Goal: Check status: Check status

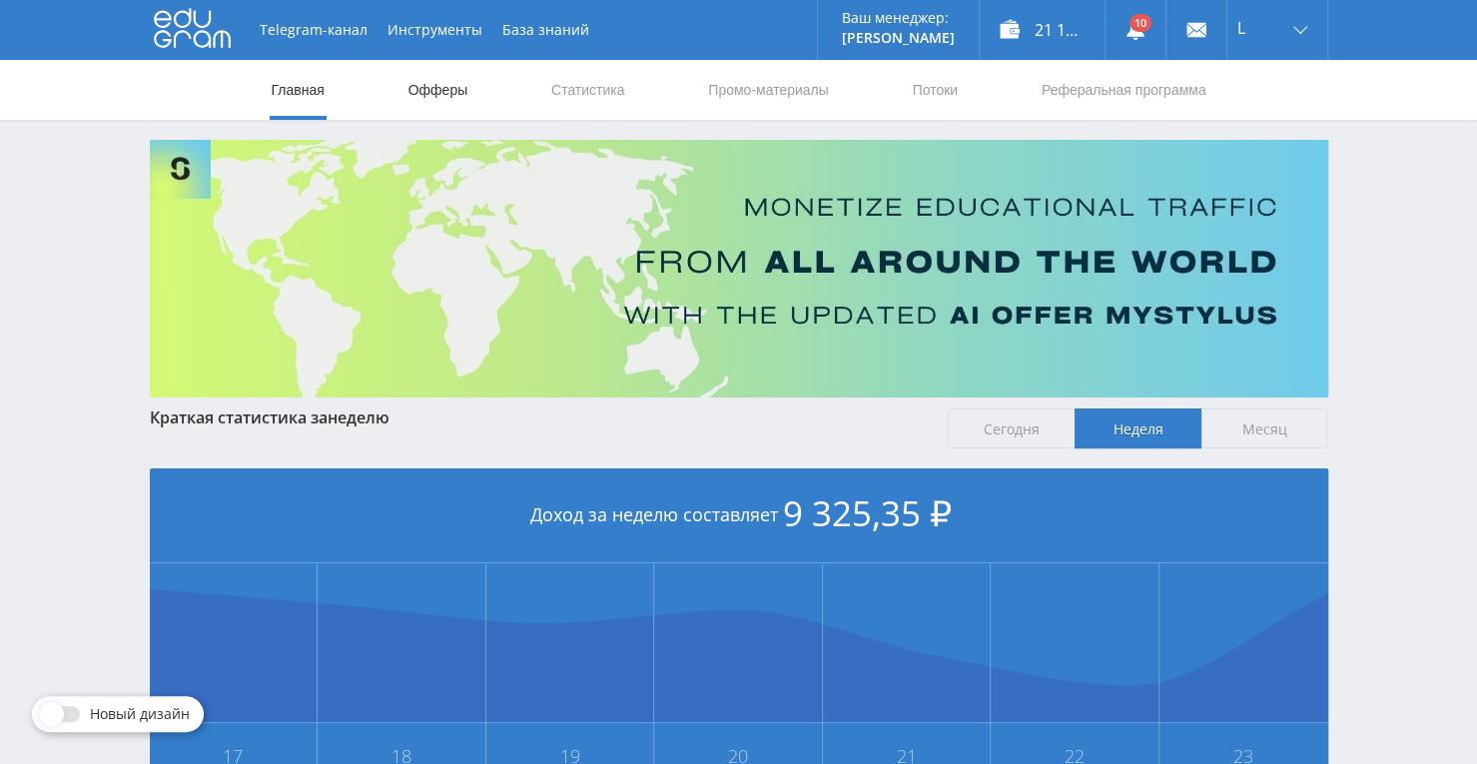
click at [457, 83] on link "Офферы" at bounding box center [439, 90] width 64 height 60
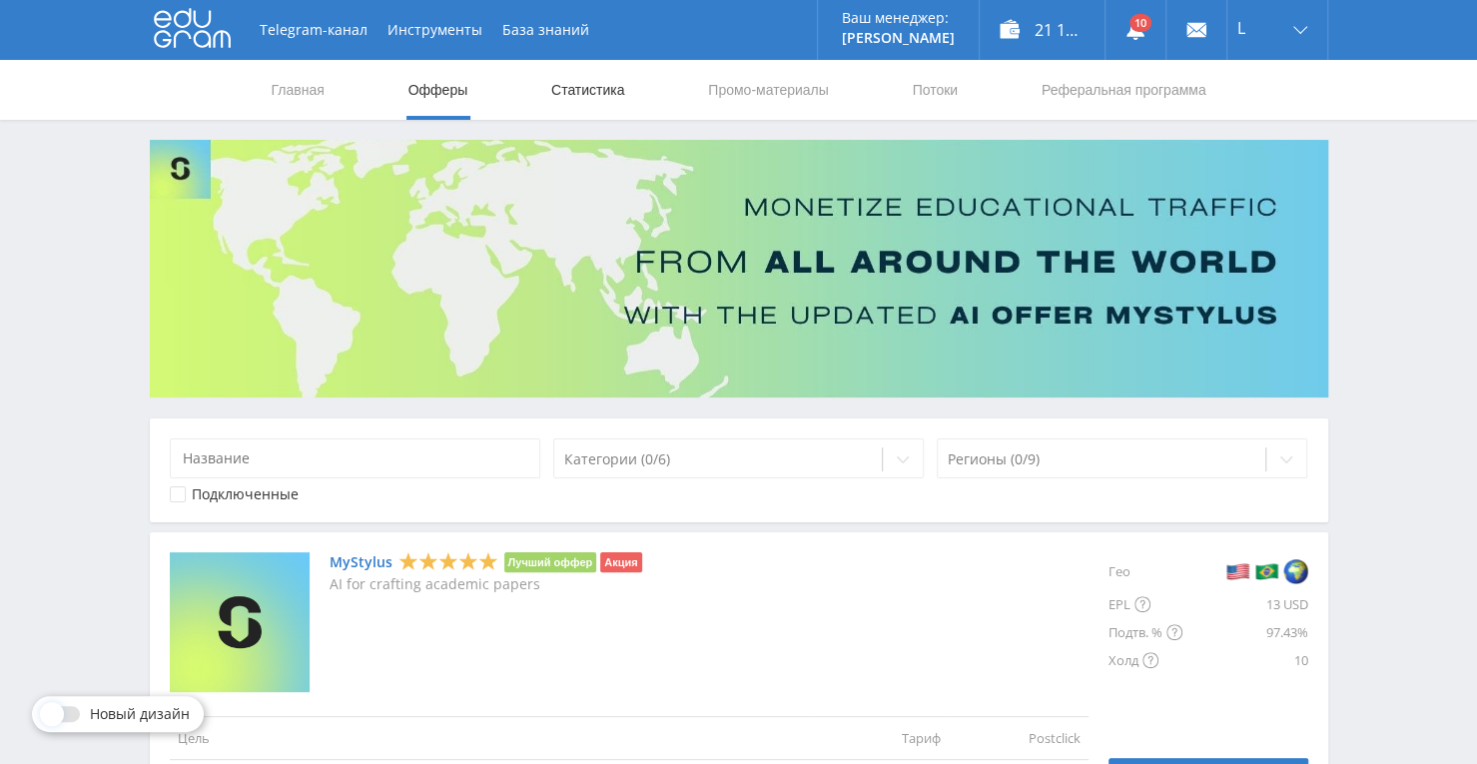
click at [581, 91] on link "Статистика" at bounding box center [588, 90] width 78 height 60
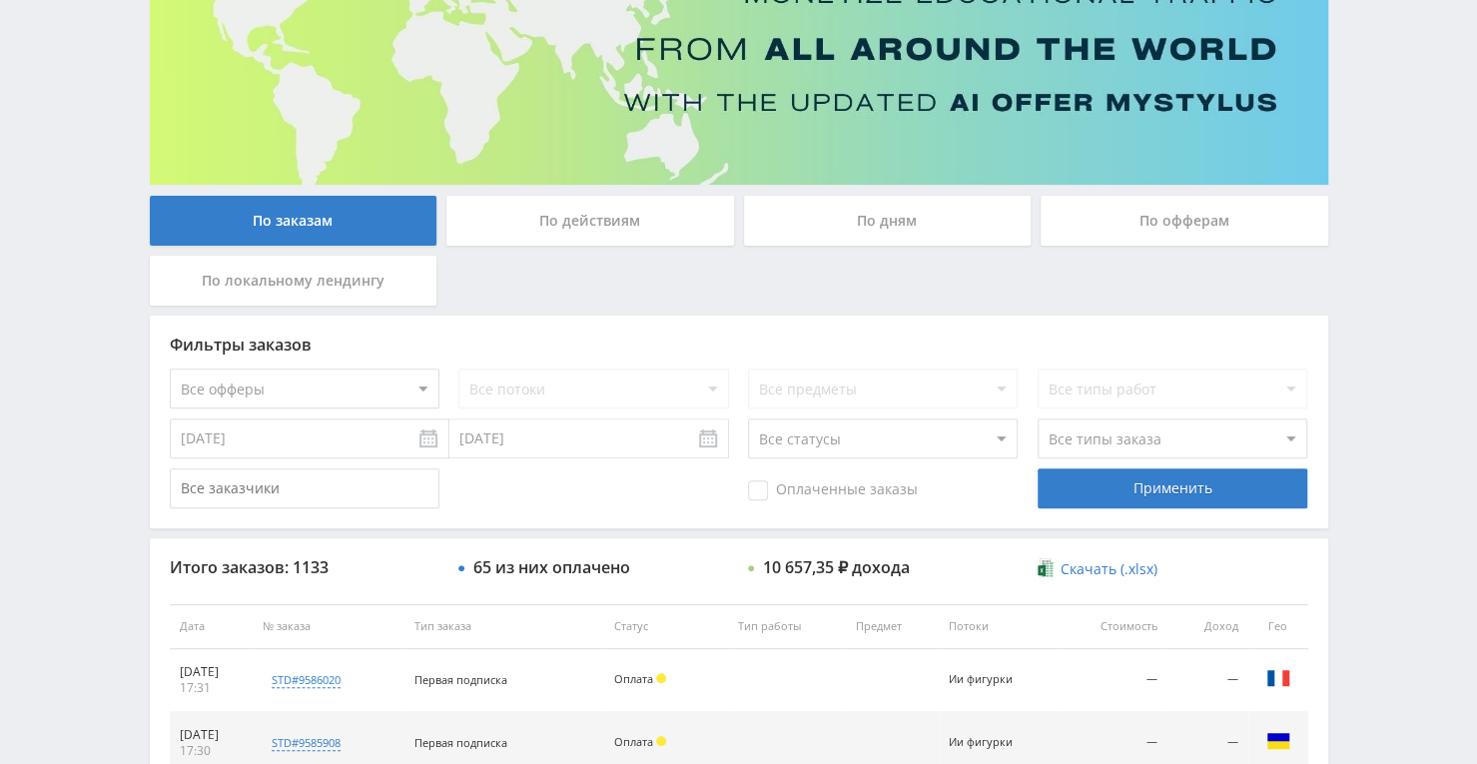
scroll to position [200, 0]
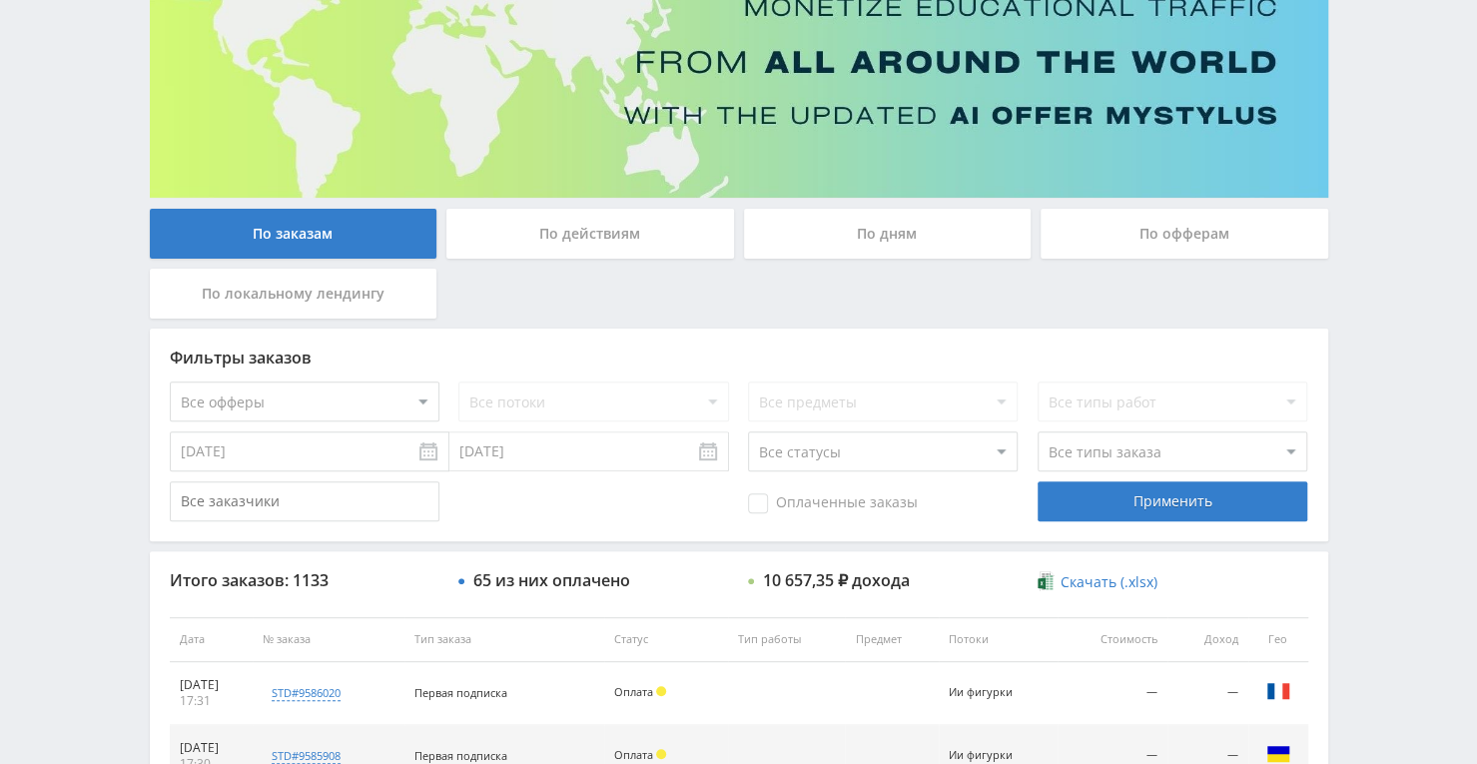
click at [1087, 221] on div "По офферам" at bounding box center [1185, 234] width 288 height 50
click at [0, 0] on input "По офферам" at bounding box center [0, 0] width 0 height 0
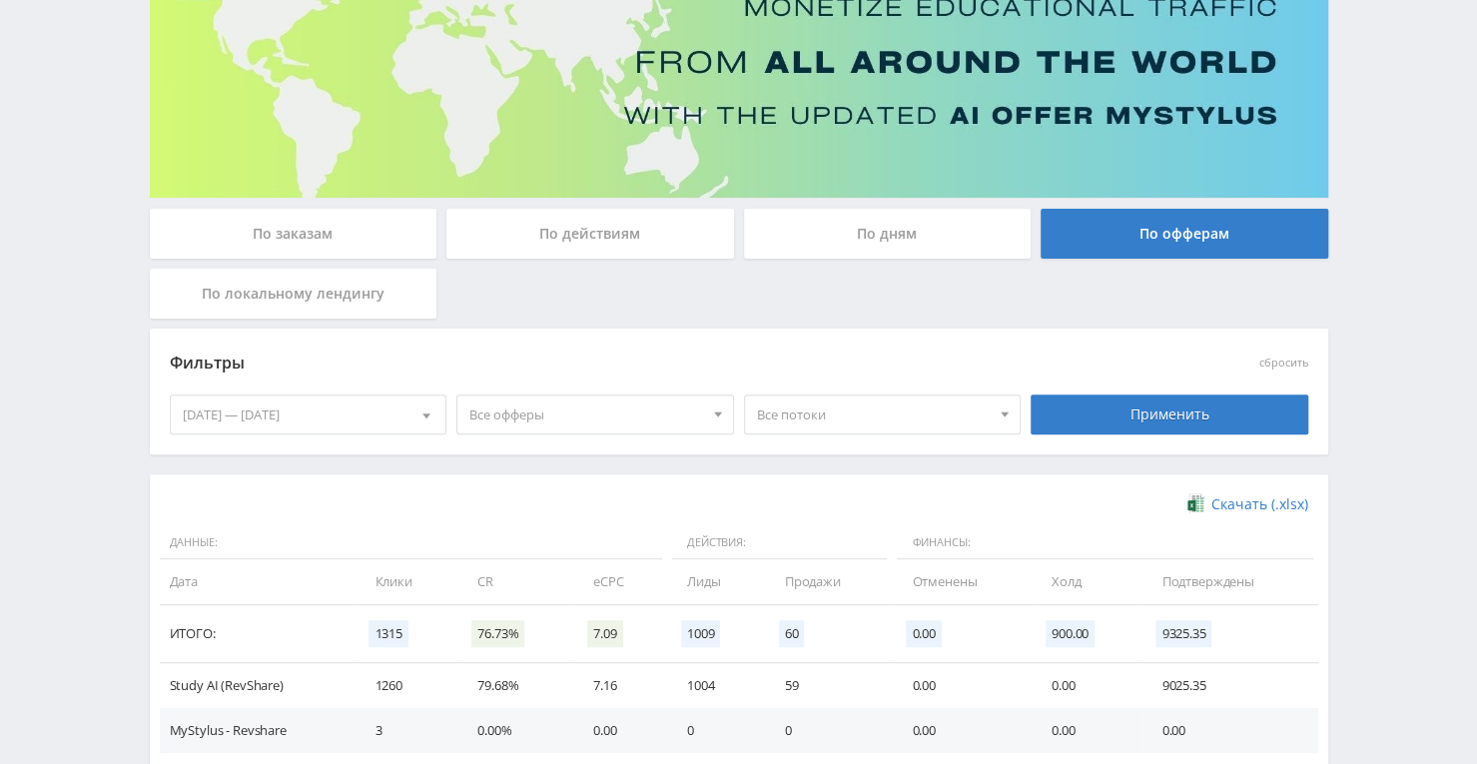
click at [600, 420] on span "Все офферы" at bounding box center [586, 415] width 234 height 38
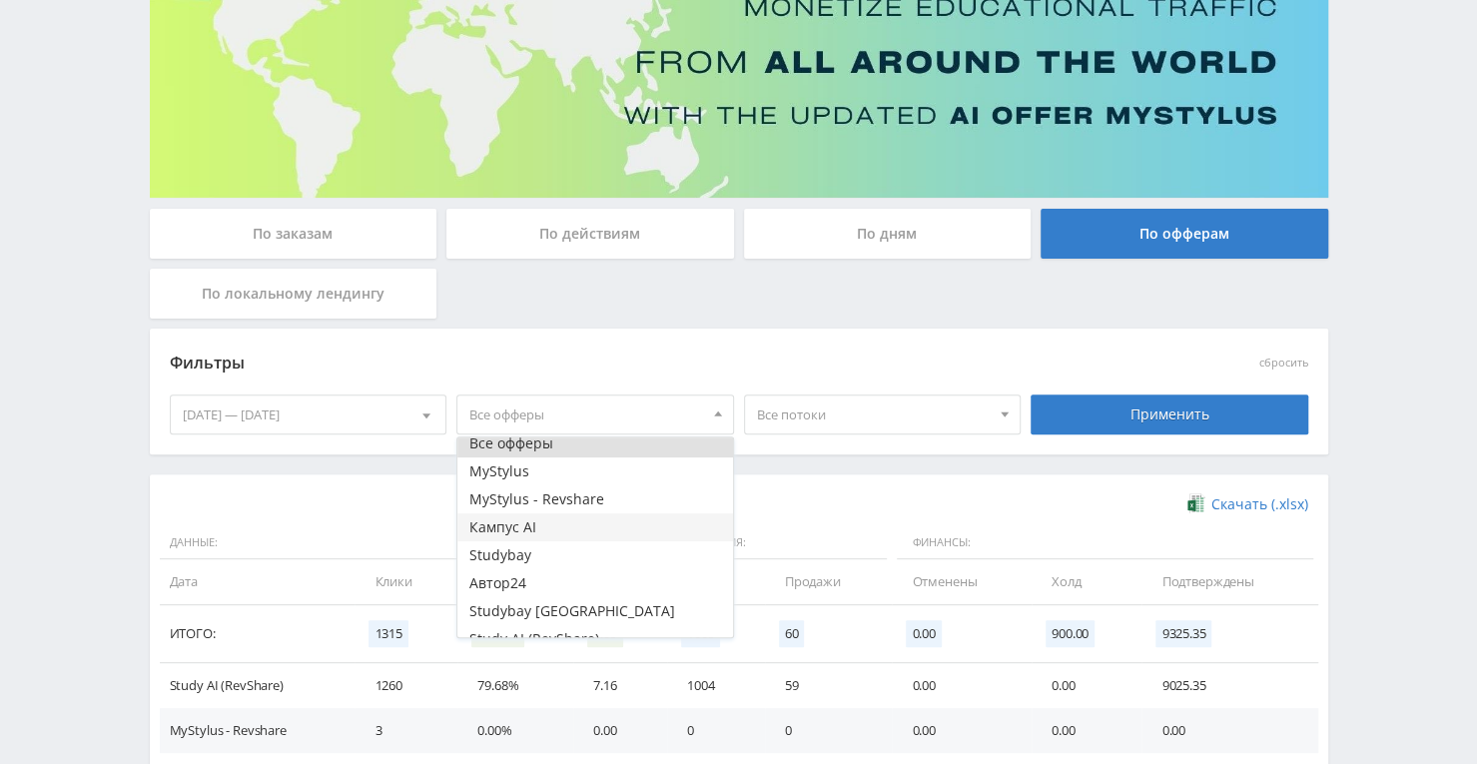
scroll to position [24, 0]
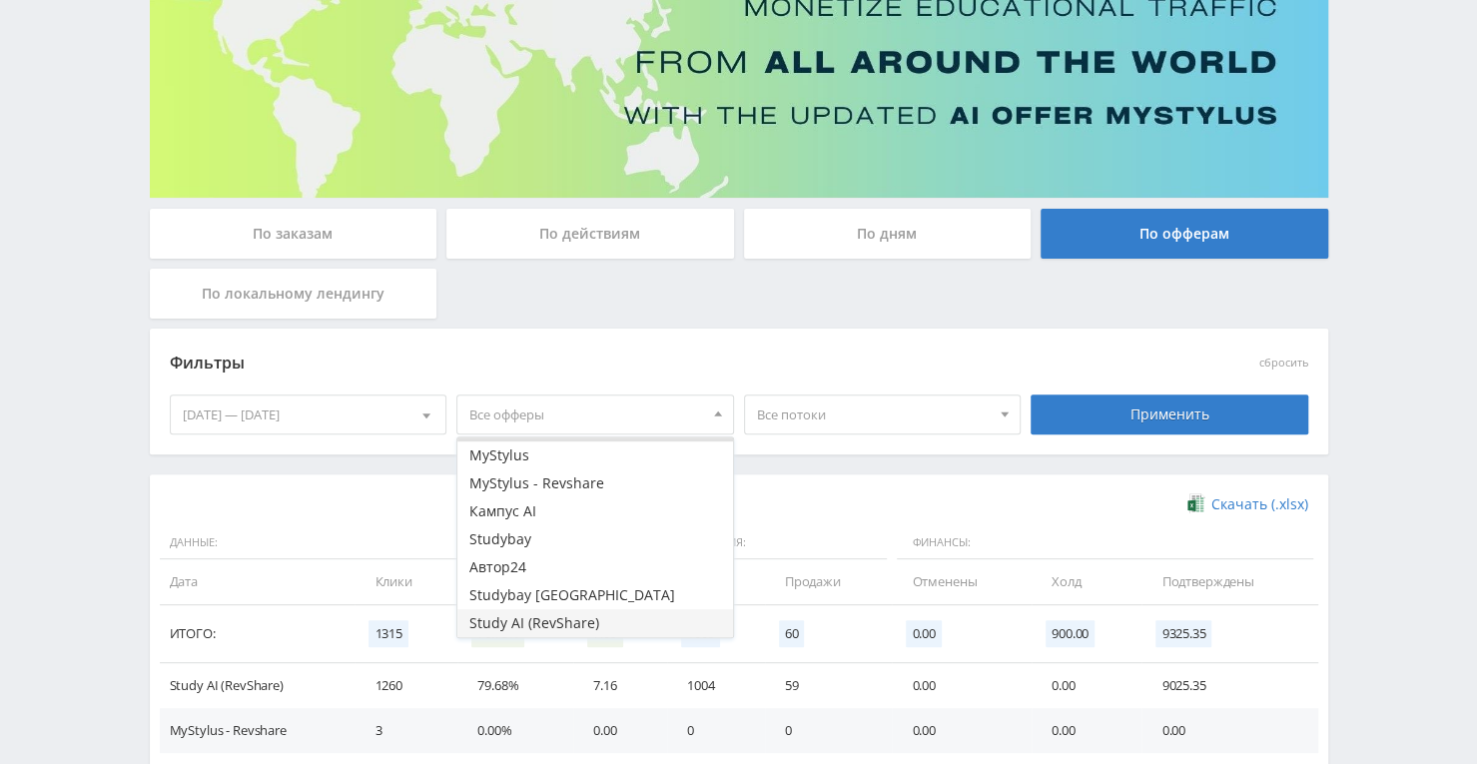
click at [567, 618] on button "Study AI (RevShare)" at bounding box center [595, 623] width 276 height 28
click at [882, 415] on span "Все потоки" at bounding box center [874, 415] width 234 height 38
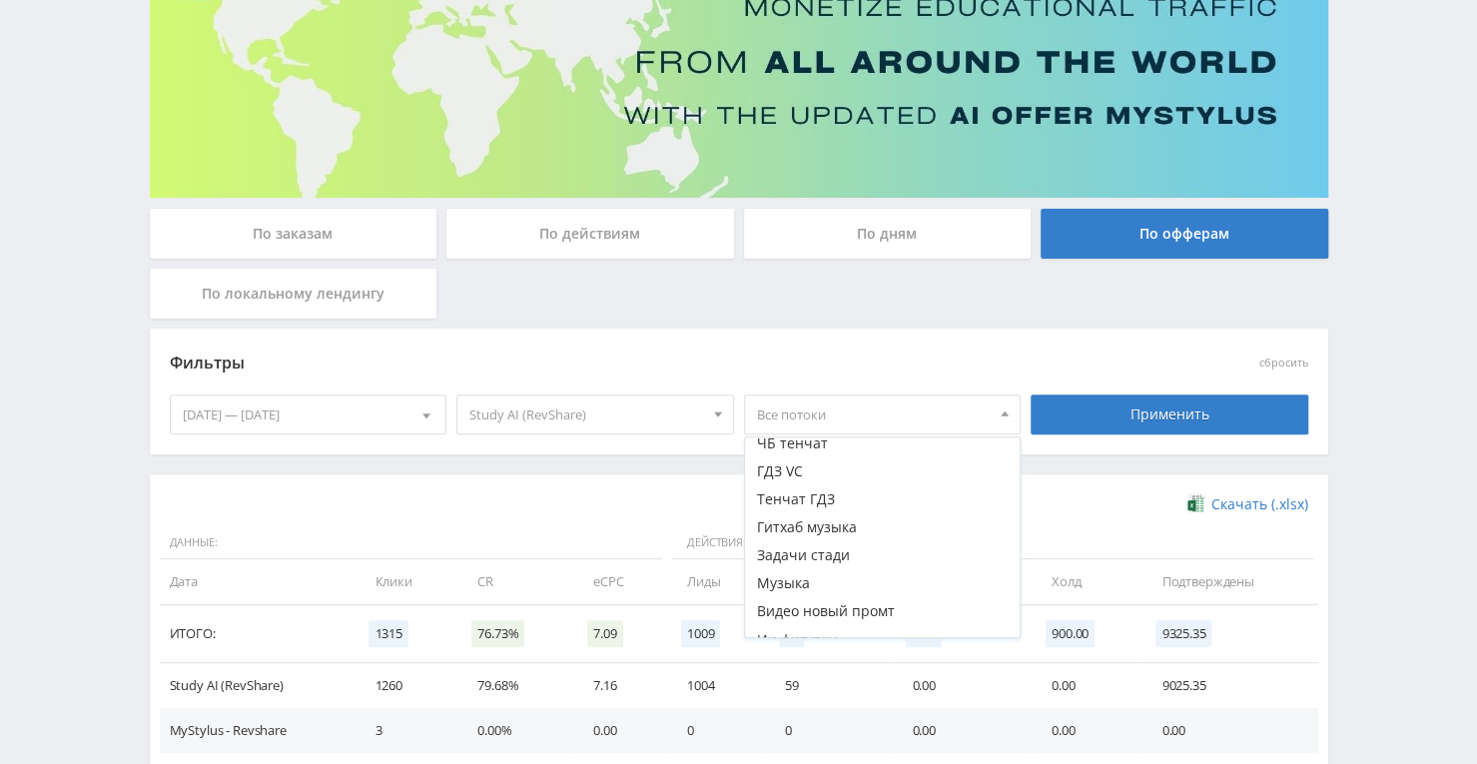
scroll to position [49, 0]
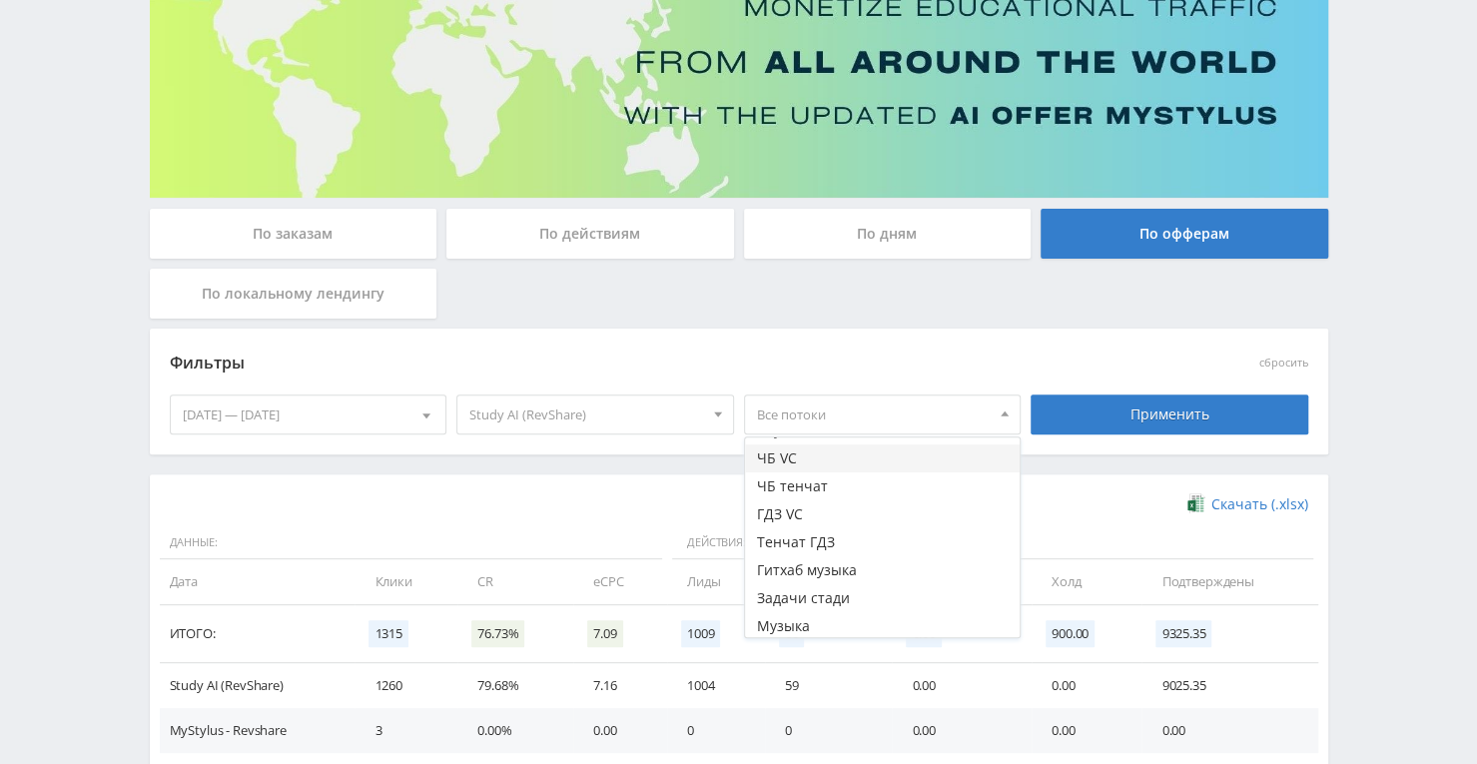
click at [783, 458] on button "ЧБ VC" at bounding box center [883, 459] width 276 height 28
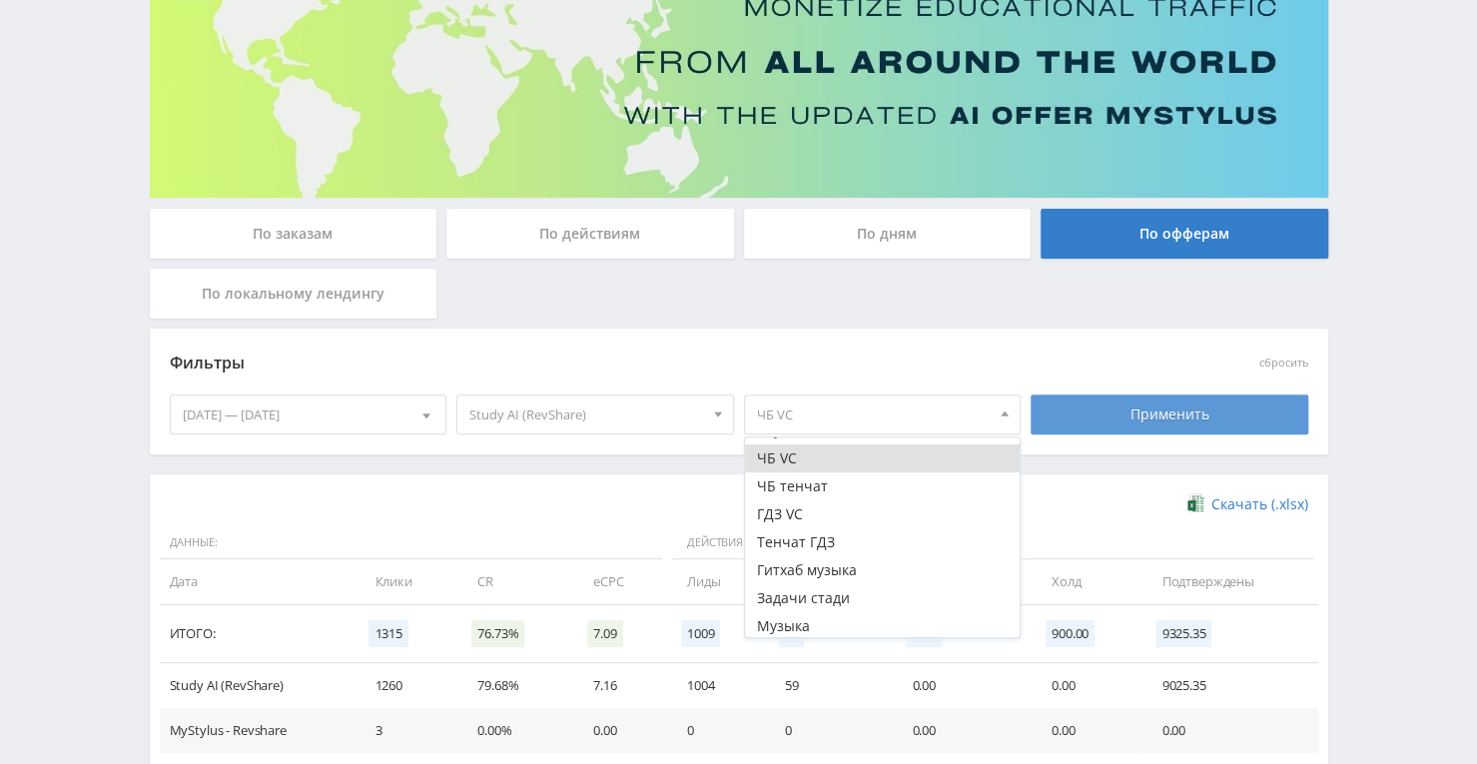
click at [1036, 408] on div "Применить" at bounding box center [1170, 415] width 278 height 40
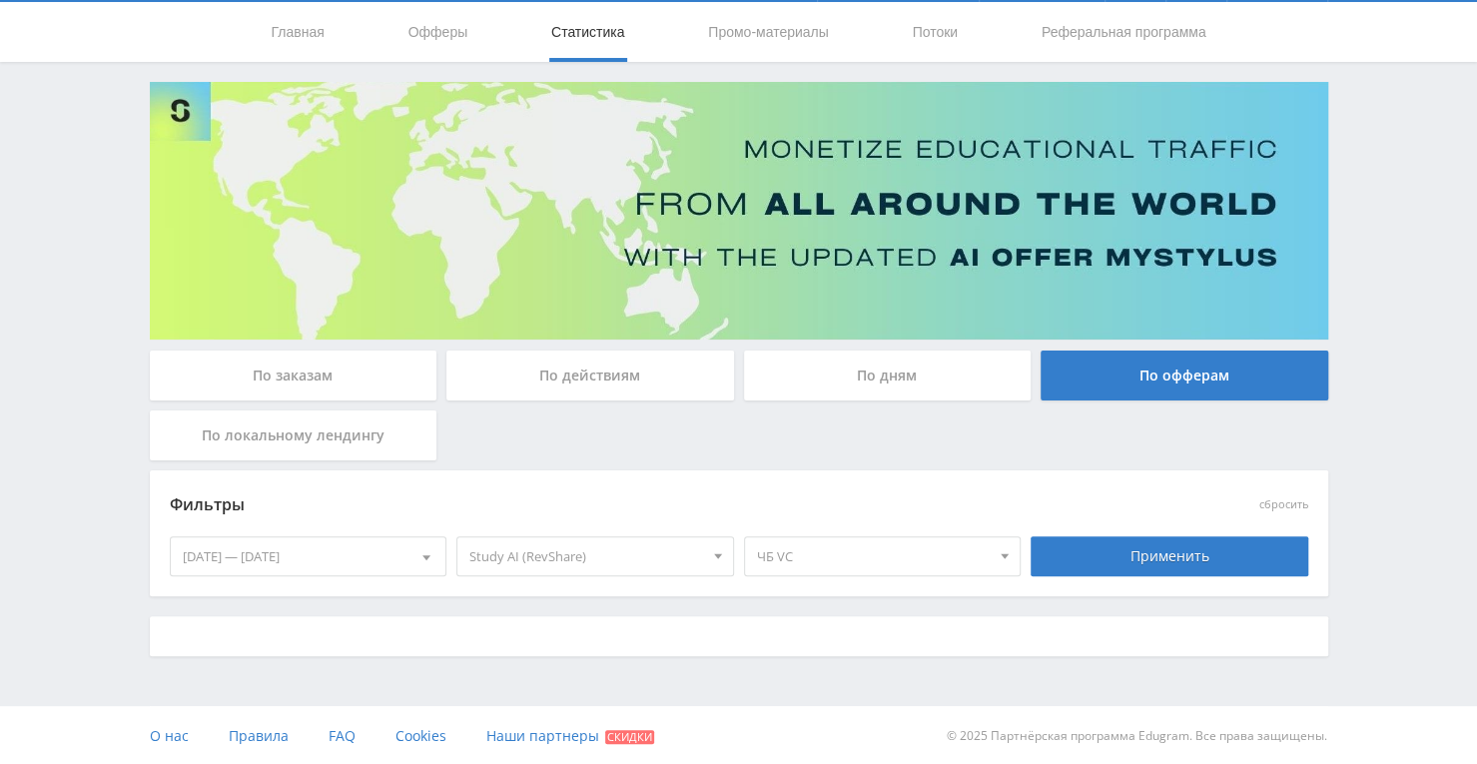
scroll to position [200, 0]
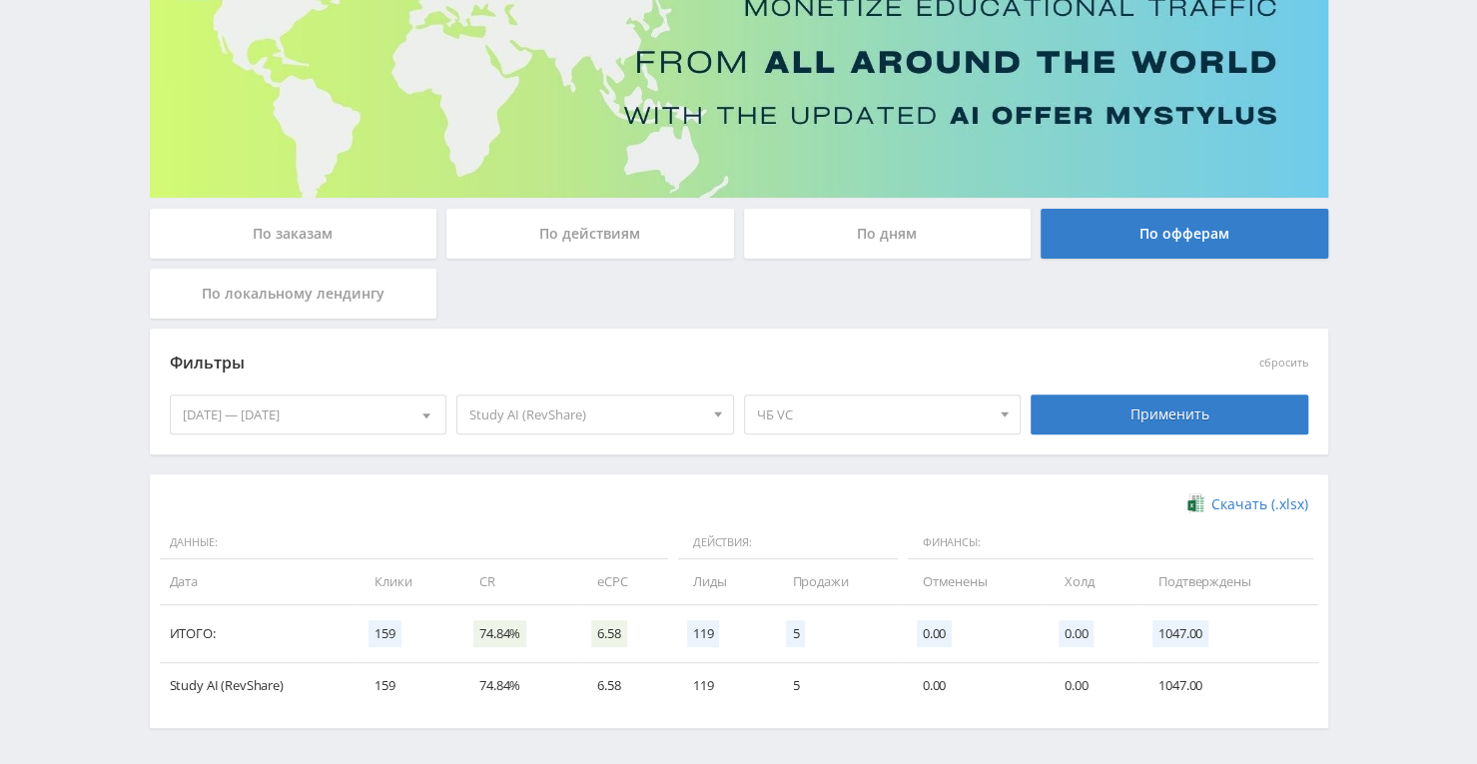
click at [206, 466] on div "Фильтры сбросить [DATE] — [DATE] Календарь Период Сентябрь, 2025 Пн Вт Ср Чт Пт…" at bounding box center [739, 402] width 1179 height 146
click at [917, 412] on span "ЧБ VC" at bounding box center [874, 415] width 234 height 38
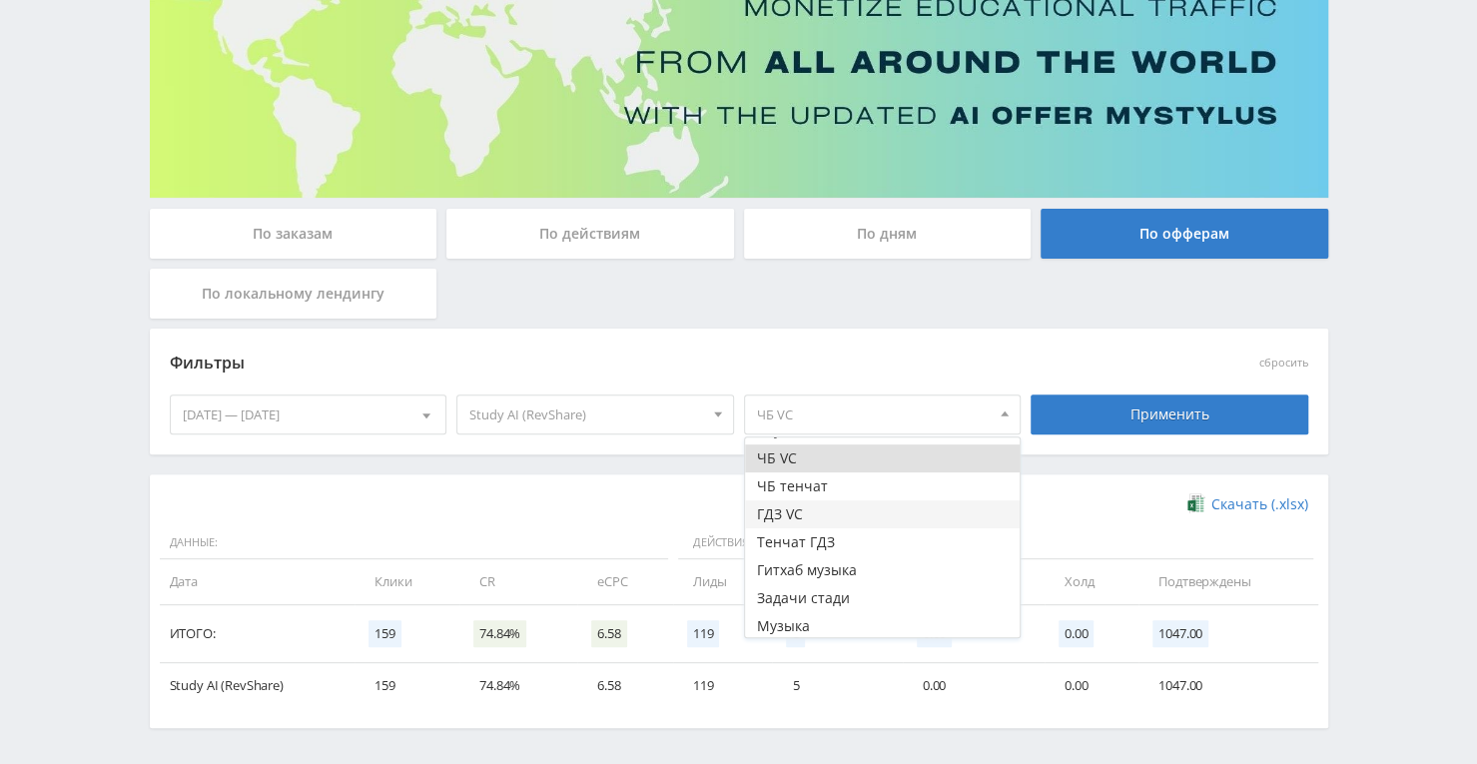
click at [881, 507] on button "ГДЗ VC" at bounding box center [883, 514] width 276 height 28
click at [911, 458] on button "ЧБ VC" at bounding box center [883, 459] width 276 height 28
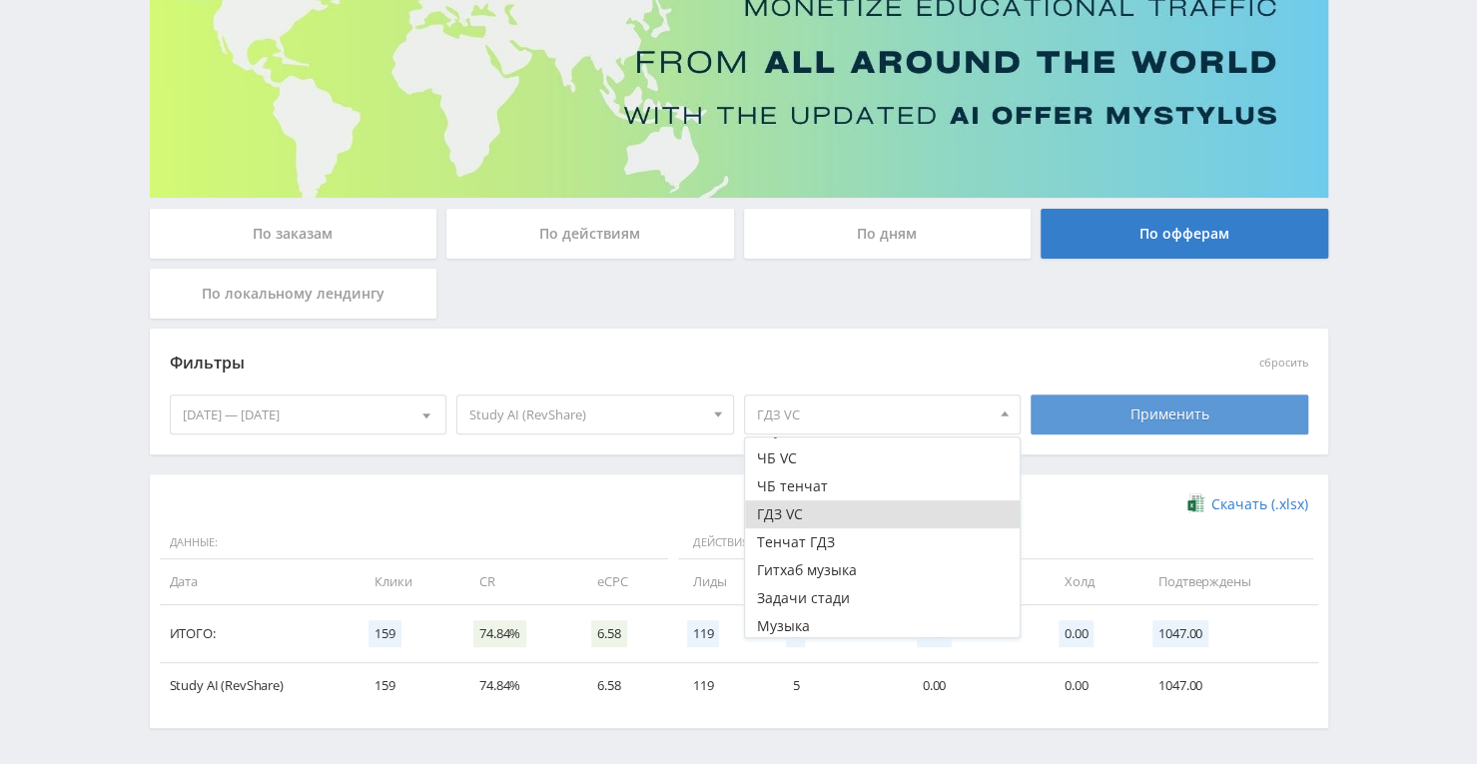
click at [1081, 406] on div "Применить" at bounding box center [1170, 415] width 278 height 40
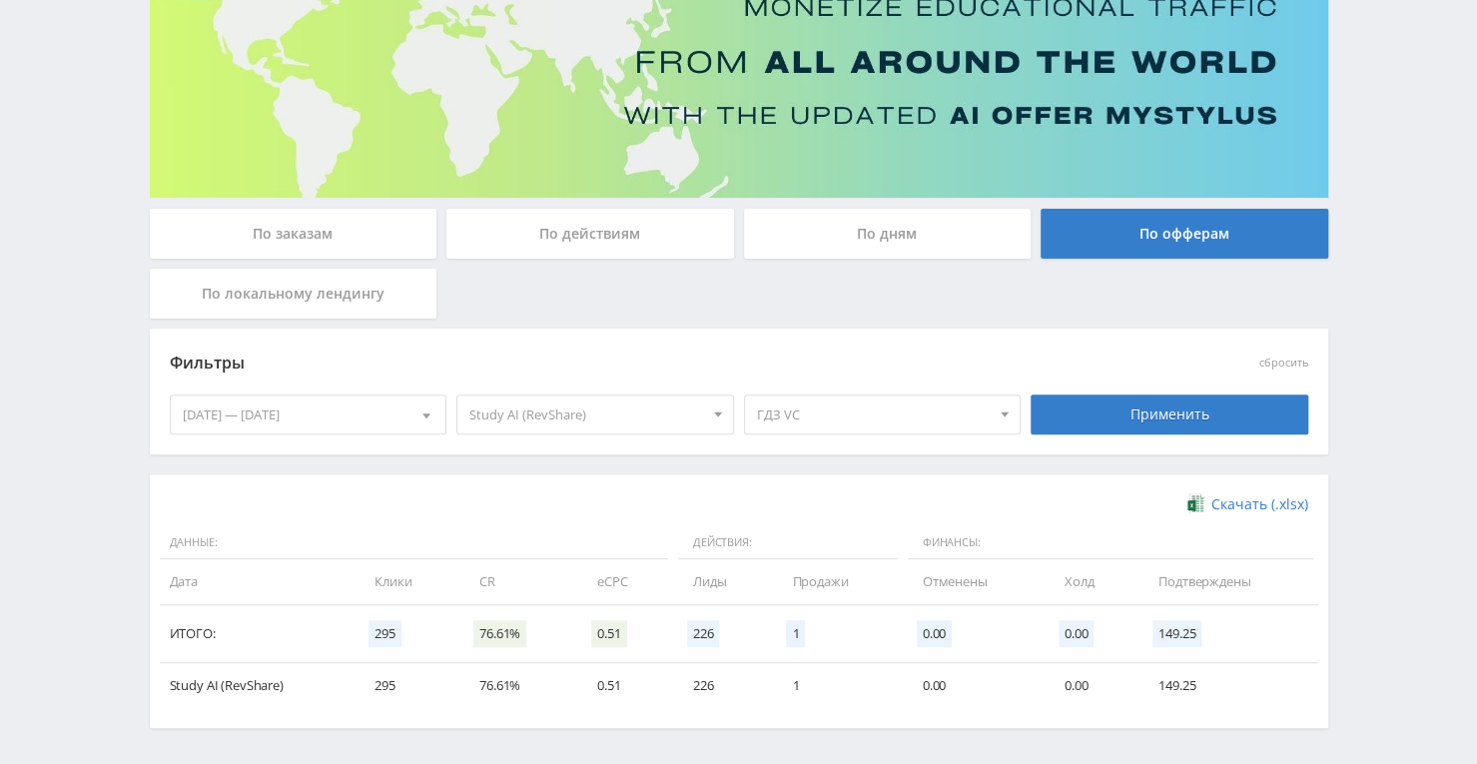
click at [879, 418] on span "ГДЗ VC" at bounding box center [874, 415] width 234 height 38
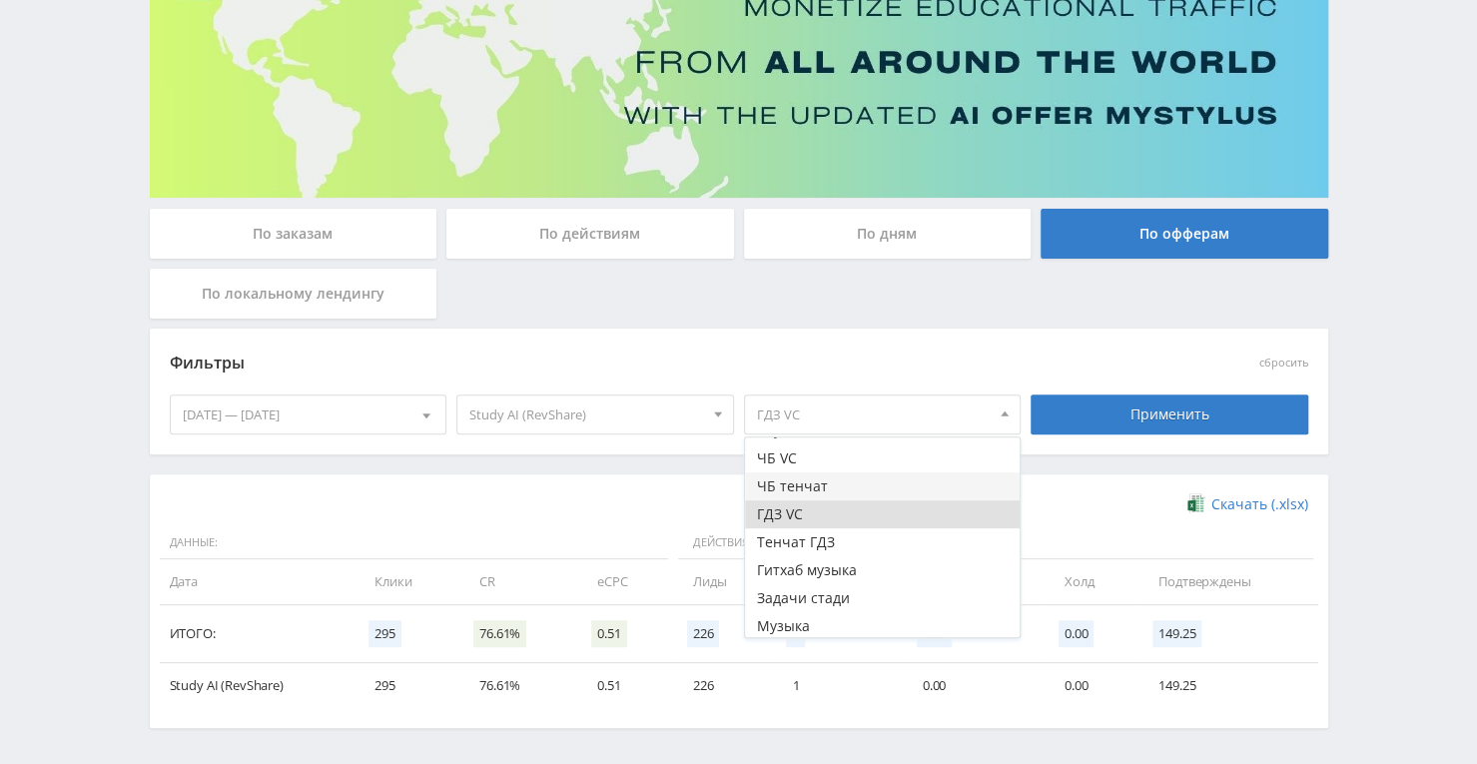
scroll to position [149, 0]
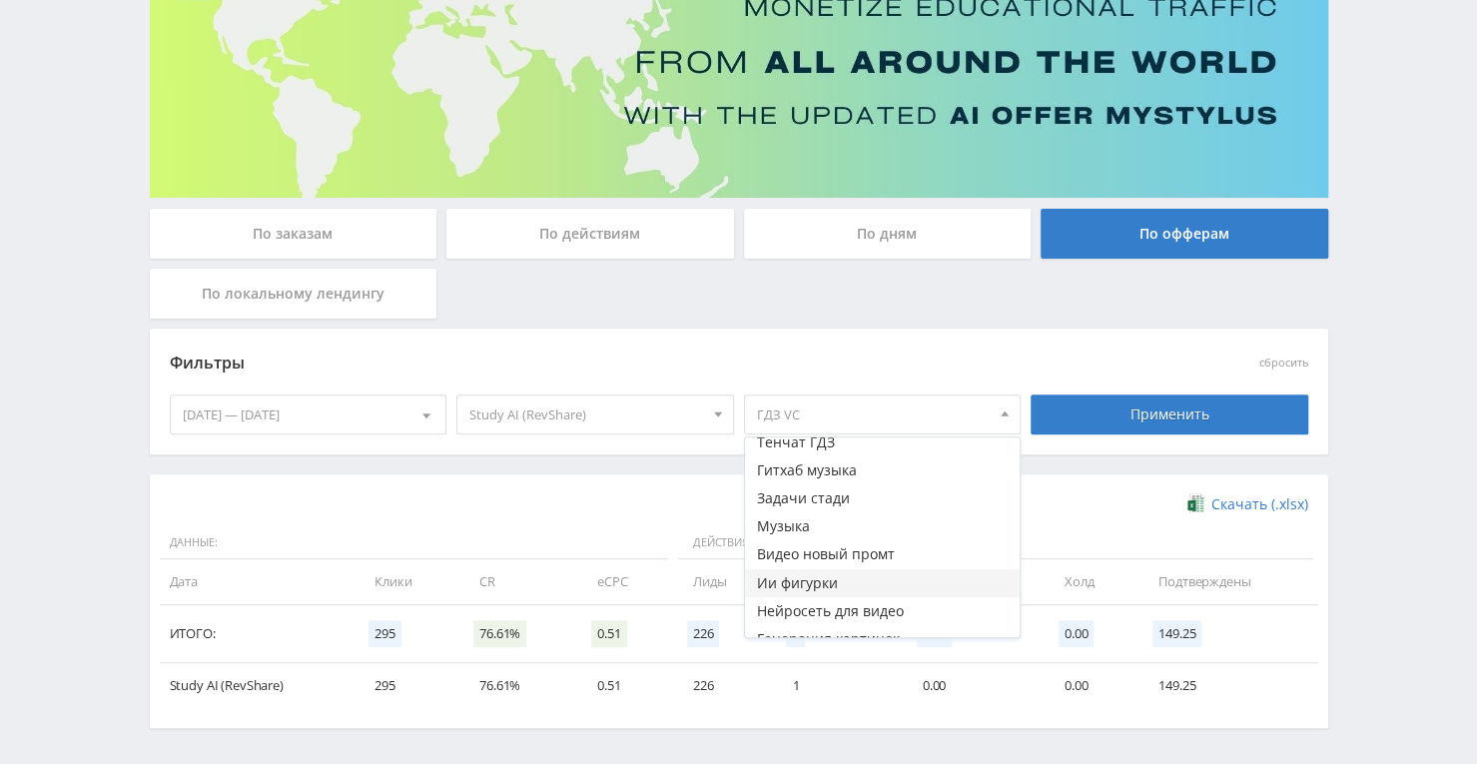
click at [850, 575] on button "Ии фигурки" at bounding box center [883, 583] width 276 height 28
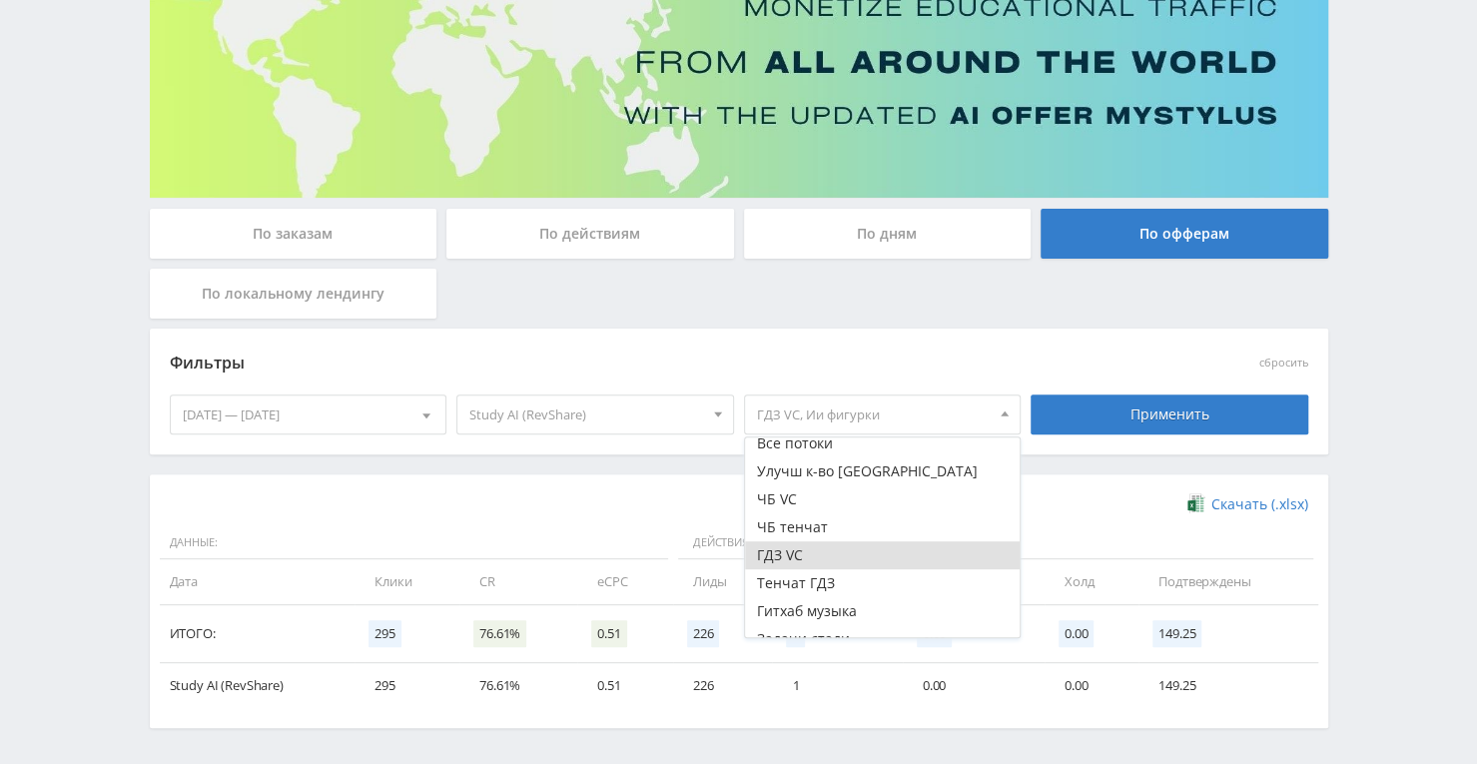
scroll to position [0, 0]
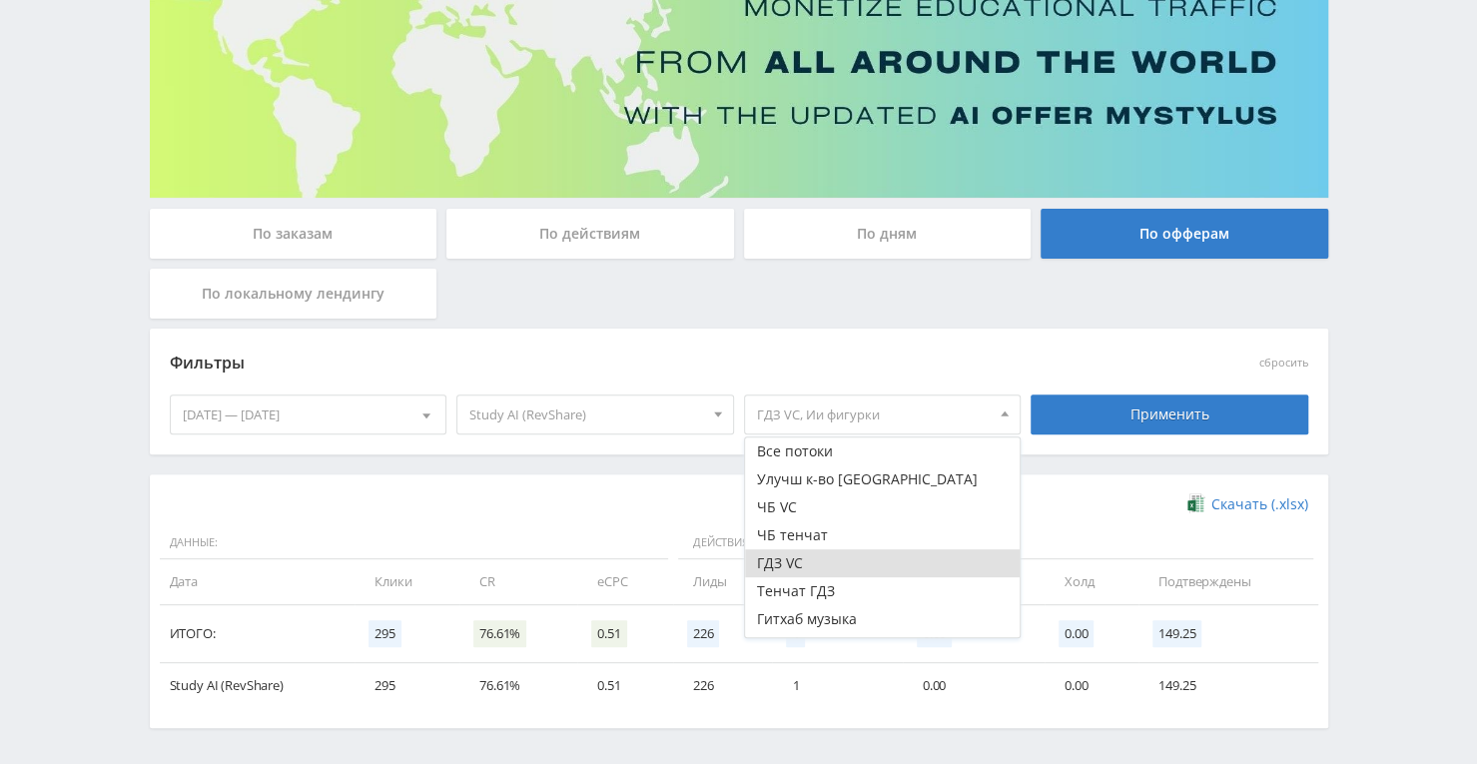
click at [855, 567] on button "ГДЗ VC" at bounding box center [883, 563] width 276 height 28
click at [1108, 397] on div "Применить" at bounding box center [1170, 415] width 278 height 40
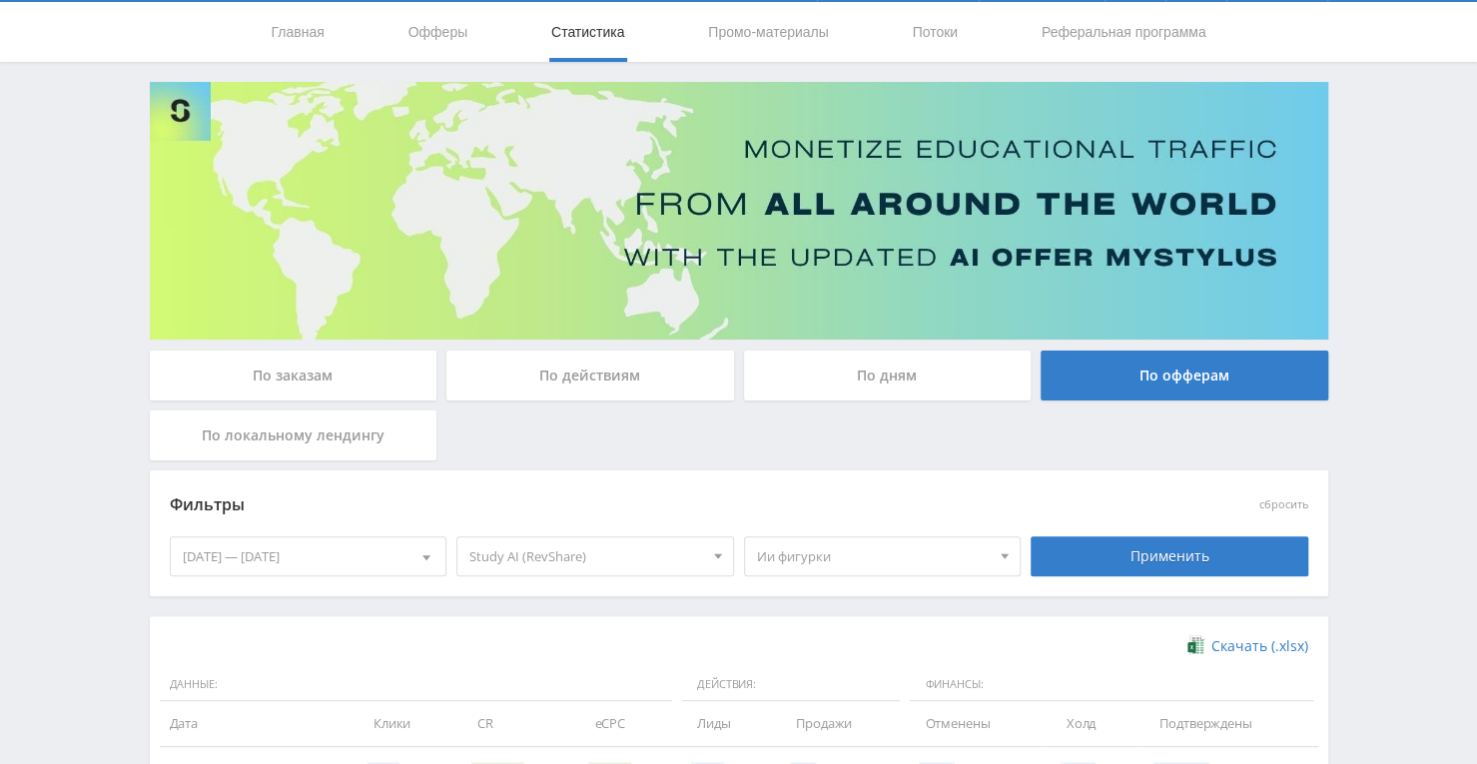
scroll to position [200, 0]
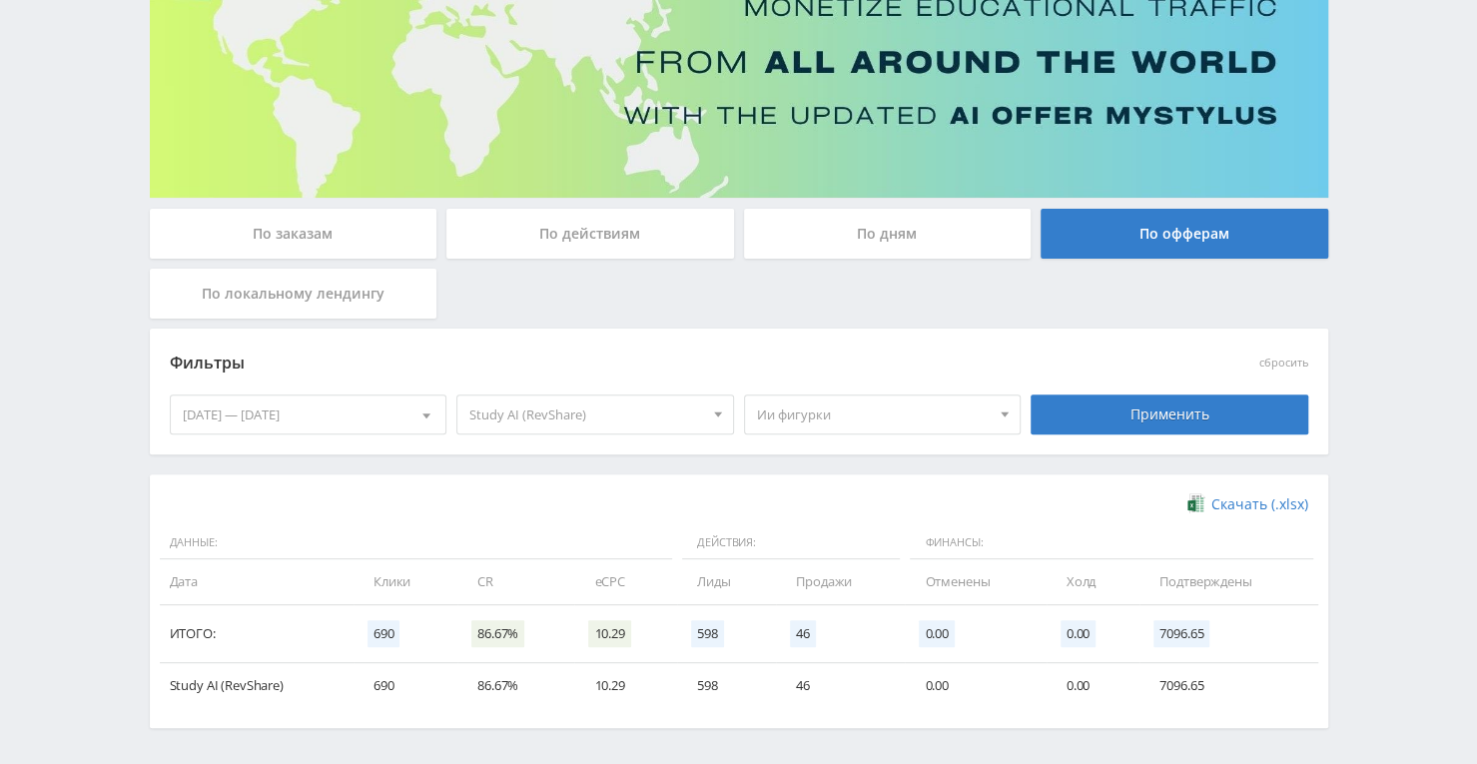
click at [897, 418] on span "Ии фигурки" at bounding box center [874, 415] width 234 height 38
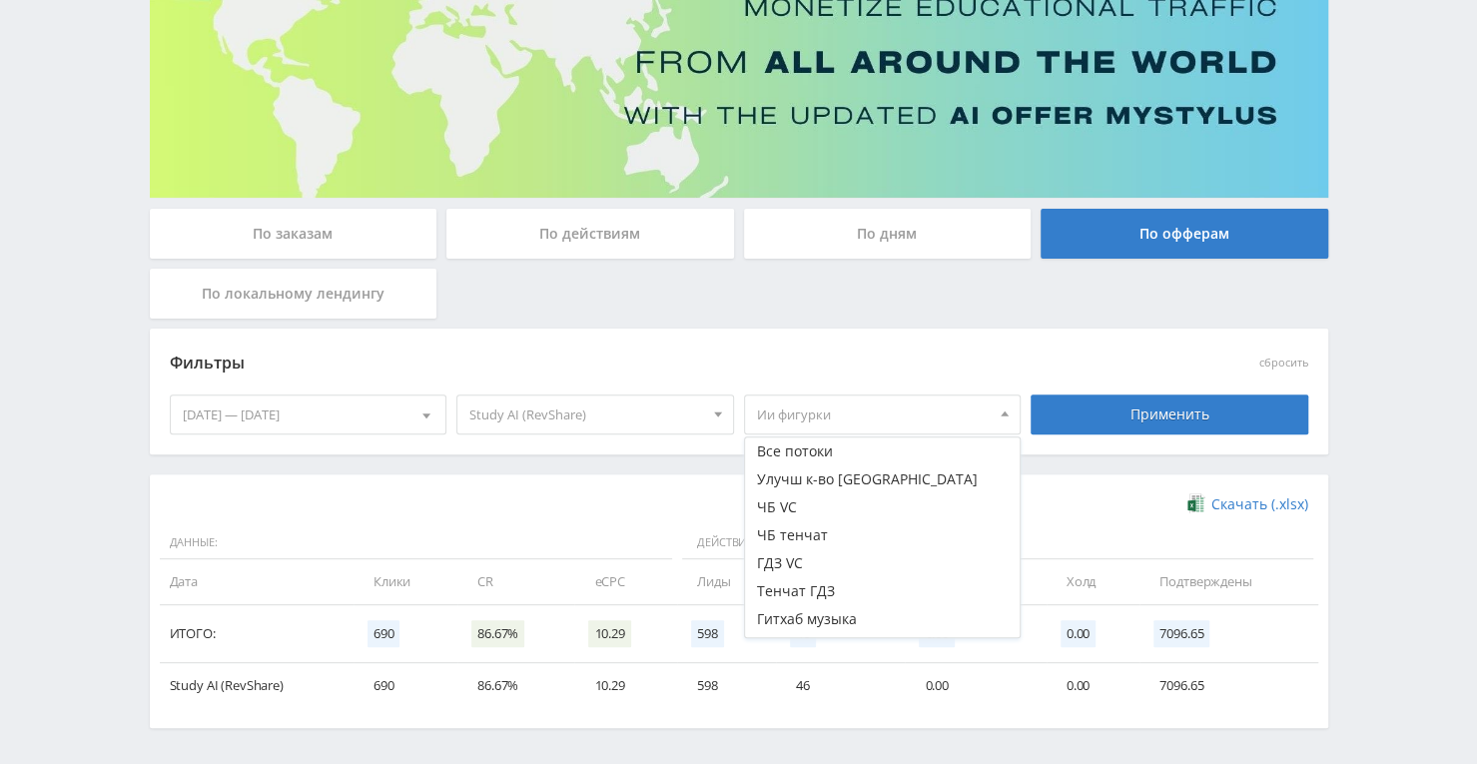
scroll to position [100, 0]
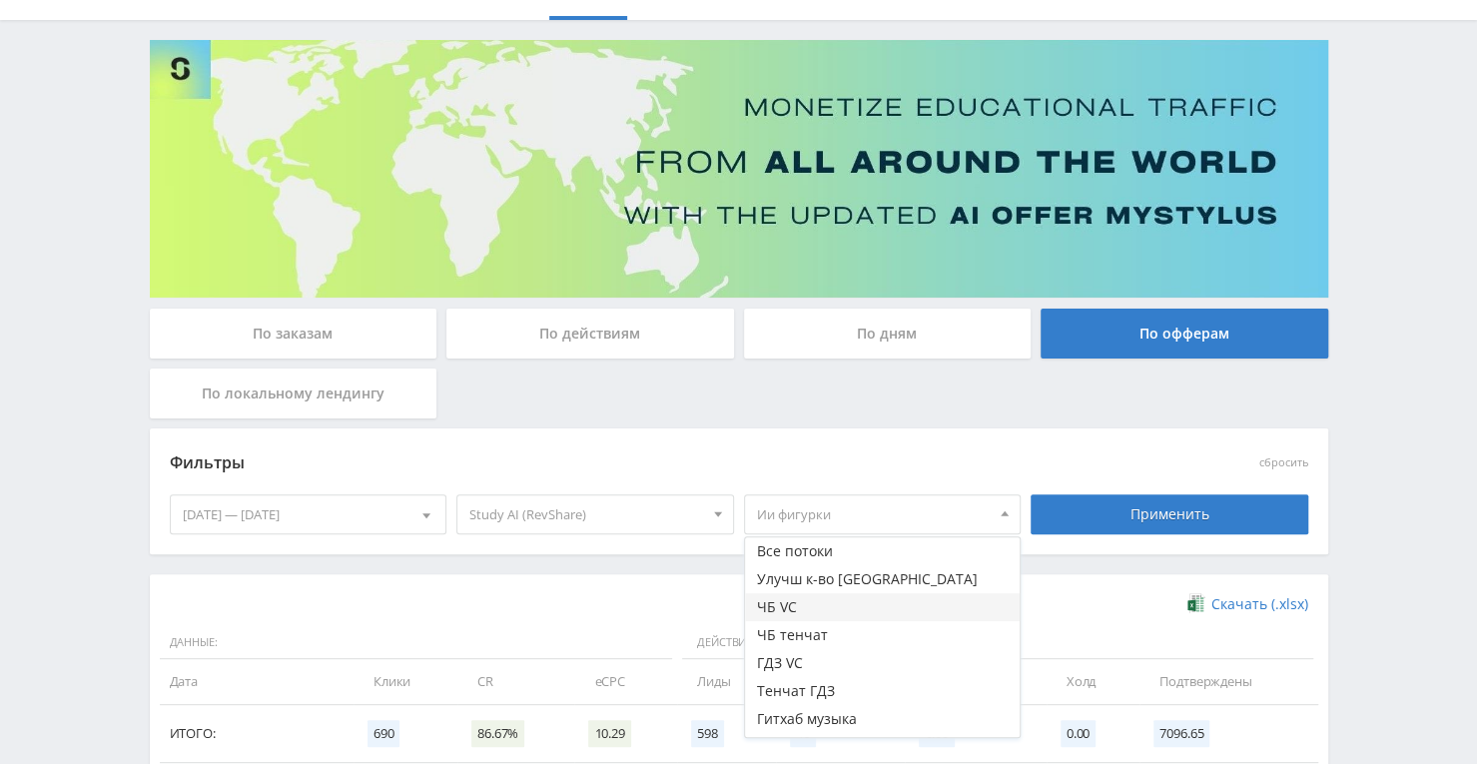
click at [811, 598] on button "ЧБ VC" at bounding box center [883, 607] width 276 height 28
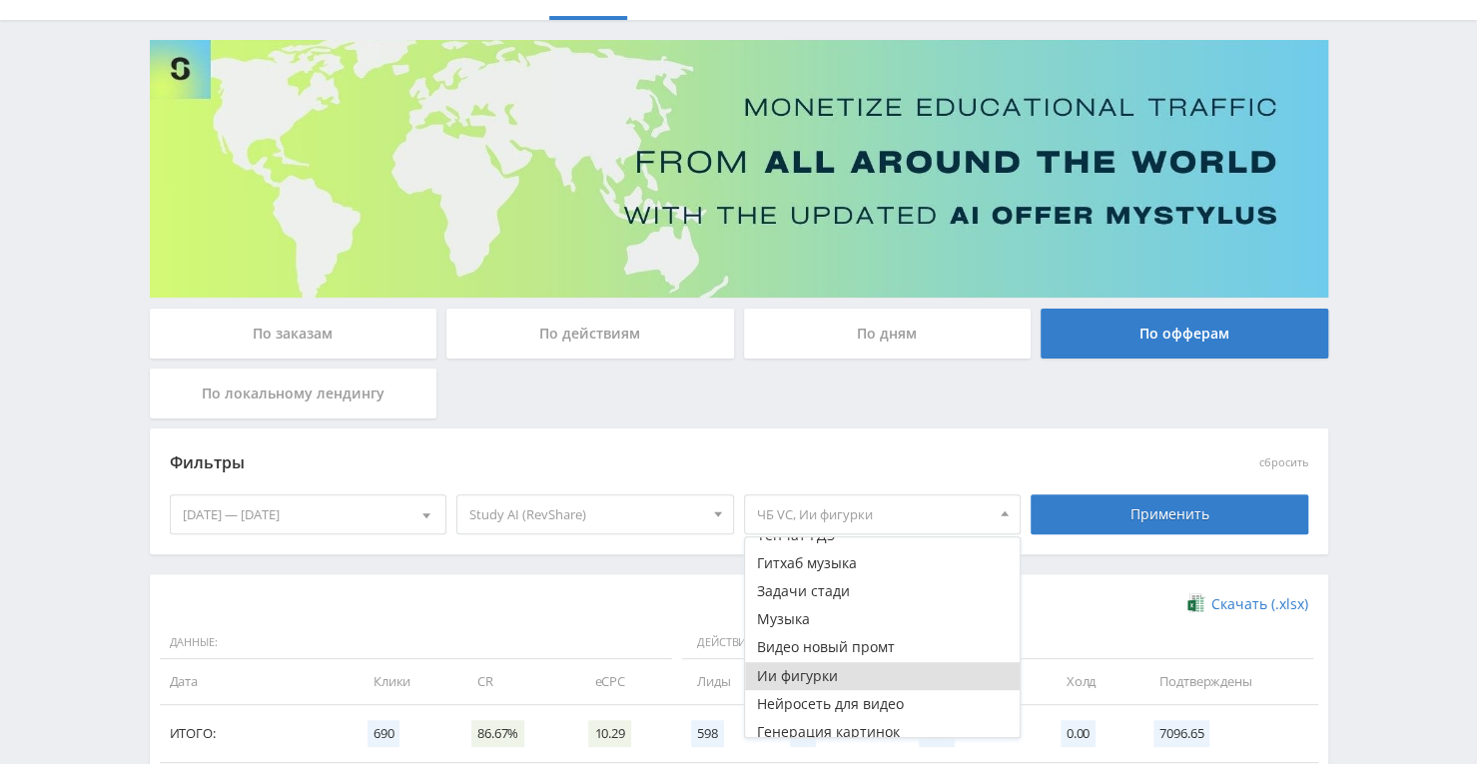
scroll to position [200, 0]
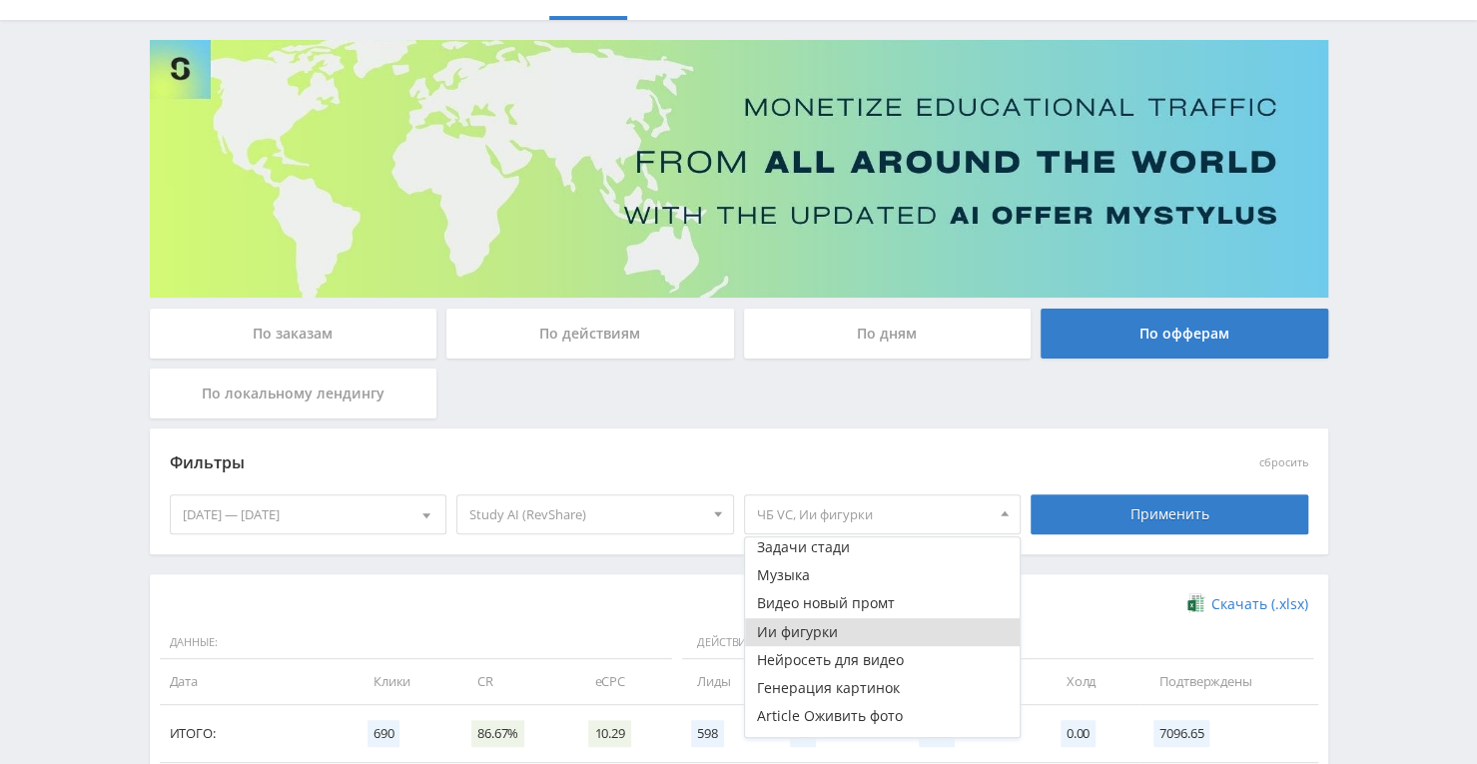
click at [815, 622] on button "Ии фигурки" at bounding box center [883, 632] width 276 height 28
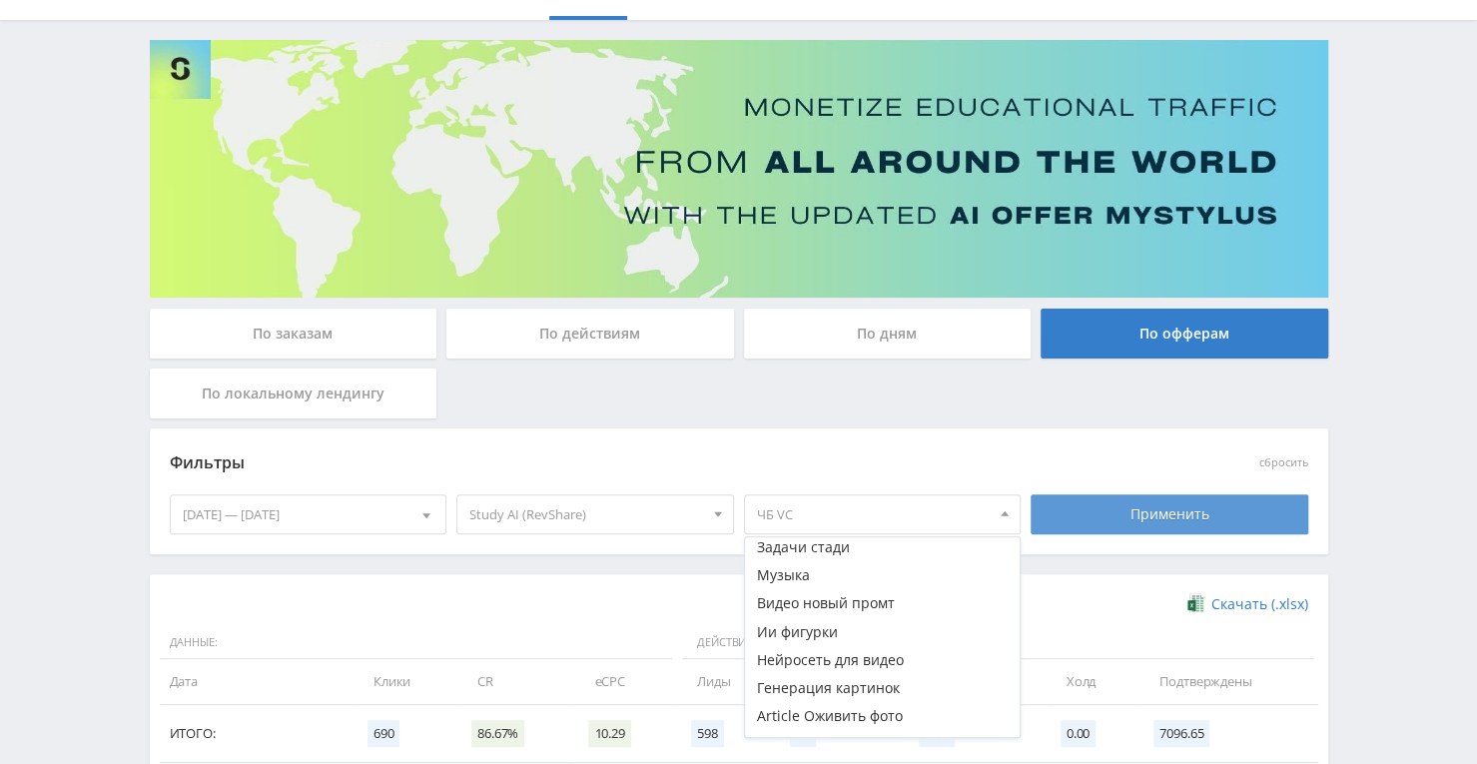
click at [1112, 503] on div "Применить" at bounding box center [1170, 514] width 278 height 40
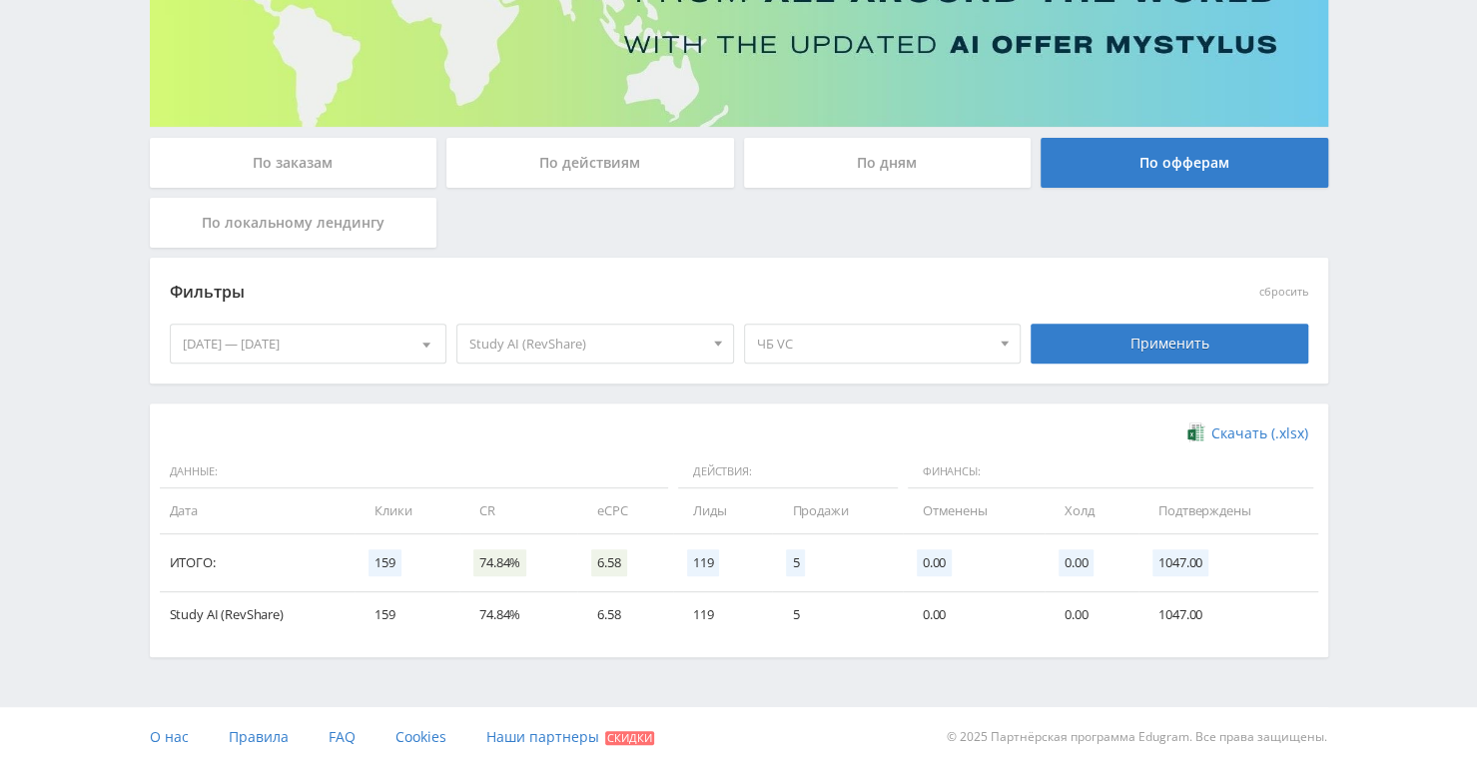
scroll to position [272, 0]
click at [905, 335] on span "ЧБ VC" at bounding box center [874, 343] width 234 height 38
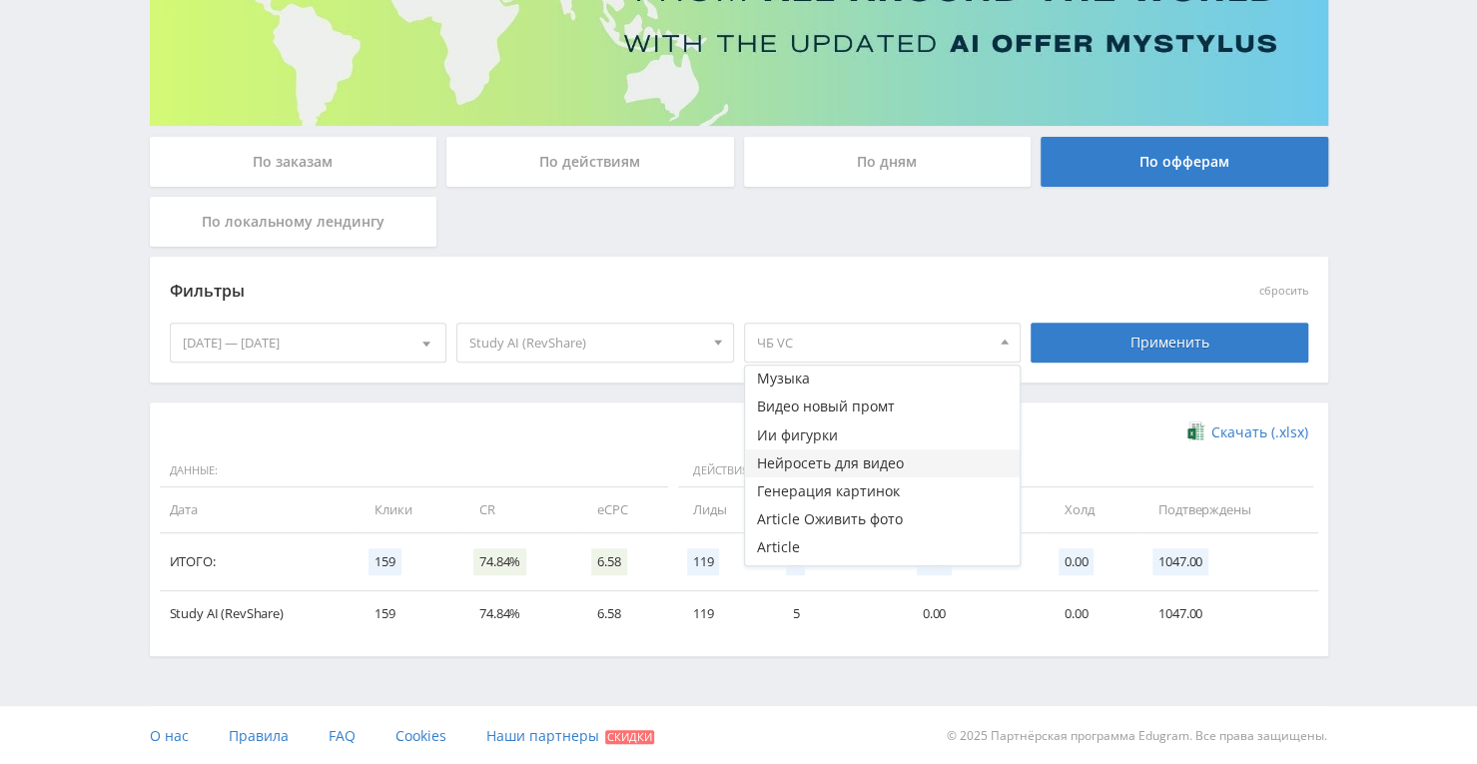
scroll to position [249, 0]
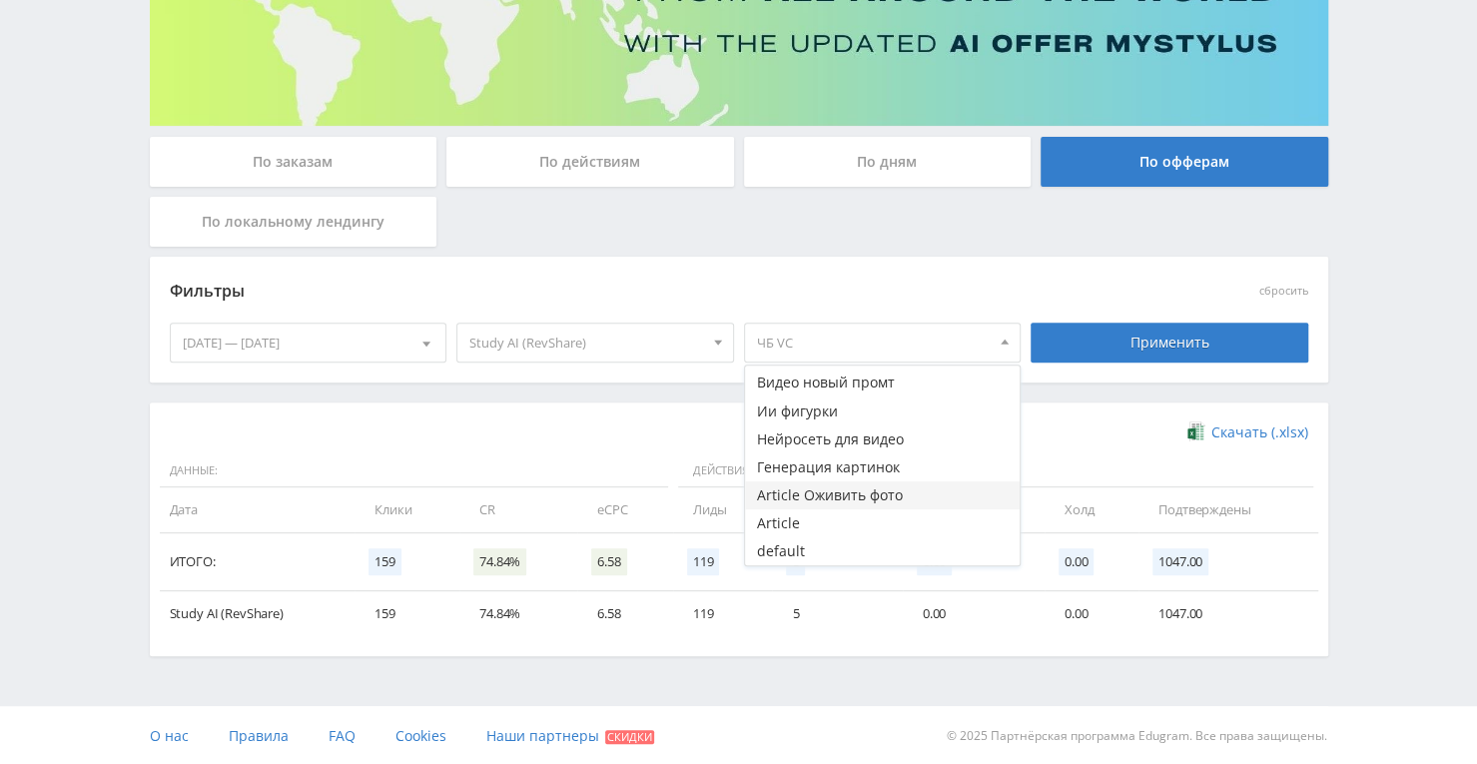
click at [858, 494] on button "Article Оживить фото" at bounding box center [883, 495] width 276 height 28
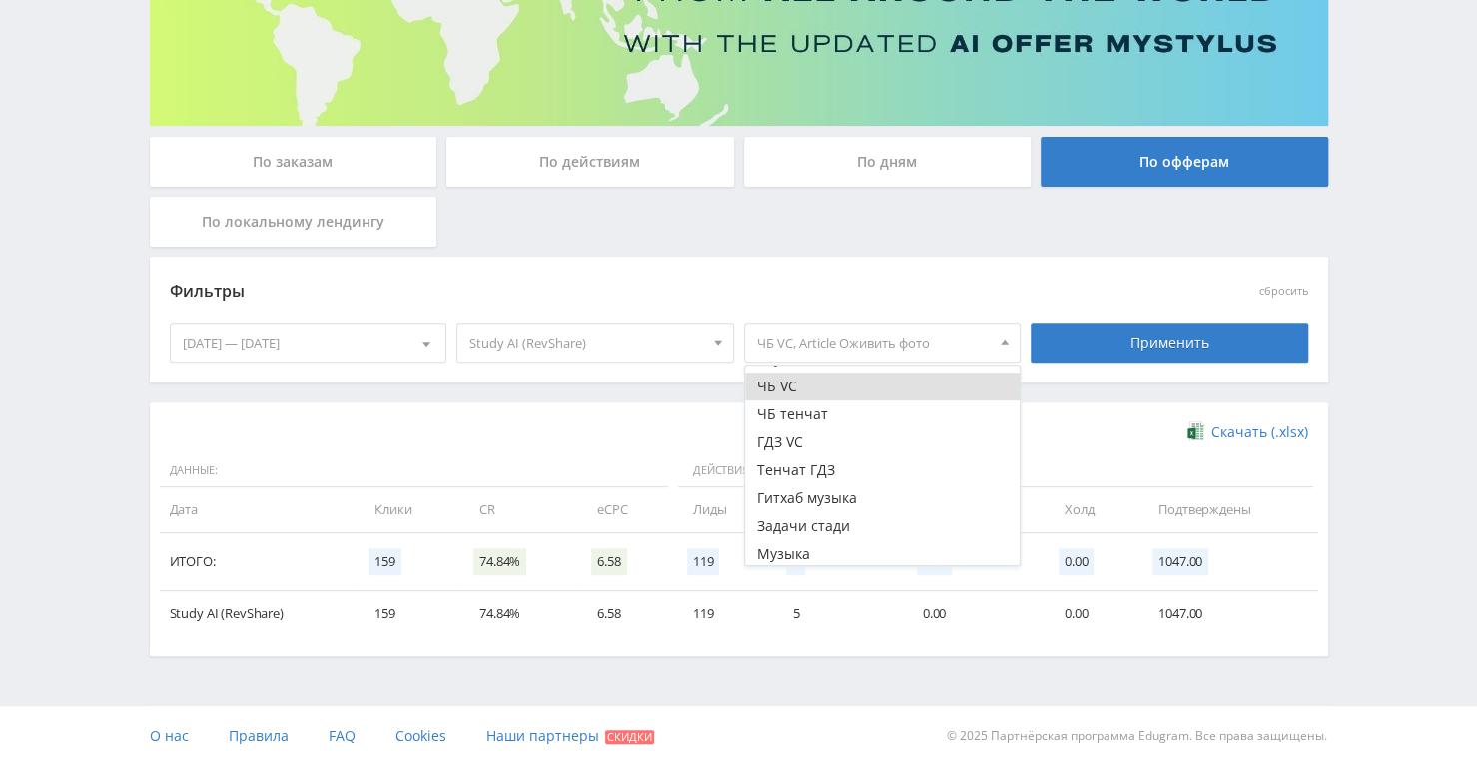
click at [839, 377] on button "ЧБ VC" at bounding box center [883, 387] width 276 height 28
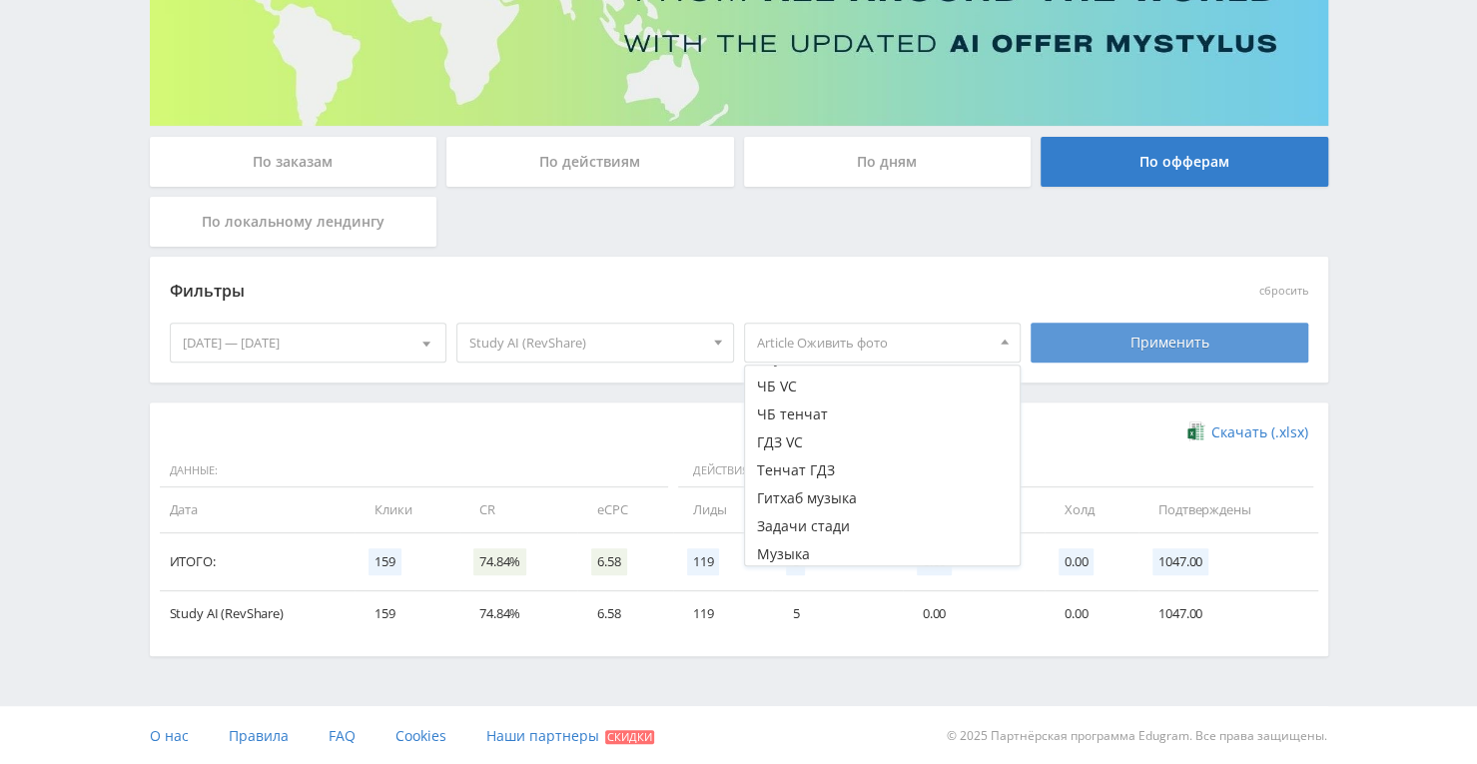
click at [1095, 327] on div "Применить" at bounding box center [1170, 343] width 278 height 40
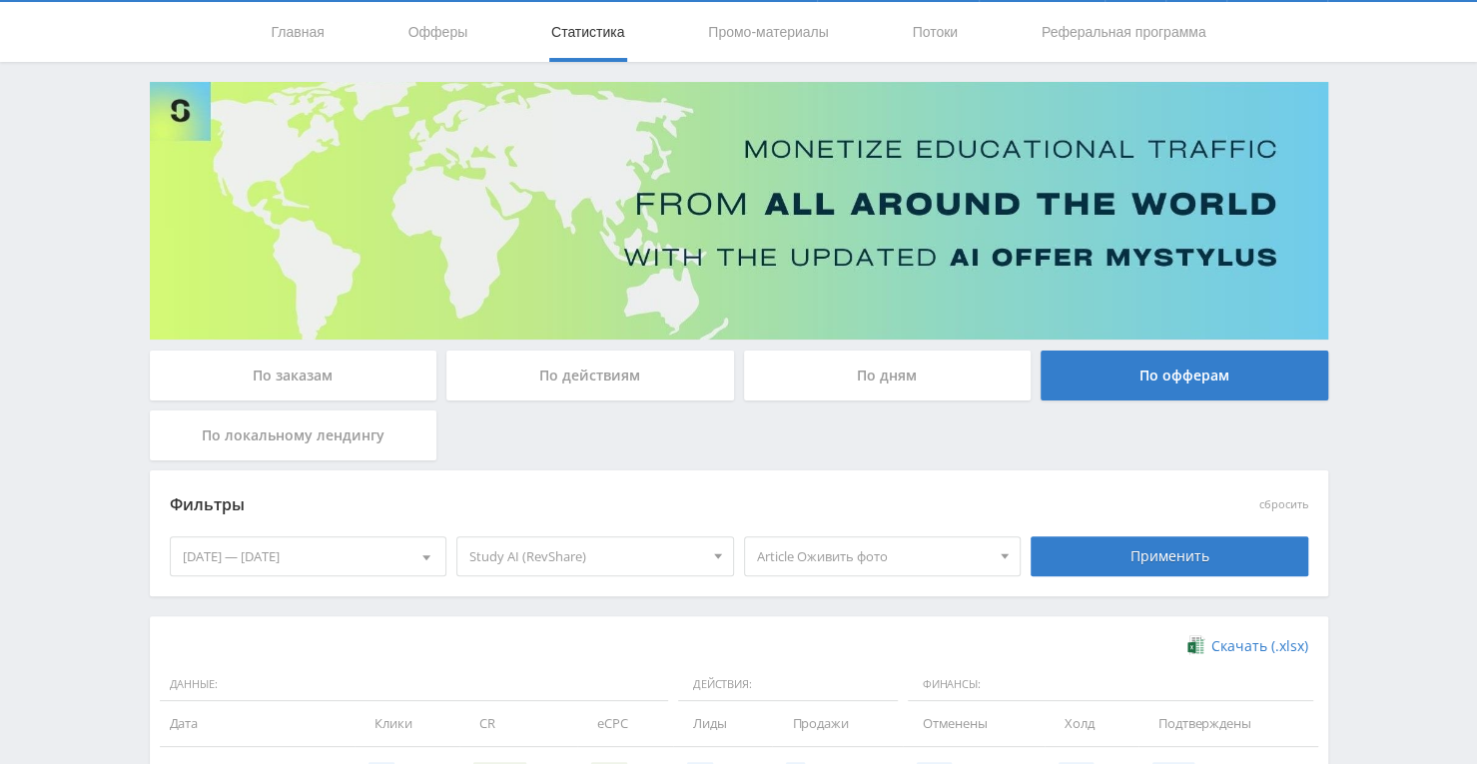
scroll to position [272, 0]
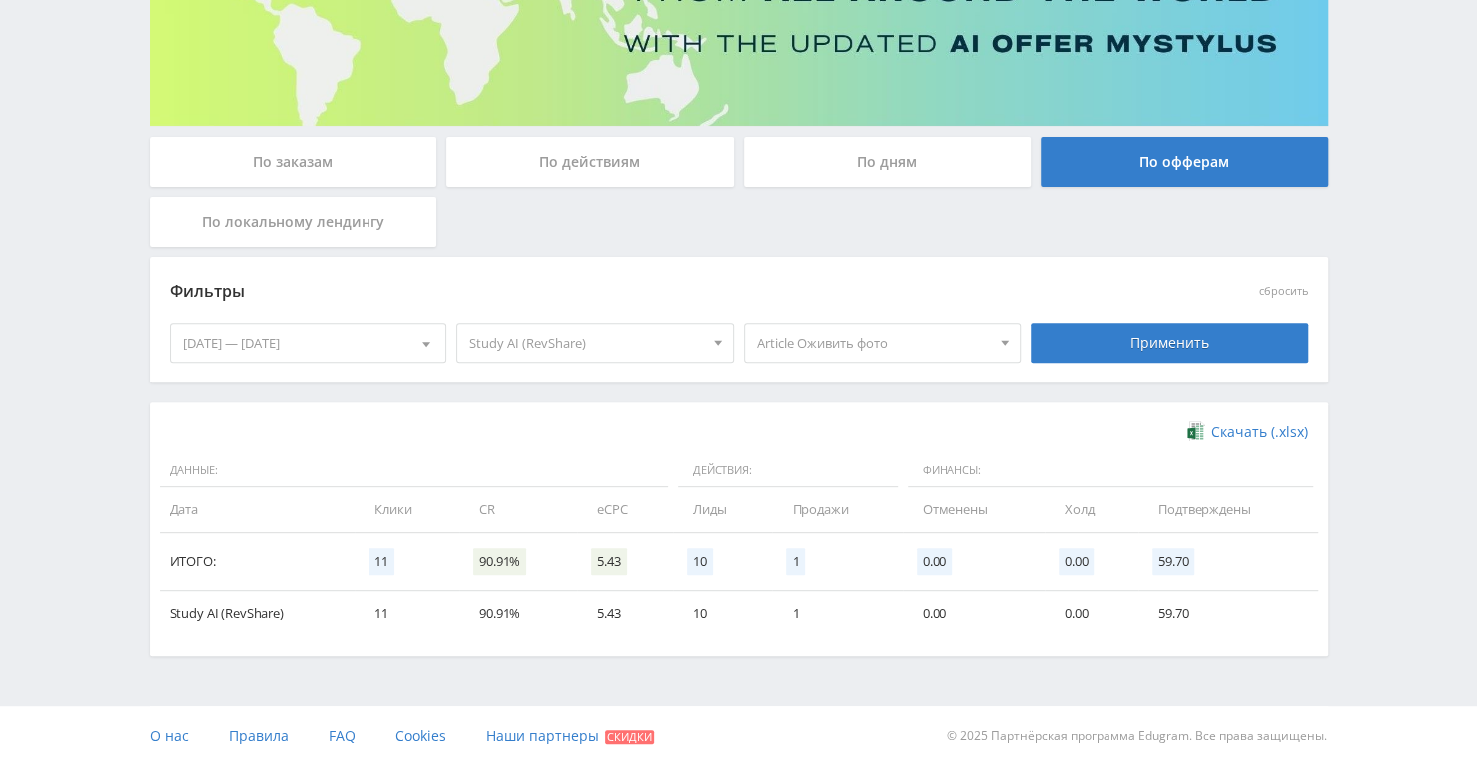
click at [823, 352] on span "Article Оживить фото" at bounding box center [874, 343] width 234 height 38
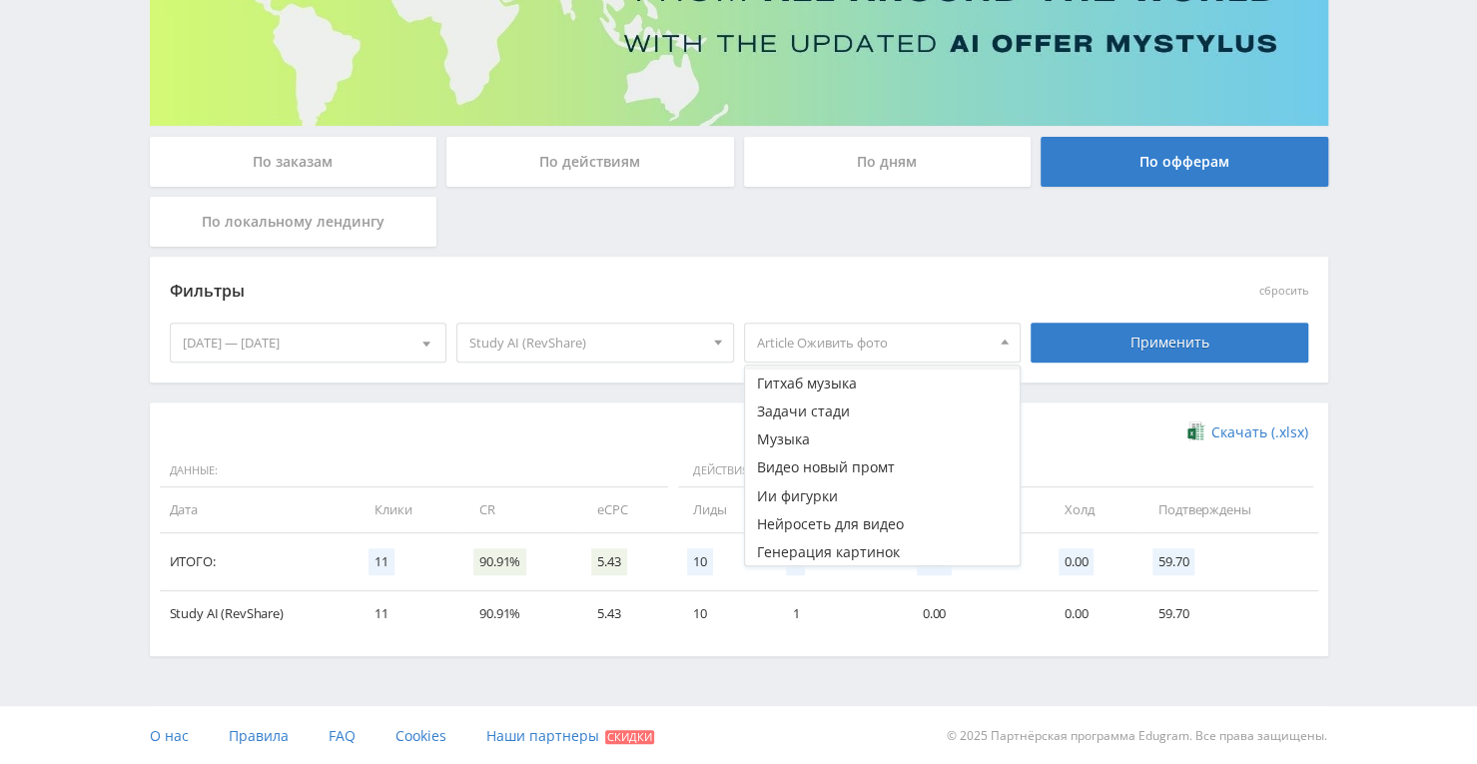
scroll to position [249, 0]
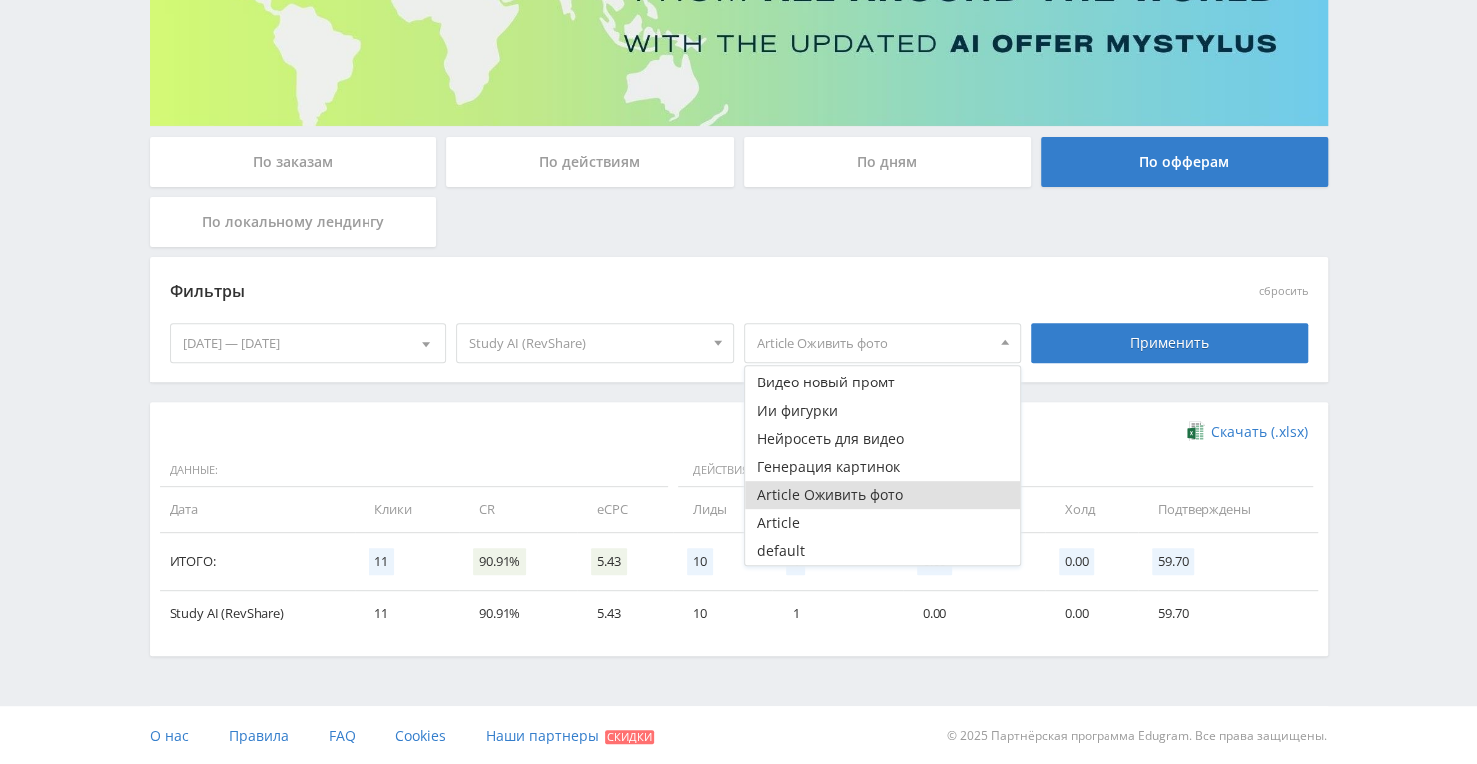
click at [824, 494] on button "Article Оживить фото" at bounding box center [883, 495] width 276 height 28
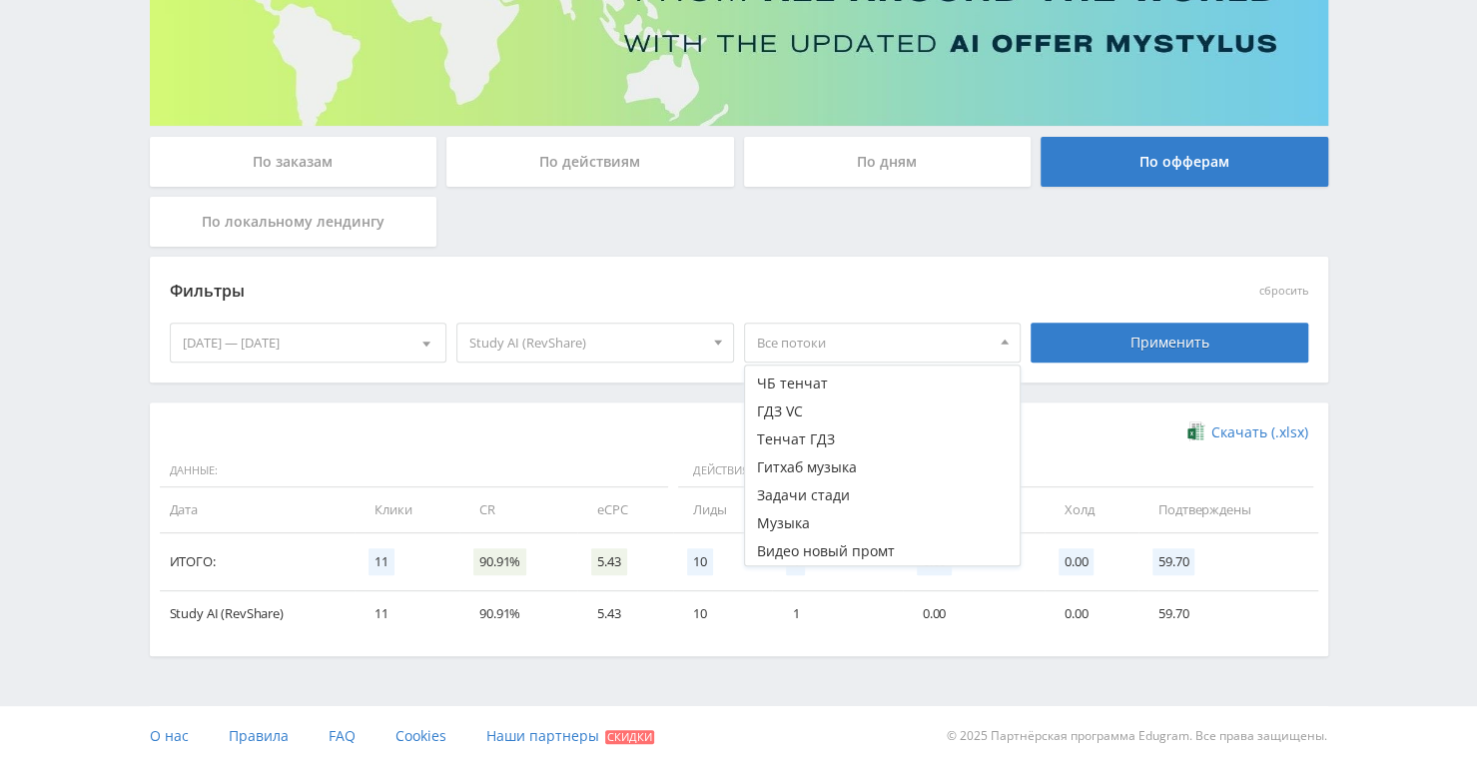
scroll to position [49, 0]
click at [891, 525] on button "Задачи стади" at bounding box center [883, 526] width 276 height 28
click at [1093, 355] on div "Применить" at bounding box center [1170, 343] width 278 height 40
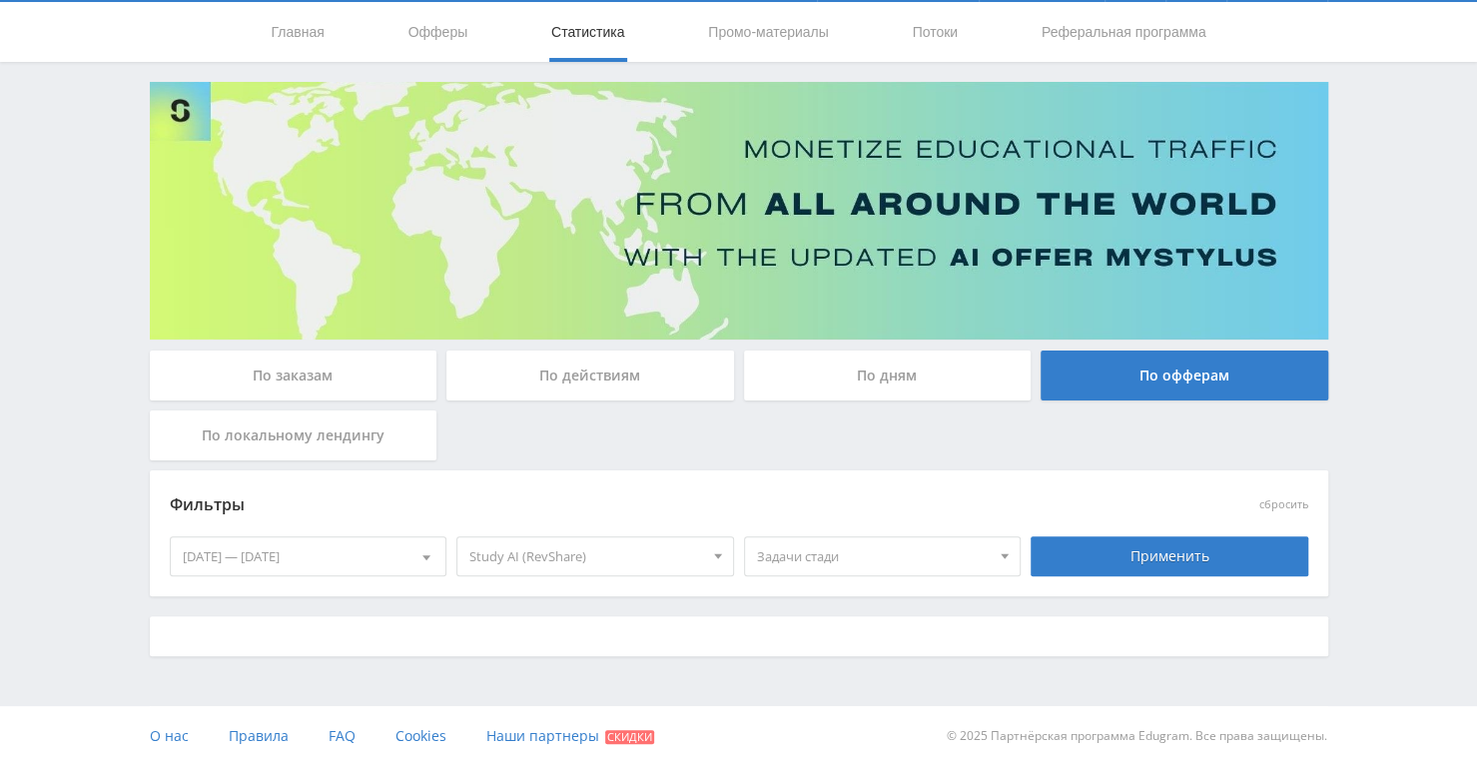
scroll to position [272, 0]
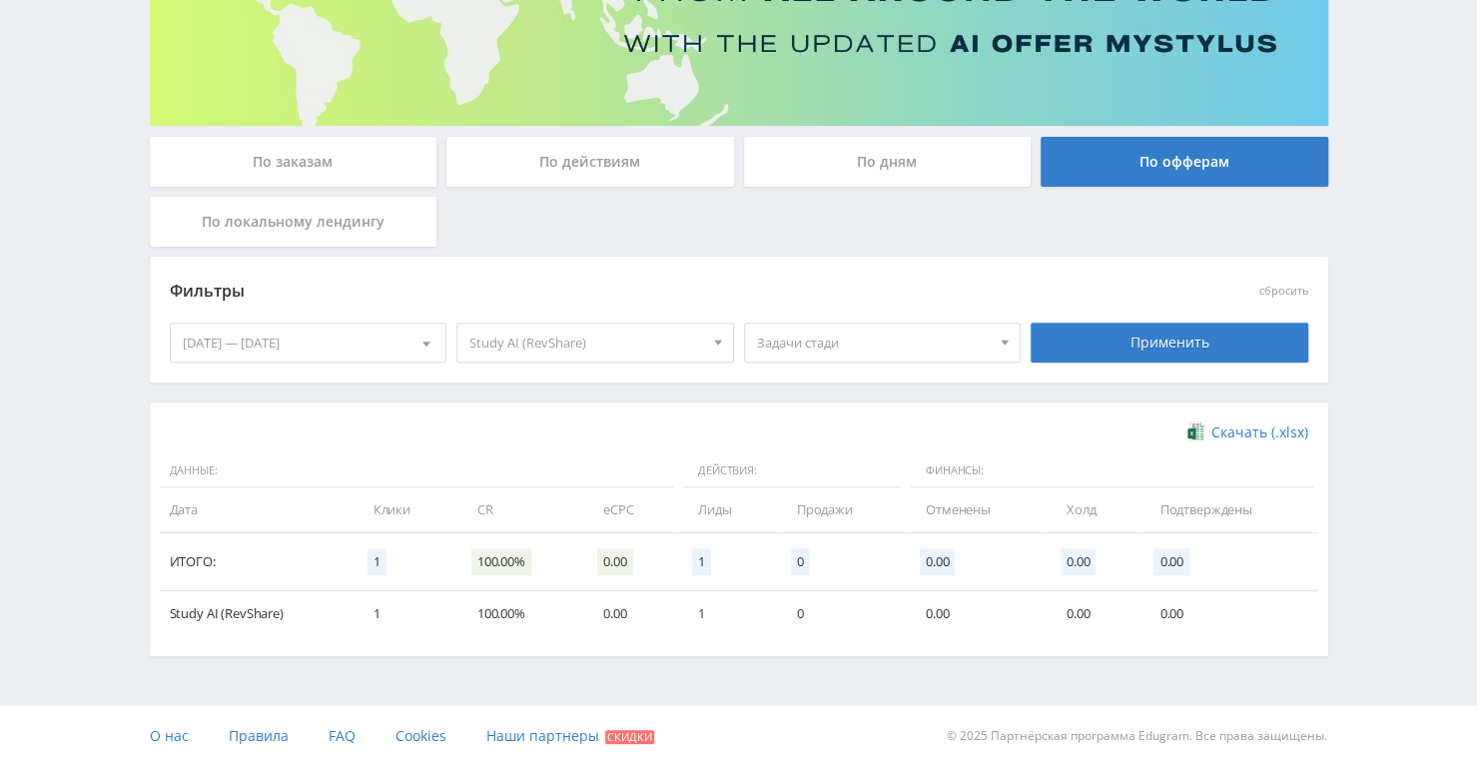
click at [909, 310] on div "Фильтры" at bounding box center [596, 292] width 862 height 46
click at [891, 351] on span "Задачи стади" at bounding box center [874, 343] width 234 height 38
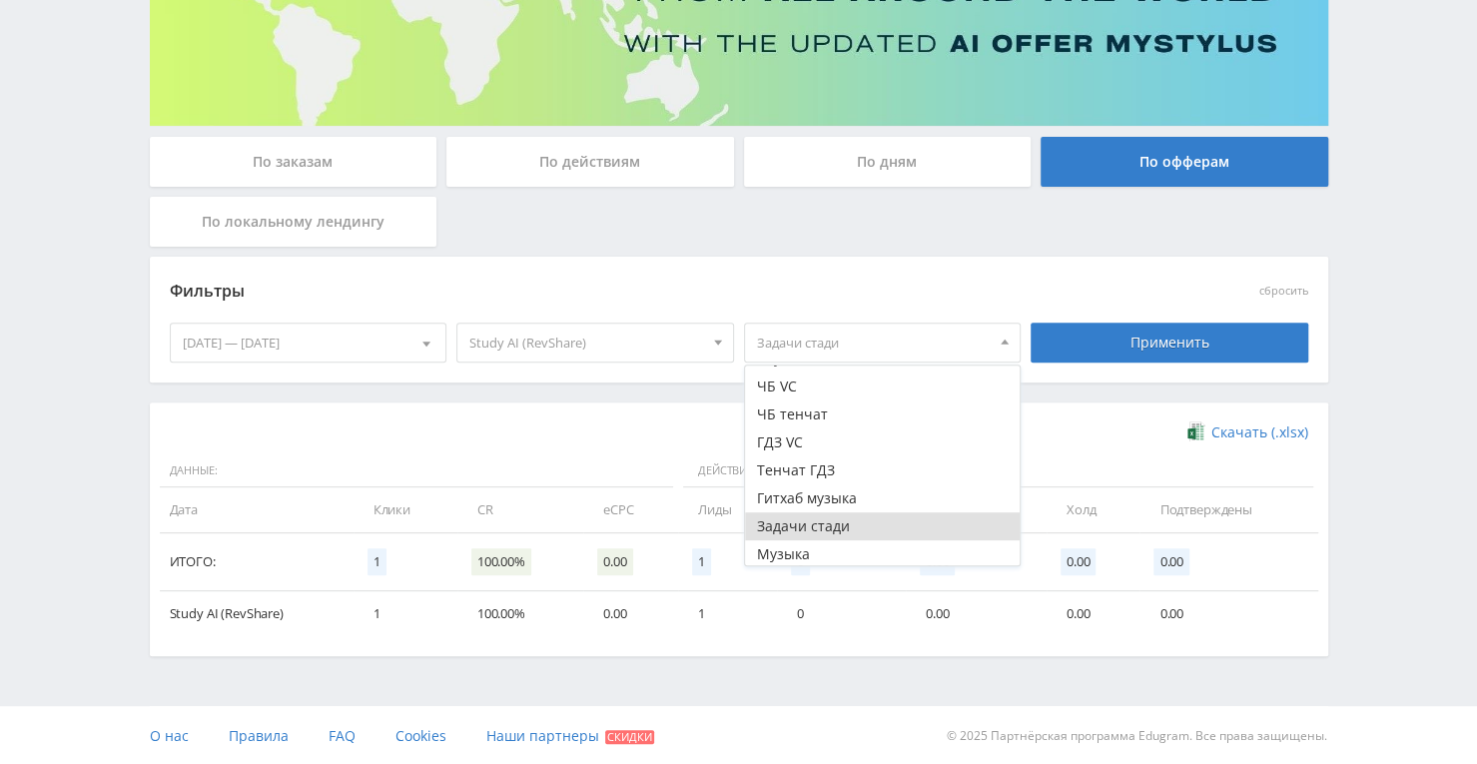
click at [822, 524] on button "Задачи стади" at bounding box center [883, 526] width 276 height 28
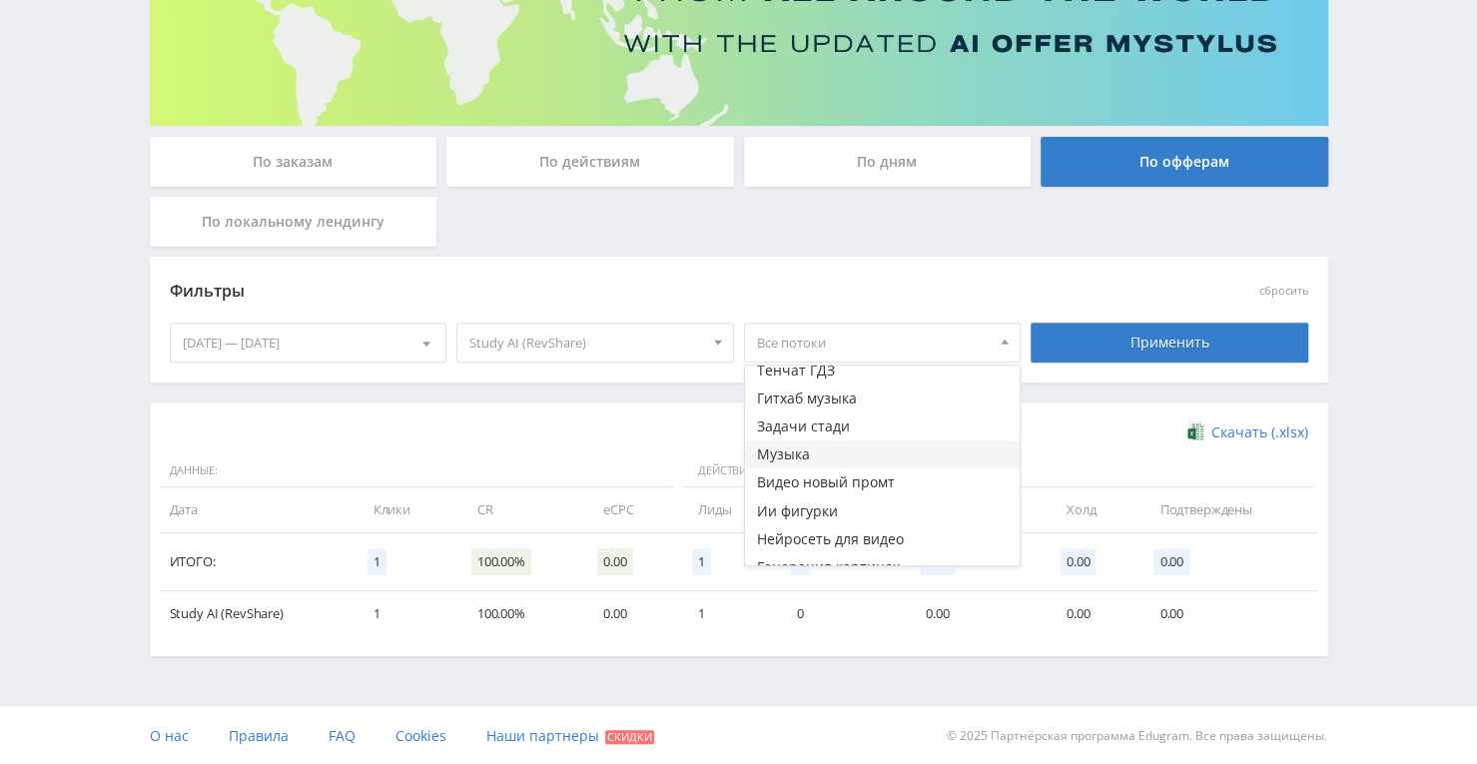
click at [899, 450] on button "Музыка" at bounding box center [883, 455] width 276 height 28
drag, startPoint x: 1039, startPoint y: 343, endPoint x: 1069, endPoint y: 334, distance: 31.3
click at [1042, 343] on div "Применить" at bounding box center [1170, 343] width 278 height 40
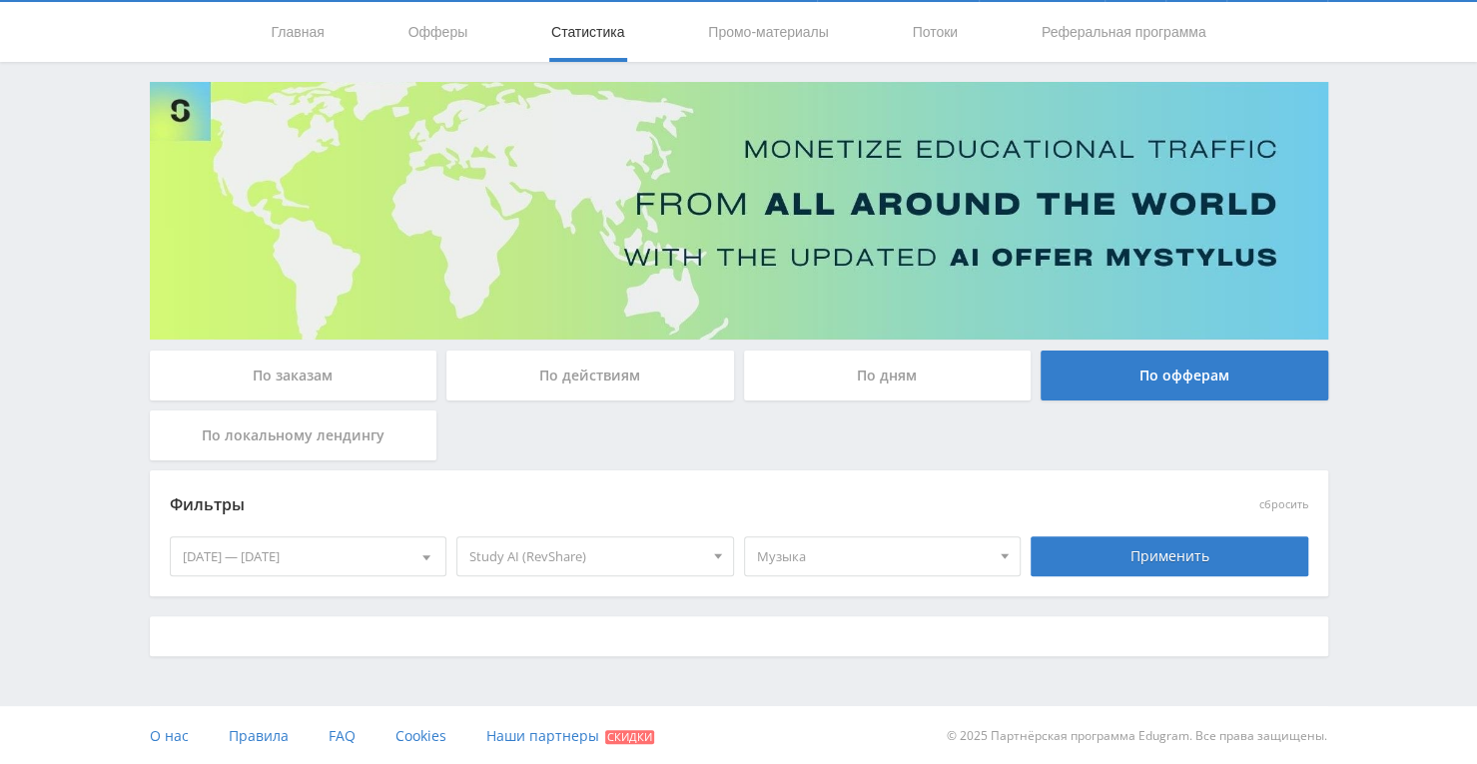
scroll to position [272, 0]
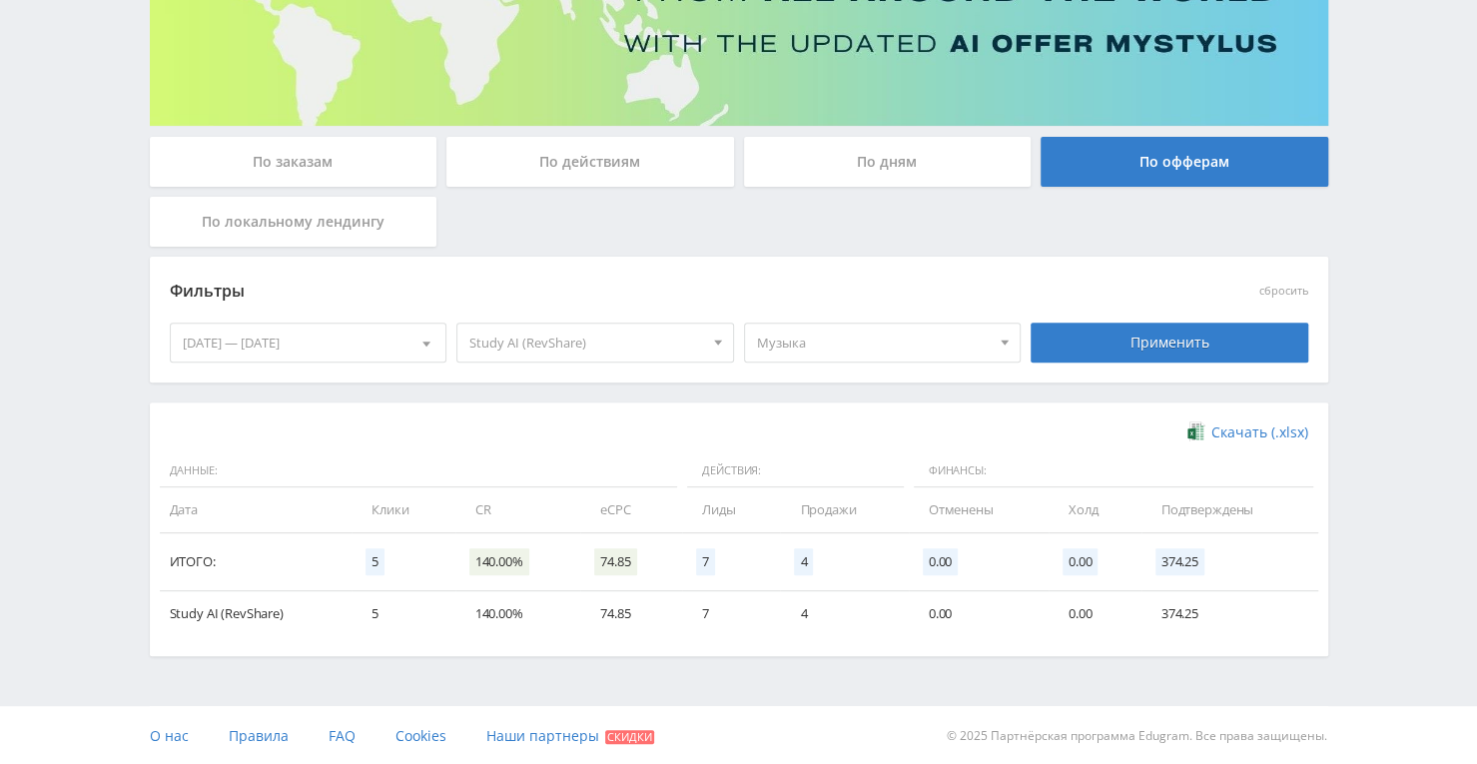
click at [916, 343] on span "Музыка" at bounding box center [874, 343] width 234 height 38
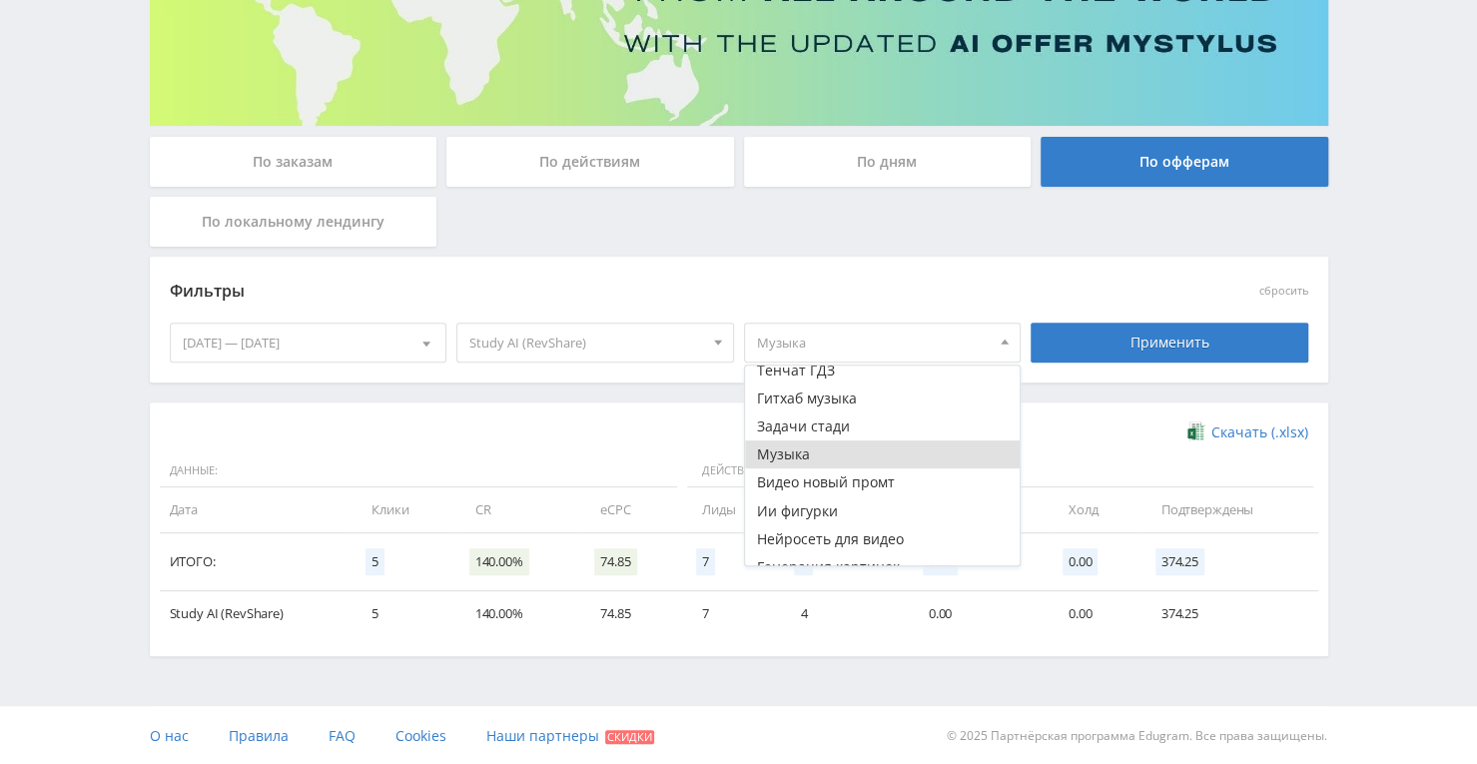
click at [850, 446] on button "Музыка" at bounding box center [883, 455] width 276 height 28
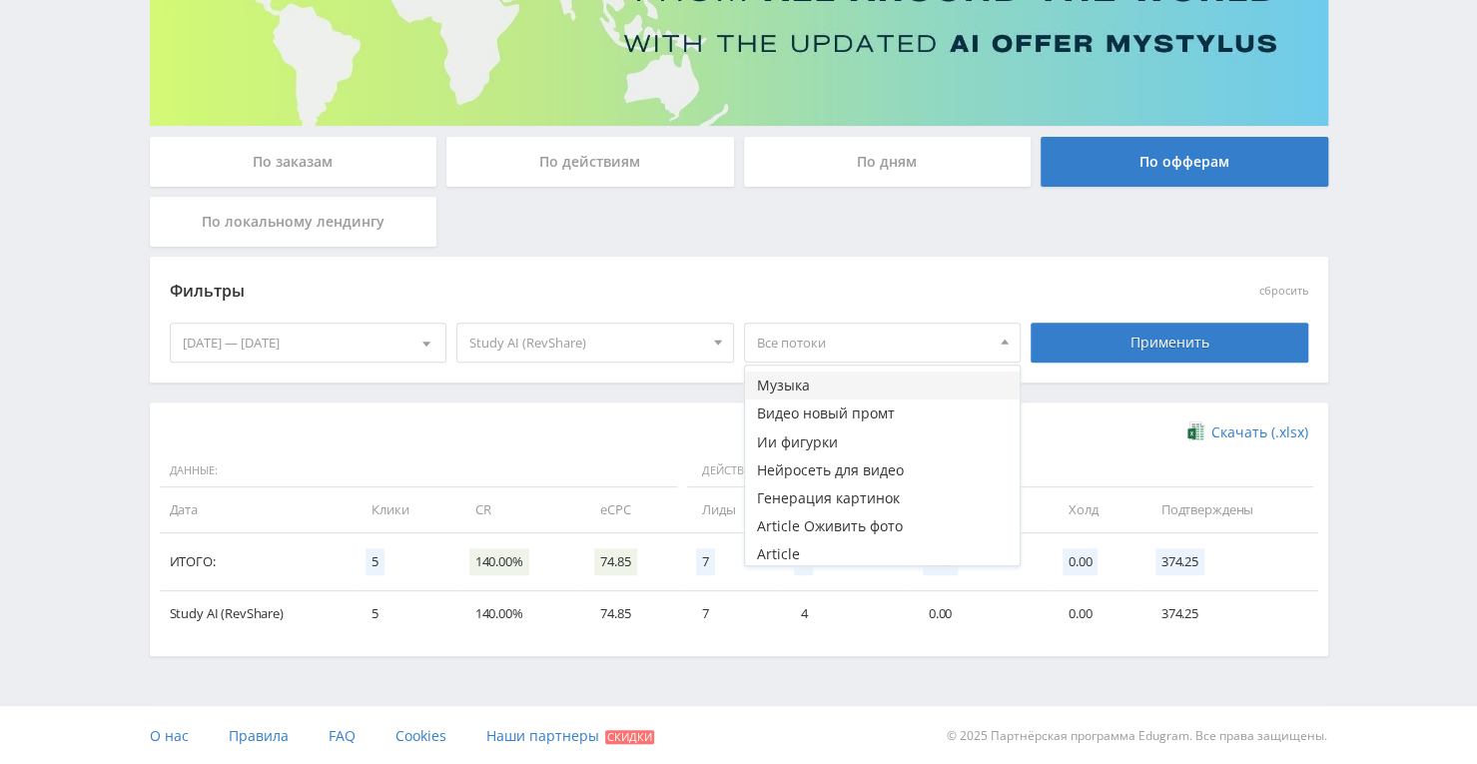
scroll to position [249, 0]
click at [813, 436] on button "Нейросеть для видео" at bounding box center [883, 440] width 276 height 28
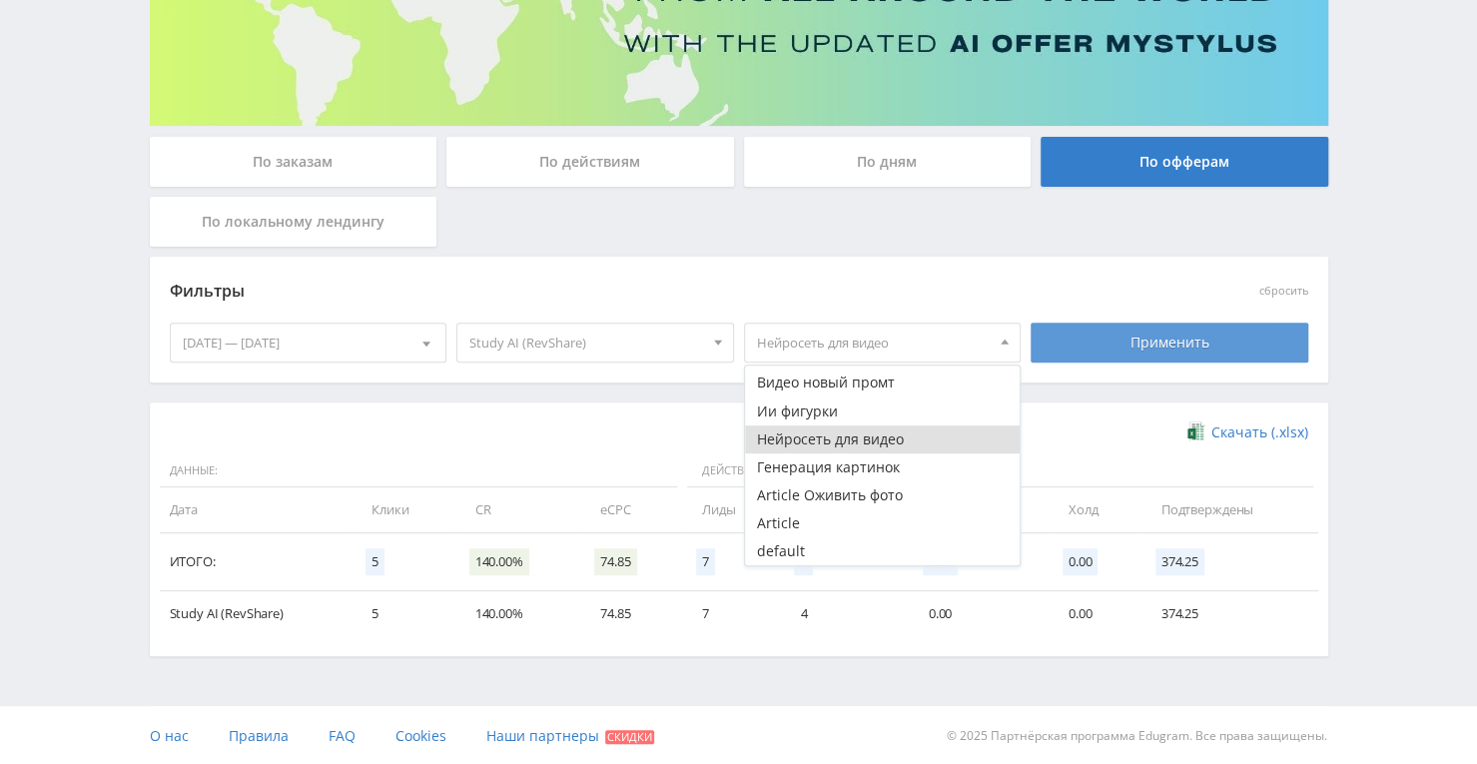
click at [1077, 339] on div "Применить" at bounding box center [1170, 343] width 278 height 40
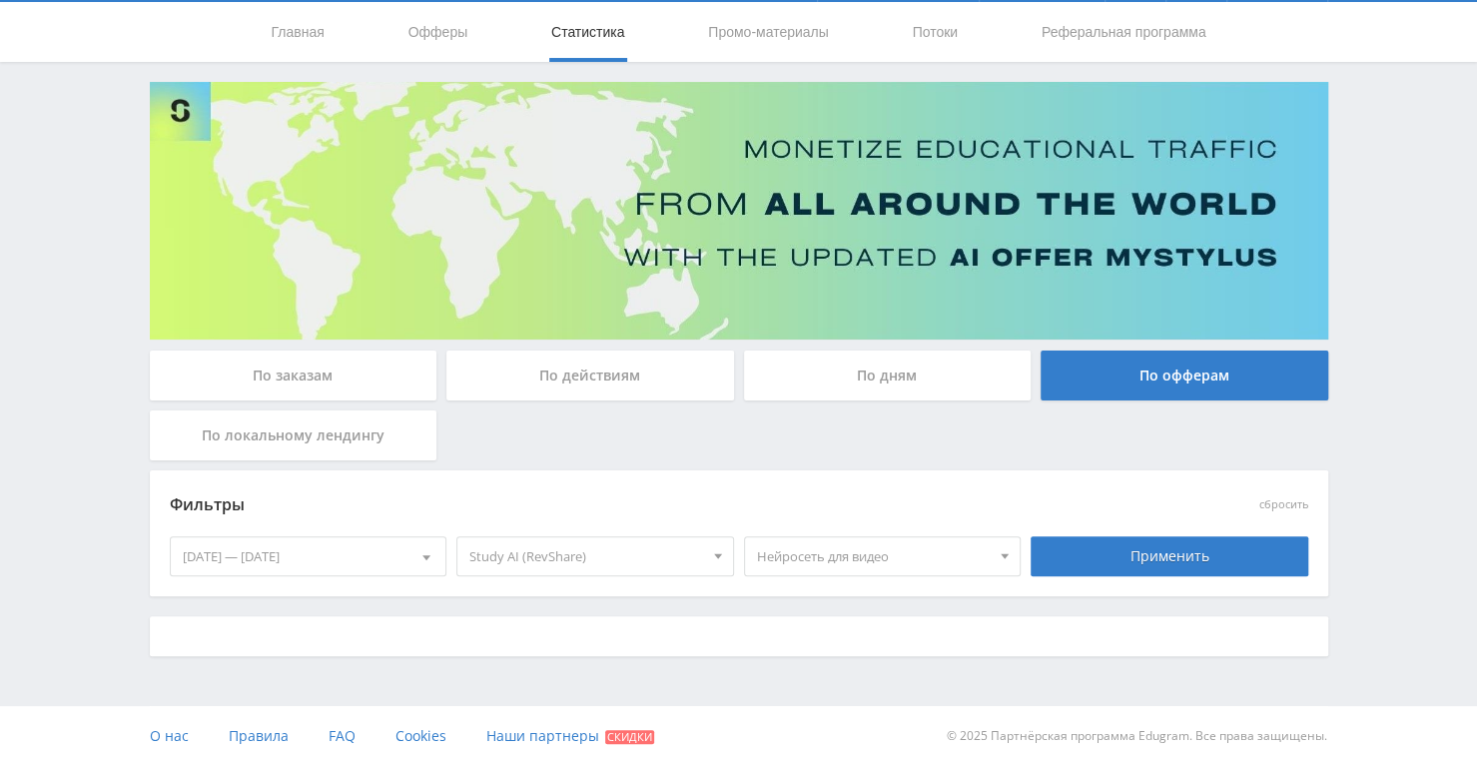
scroll to position [272, 0]
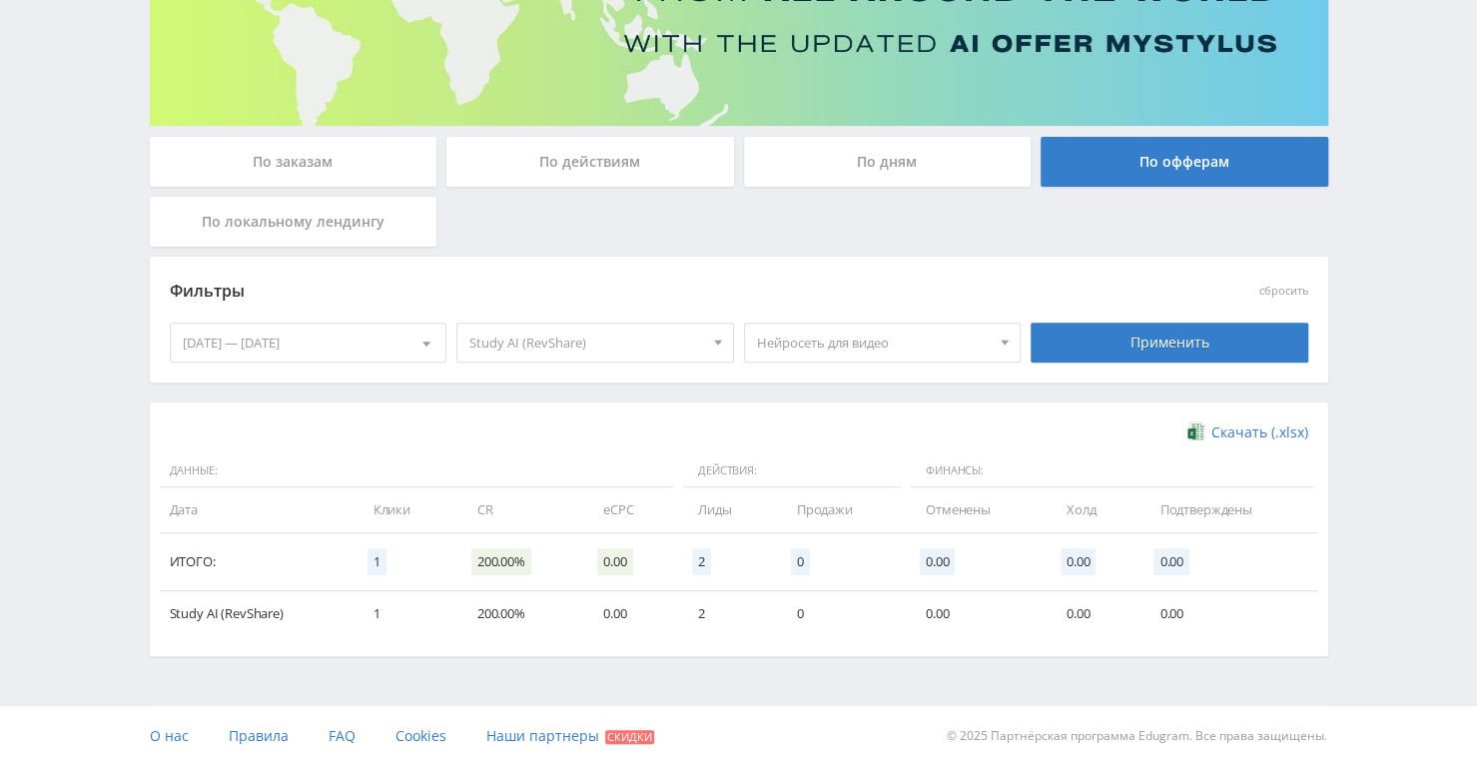
click at [857, 337] on span "Нейросеть для видео" at bounding box center [874, 343] width 234 height 38
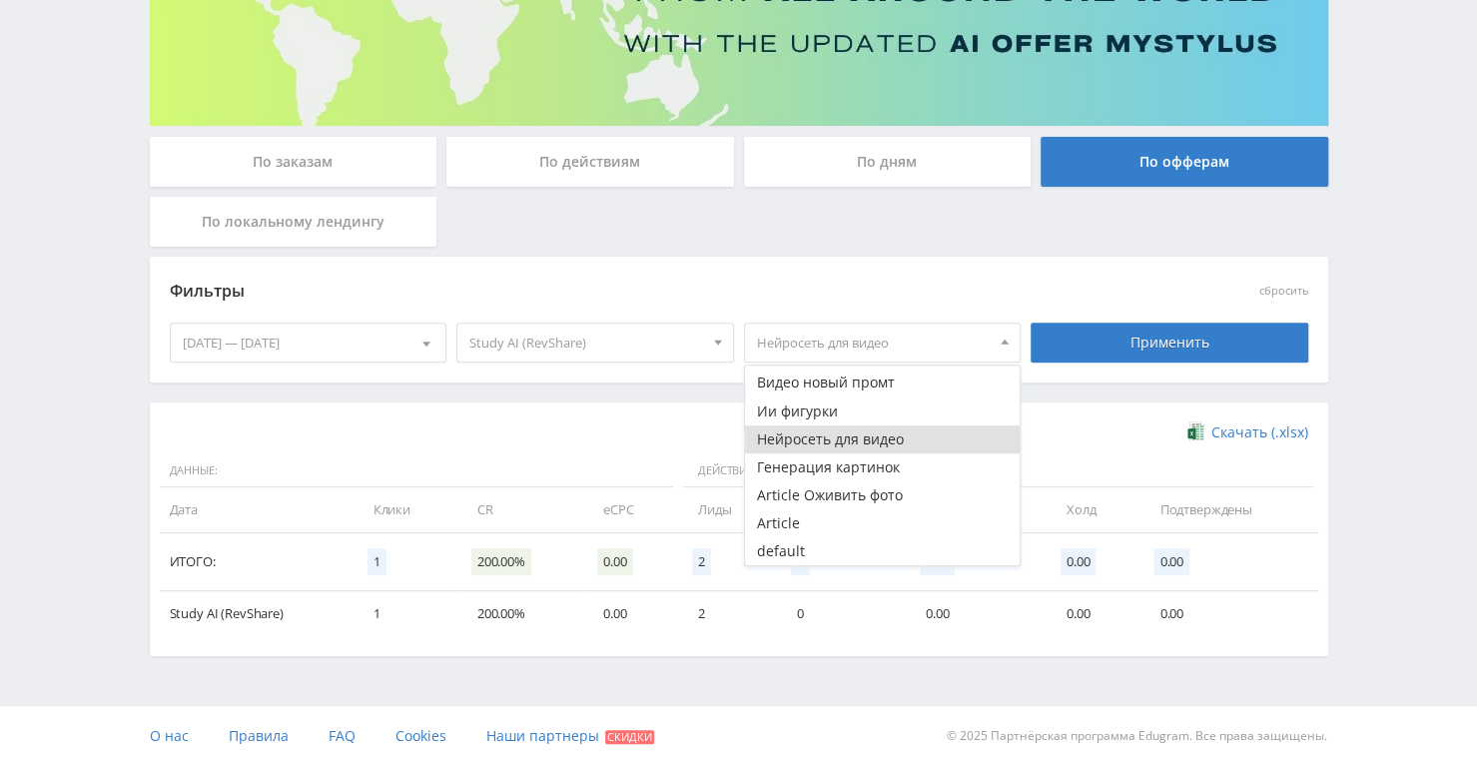
click at [822, 433] on button "Нейросеть для видео" at bounding box center [883, 440] width 276 height 28
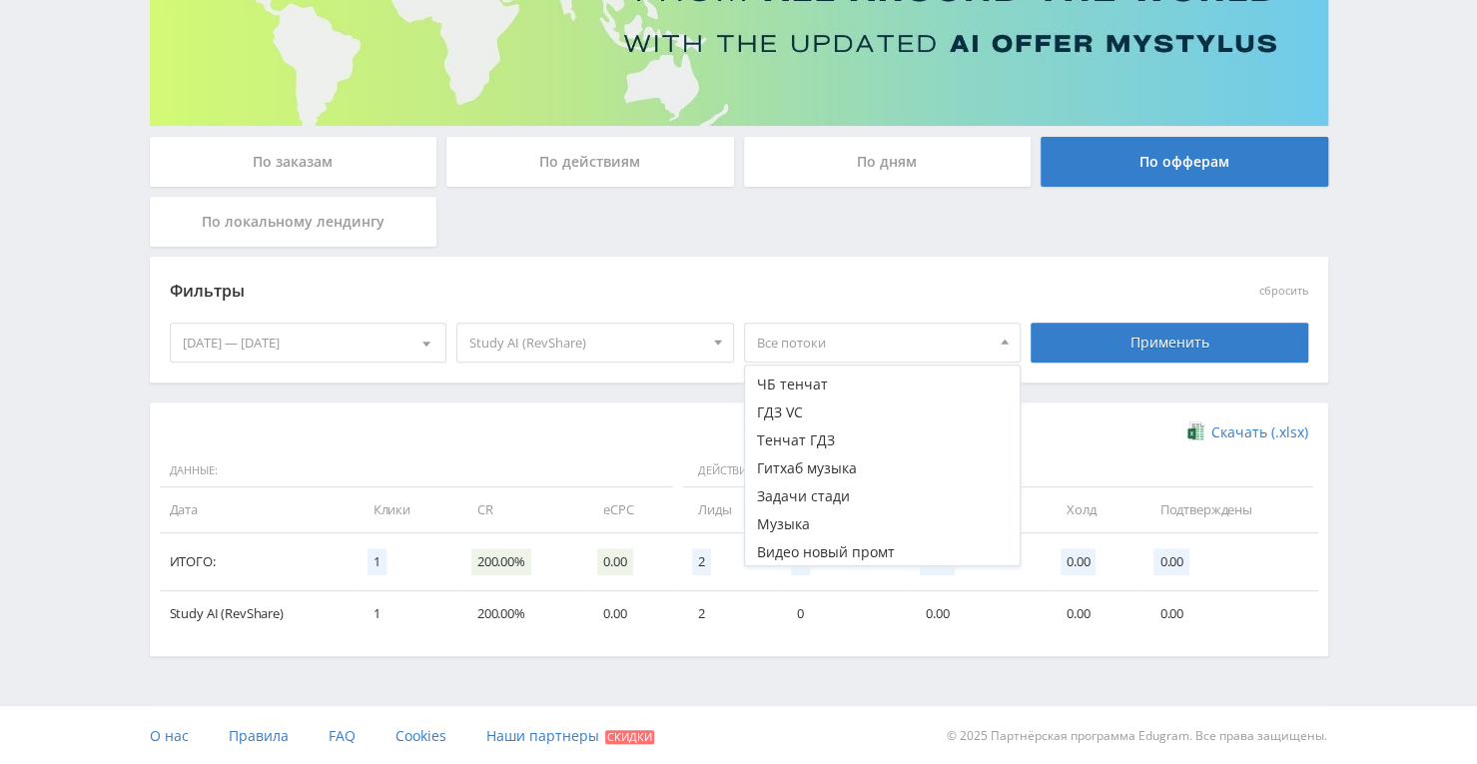
scroll to position [49, 0]
click at [869, 449] on button "ГДЗ VC" at bounding box center [883, 443] width 276 height 28
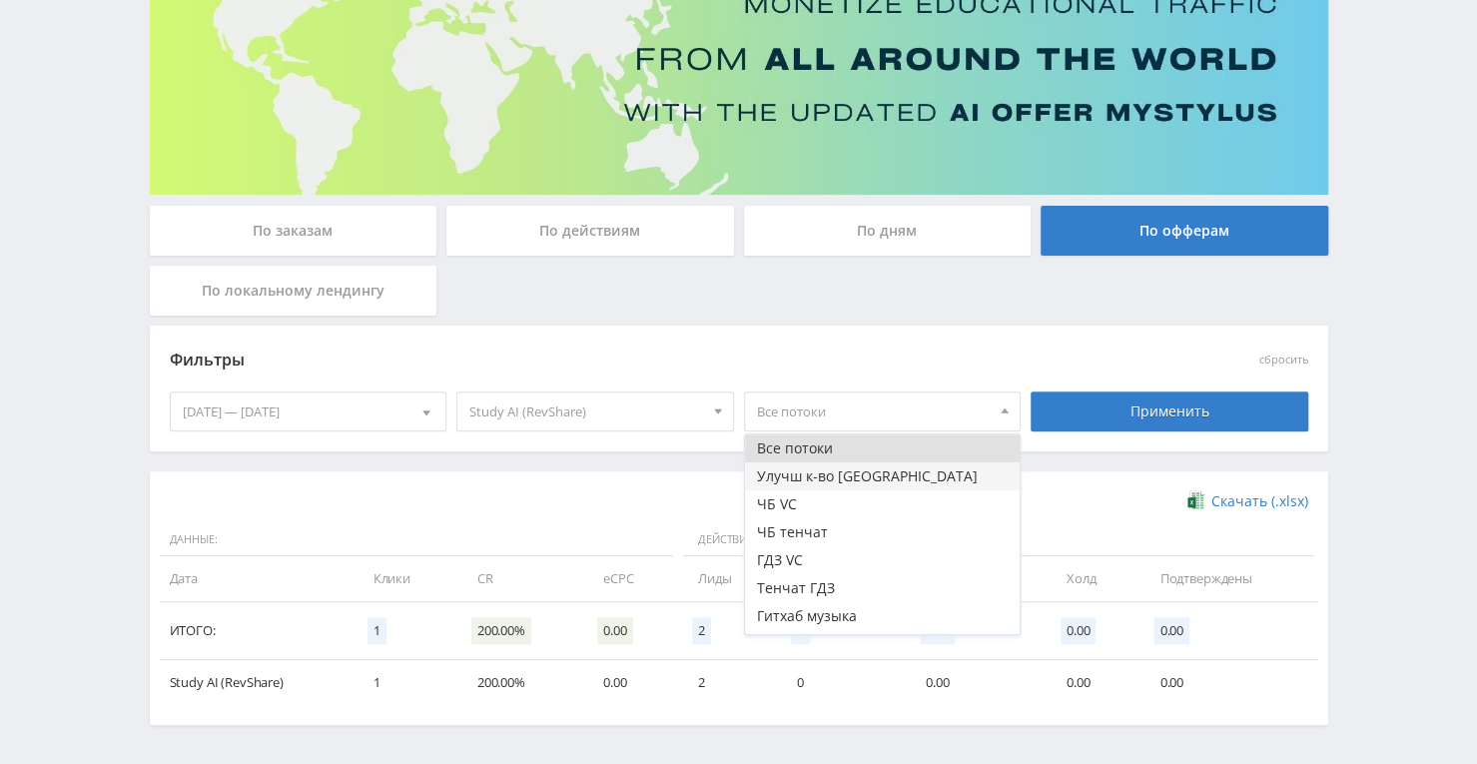
scroll to position [172, 0]
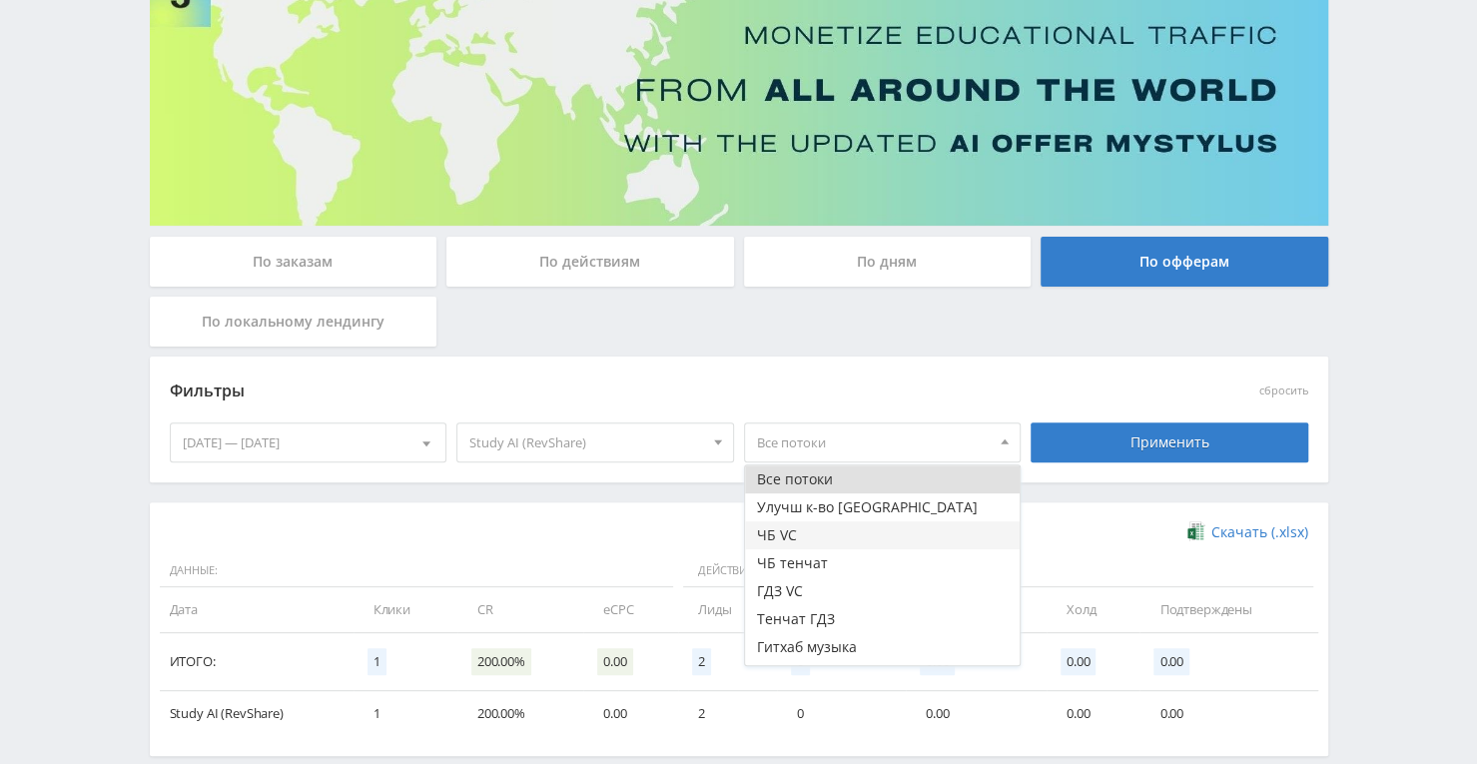
click at [831, 526] on button "ЧБ VC" at bounding box center [883, 535] width 276 height 28
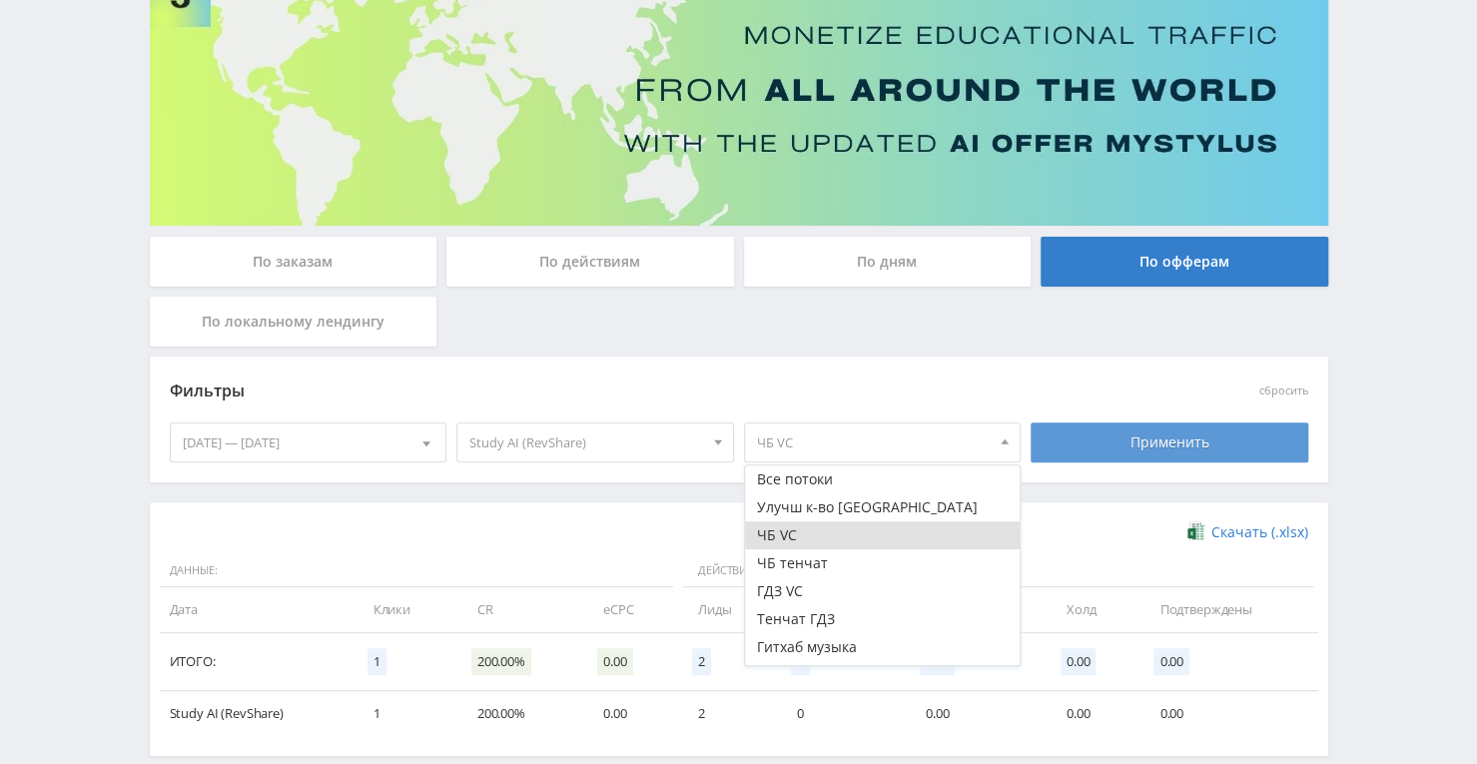
click at [1149, 443] on div "Применить" at bounding box center [1170, 443] width 278 height 40
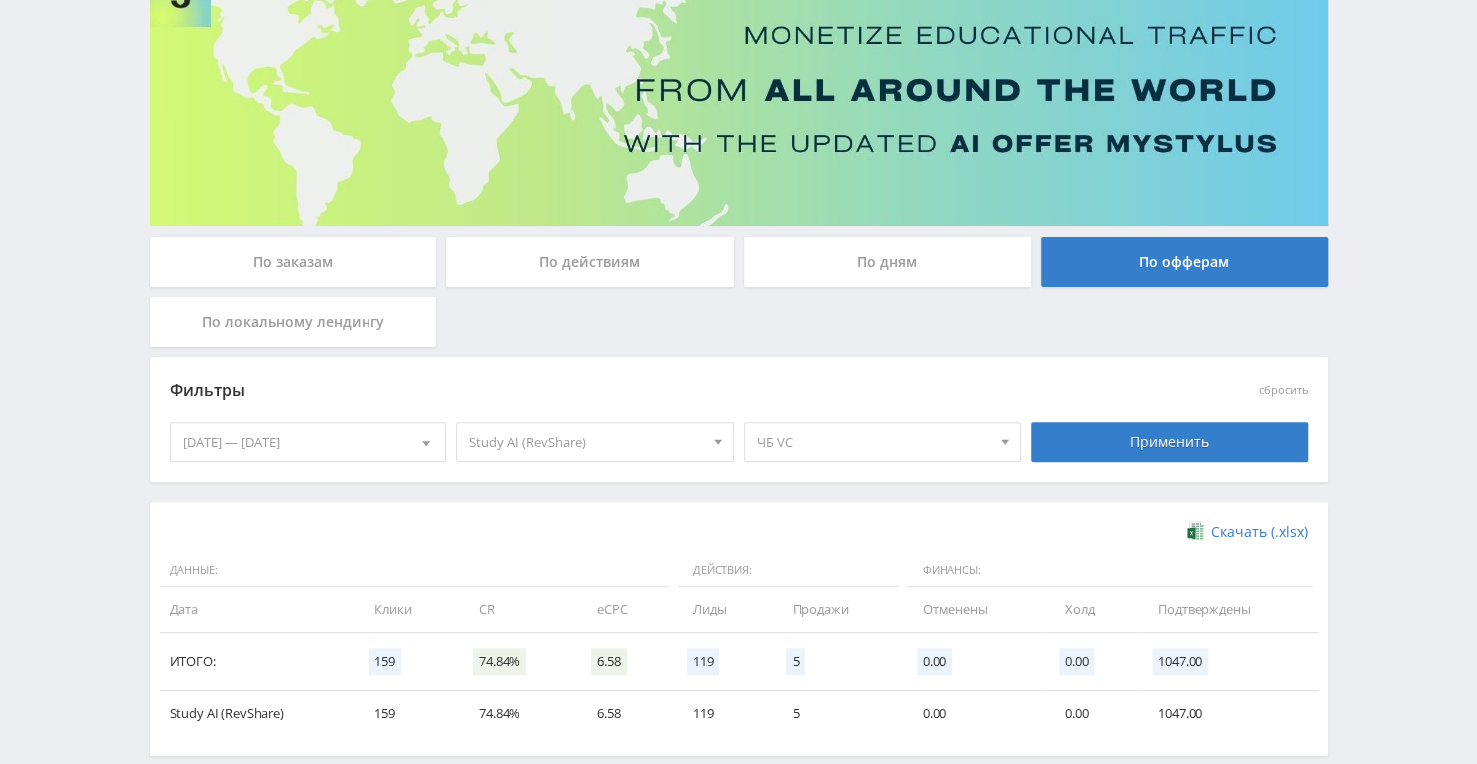
scroll to position [272, 0]
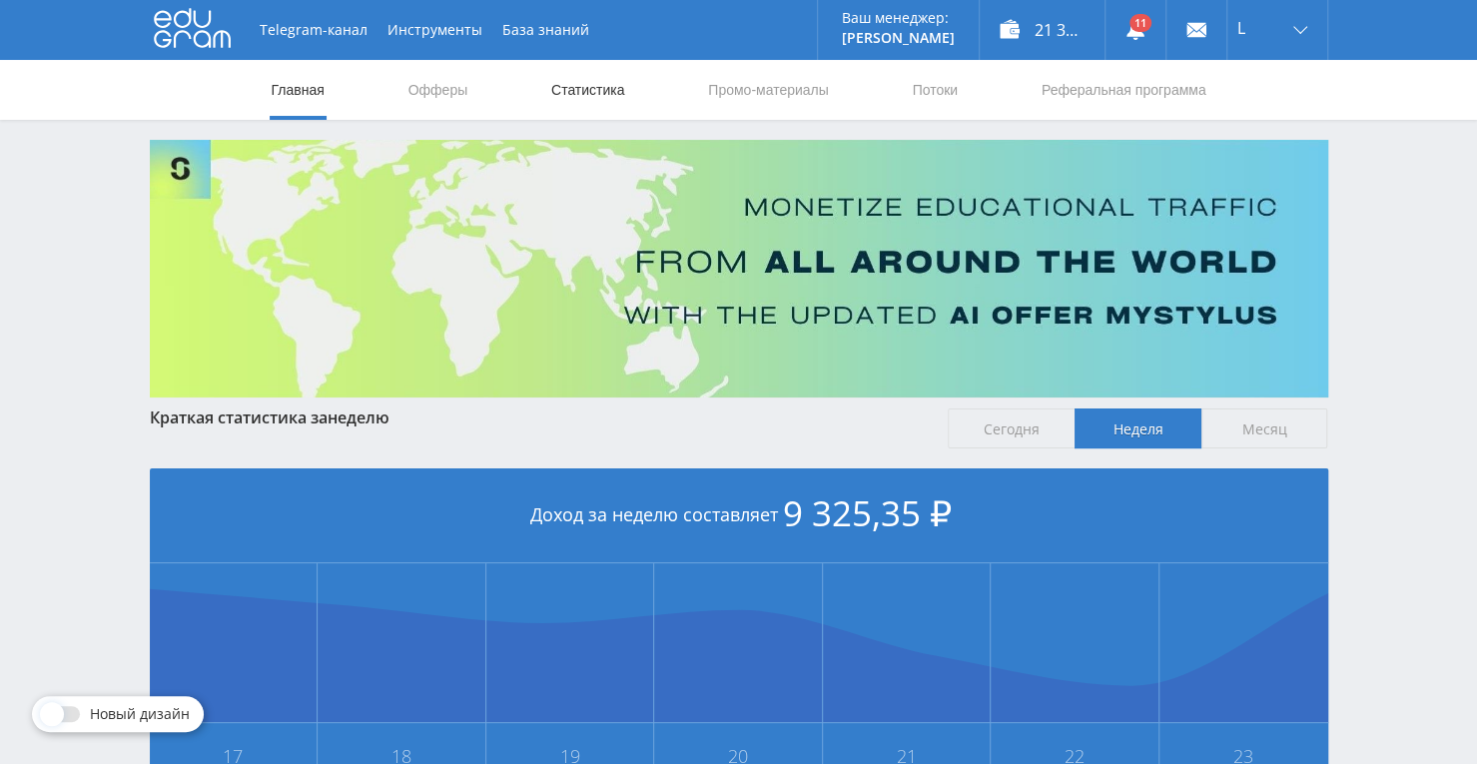
click at [587, 81] on link "Статистика" at bounding box center [588, 90] width 78 height 60
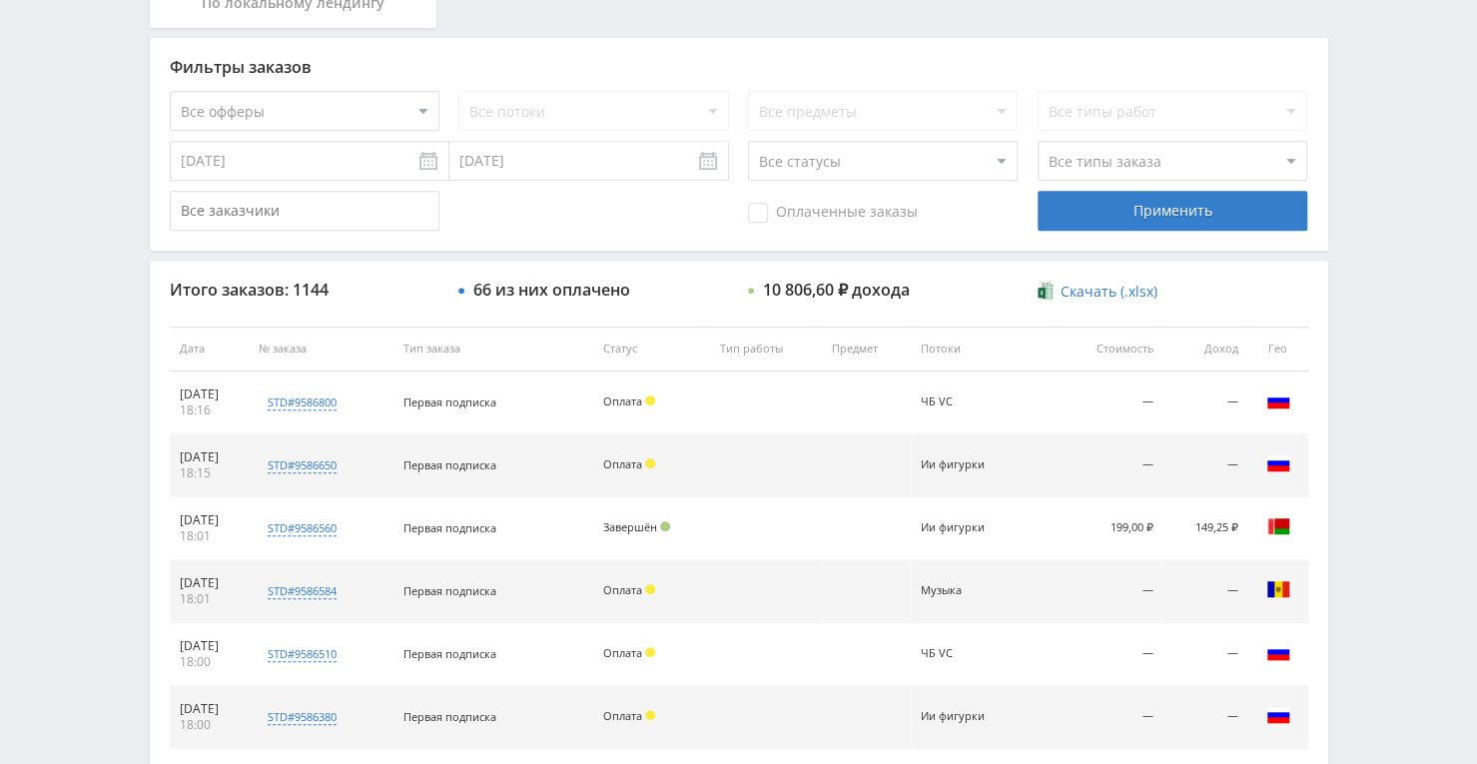
scroll to position [300, 0]
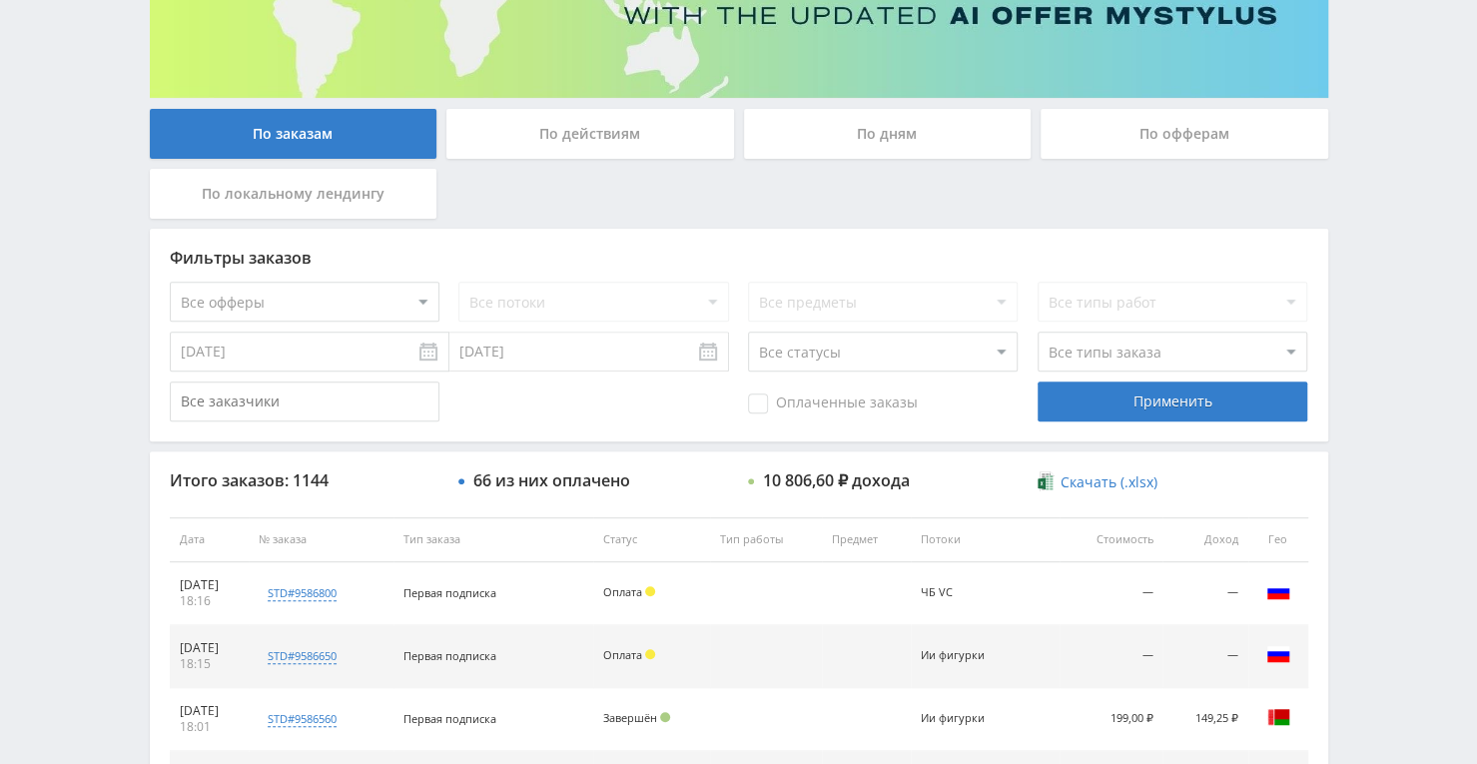
click at [420, 297] on select "Все офферы MyStylus MyStylus - Revshare Кампус AI Studybay Автор24 Studybay Bra…" at bounding box center [305, 302] width 270 height 40
select select "376"
click at [720, 297] on select "Все потоки Улучш к-во Тенчат ЧБ VC ЧБ тенчат ГДЗ VC Тенчат ГДЗ Гитхаб музыка За…" at bounding box center [593, 302] width 270 height 40
select select "6645125"
click at [458, 282] on select "Все потоки Улучш к-во Тенчат ЧБ VC ЧБ тенчат ГДЗ VC Тенчат ГДЗ Гитхаб музыка За…" at bounding box center [593, 302] width 270 height 40
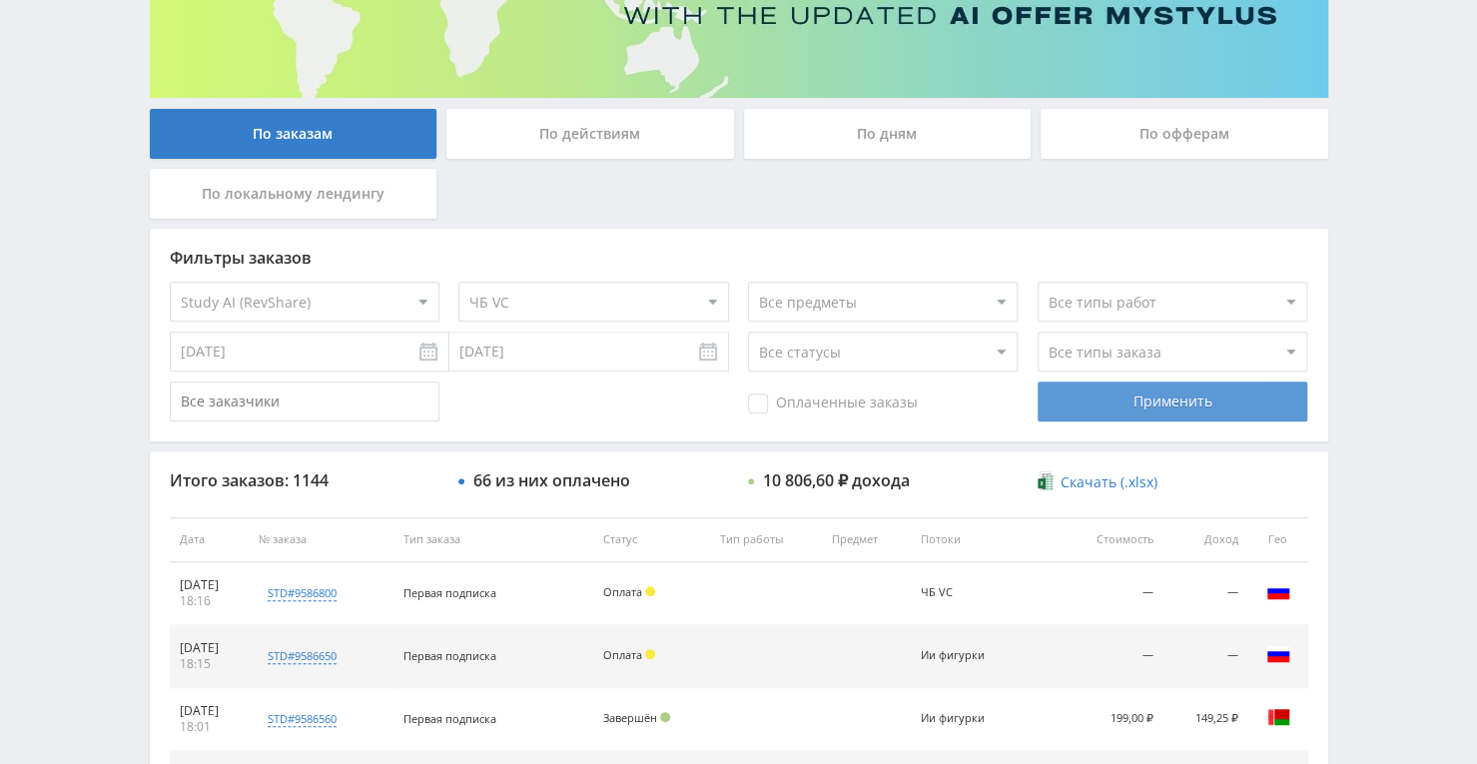
click at [1123, 411] on div "Применить" at bounding box center [1173, 402] width 270 height 40
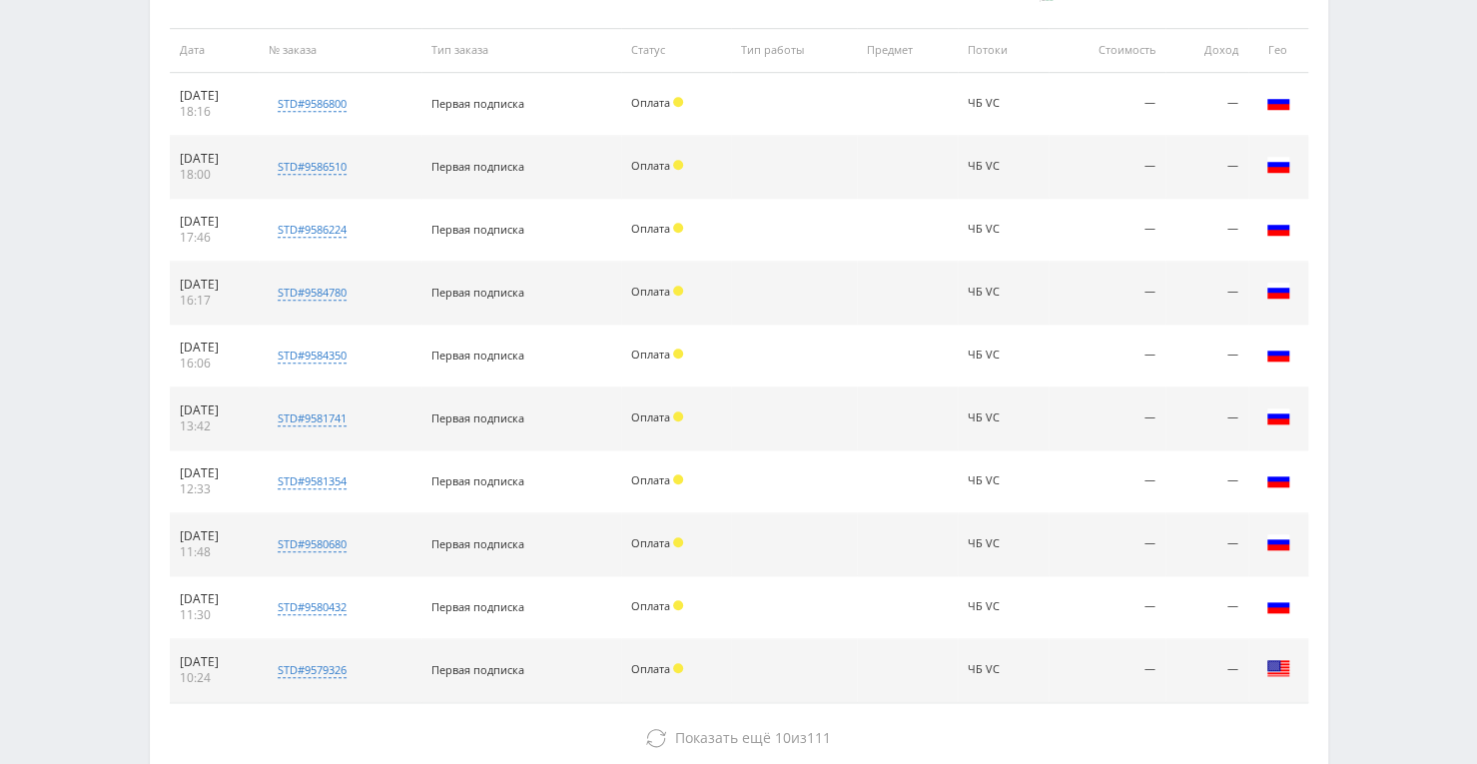
scroll to position [808, 0]
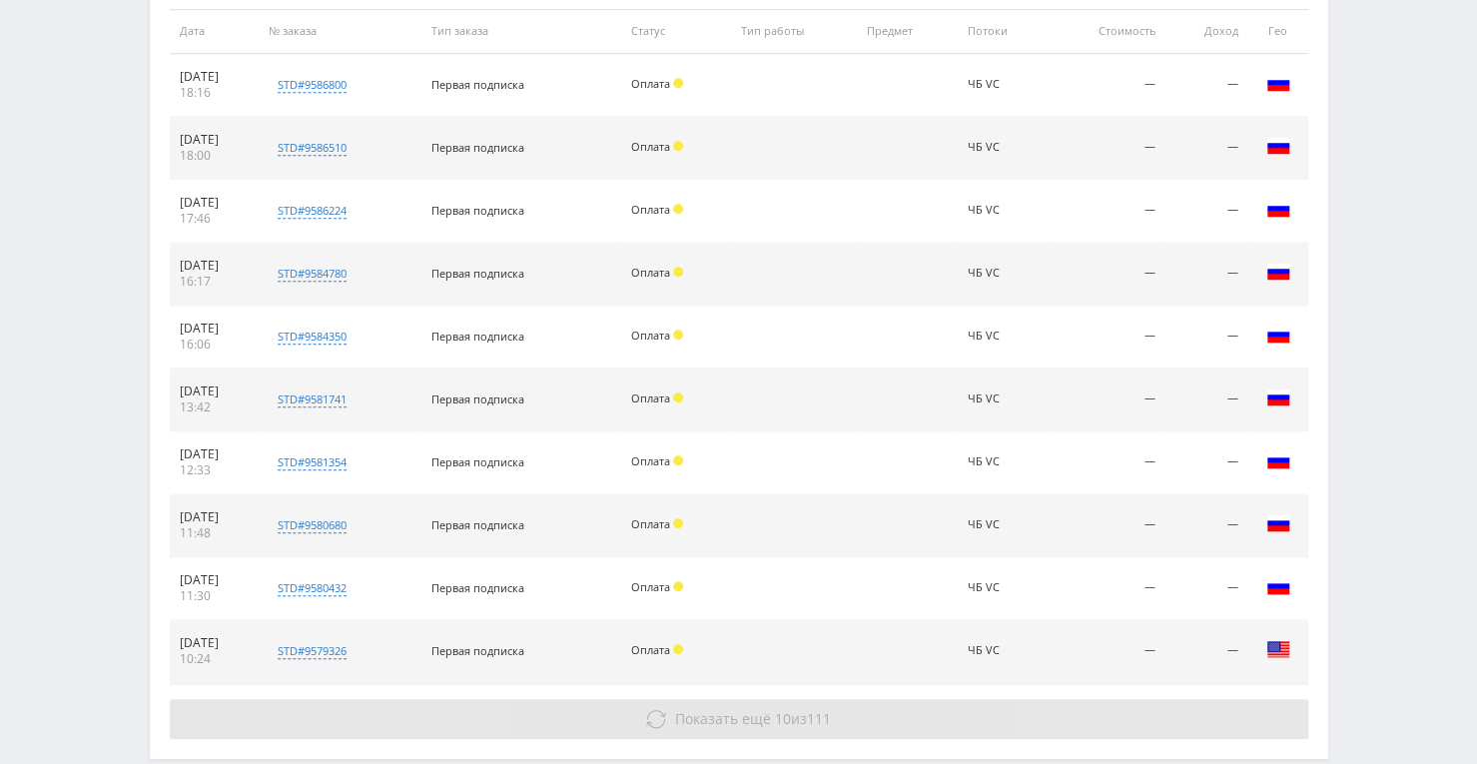
click at [797, 714] on span "Показать ещё 10 из 111" at bounding box center [753, 718] width 156 height 19
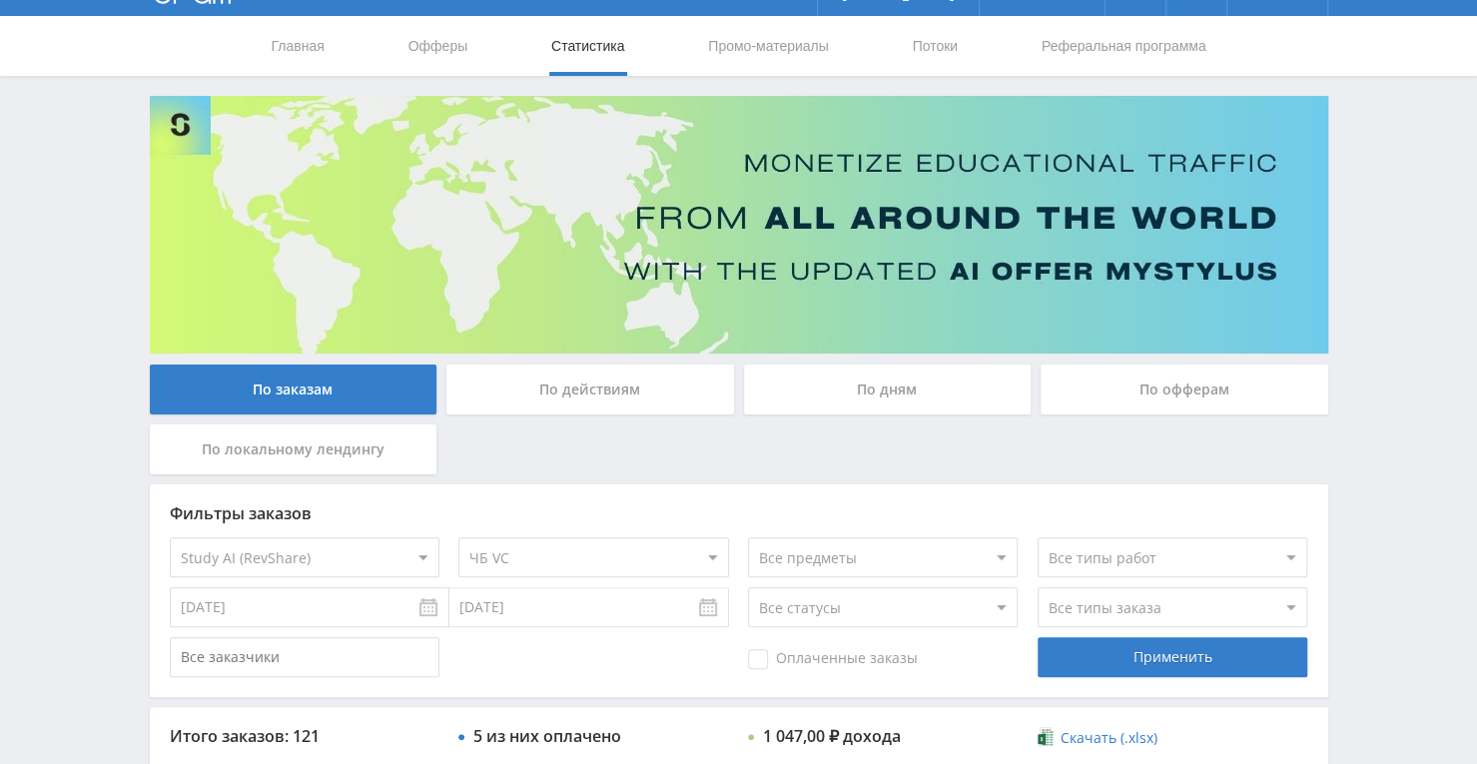
scroll to position [0, 0]
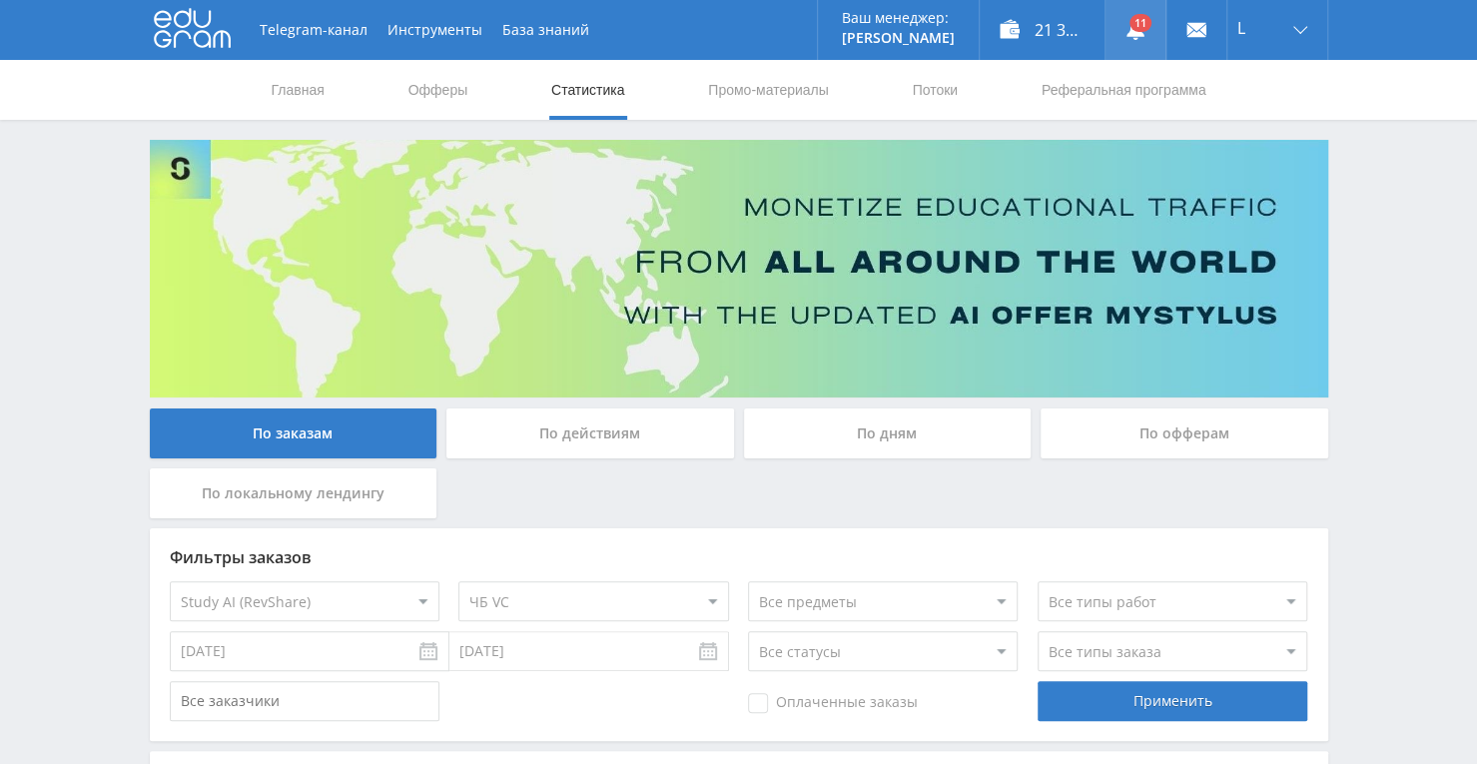
click at [1137, 27] on link at bounding box center [1136, 30] width 60 height 60
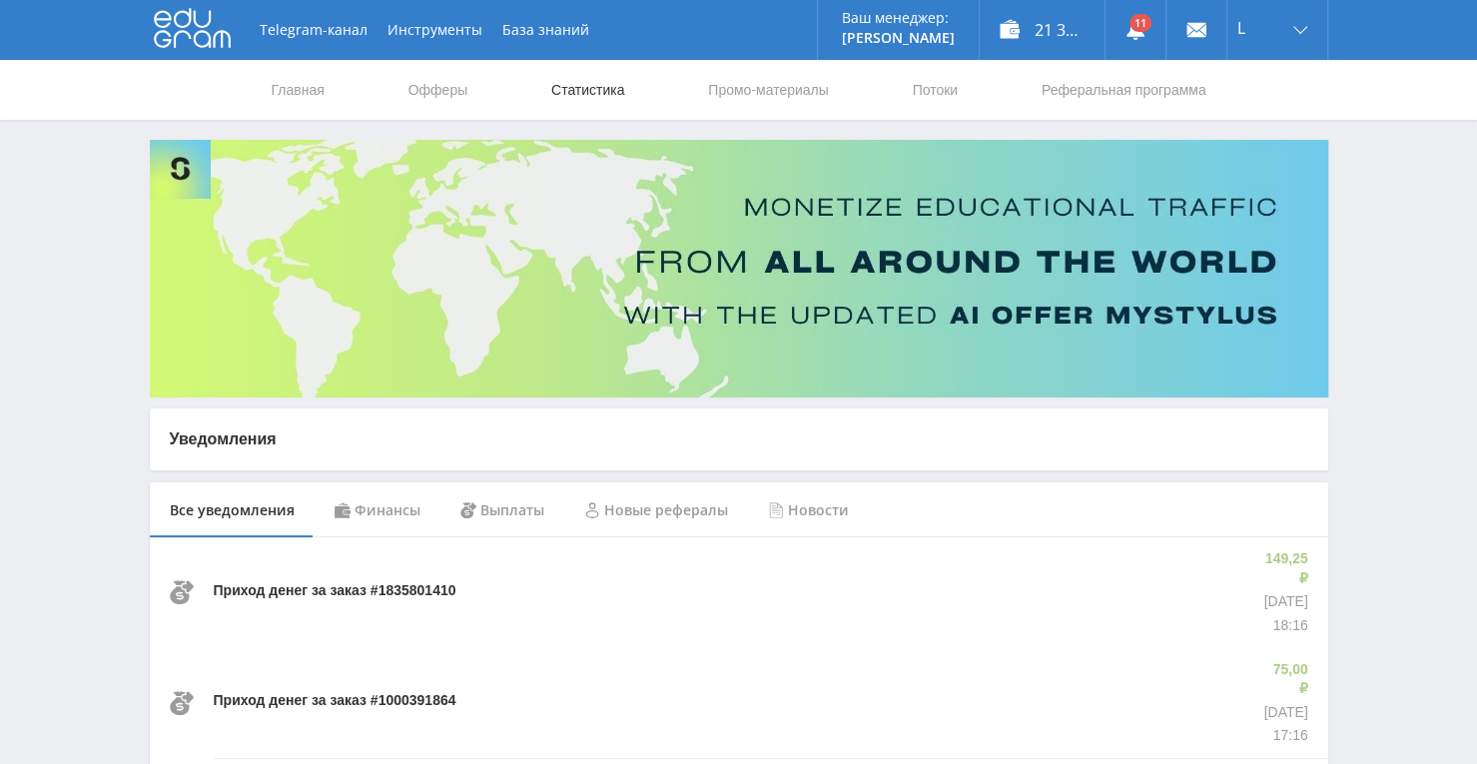
click at [567, 77] on link "Статистика" at bounding box center [588, 90] width 78 height 60
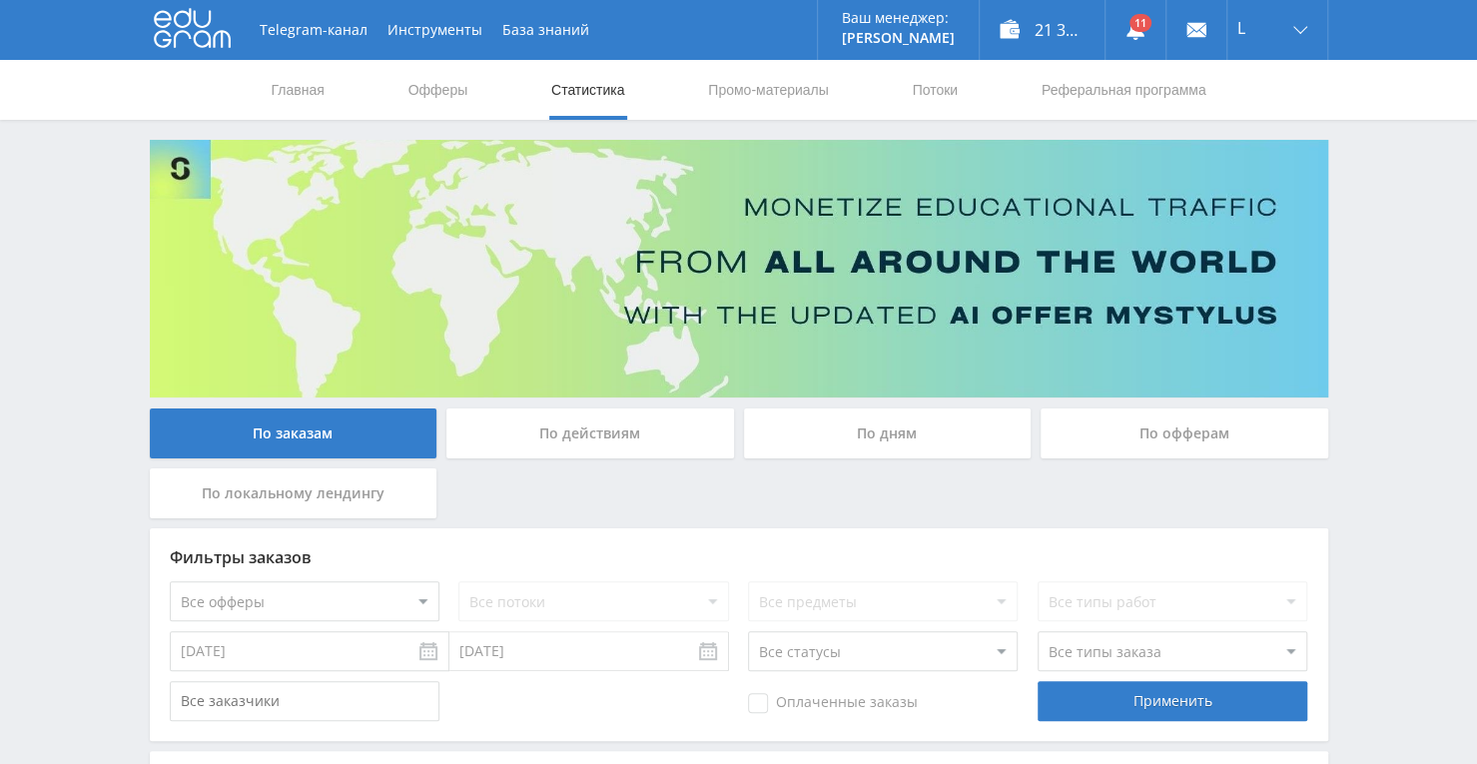
click at [841, 443] on div "По дням" at bounding box center [888, 434] width 288 height 50
click at [0, 0] on input "По дням" at bounding box center [0, 0] width 0 height 0
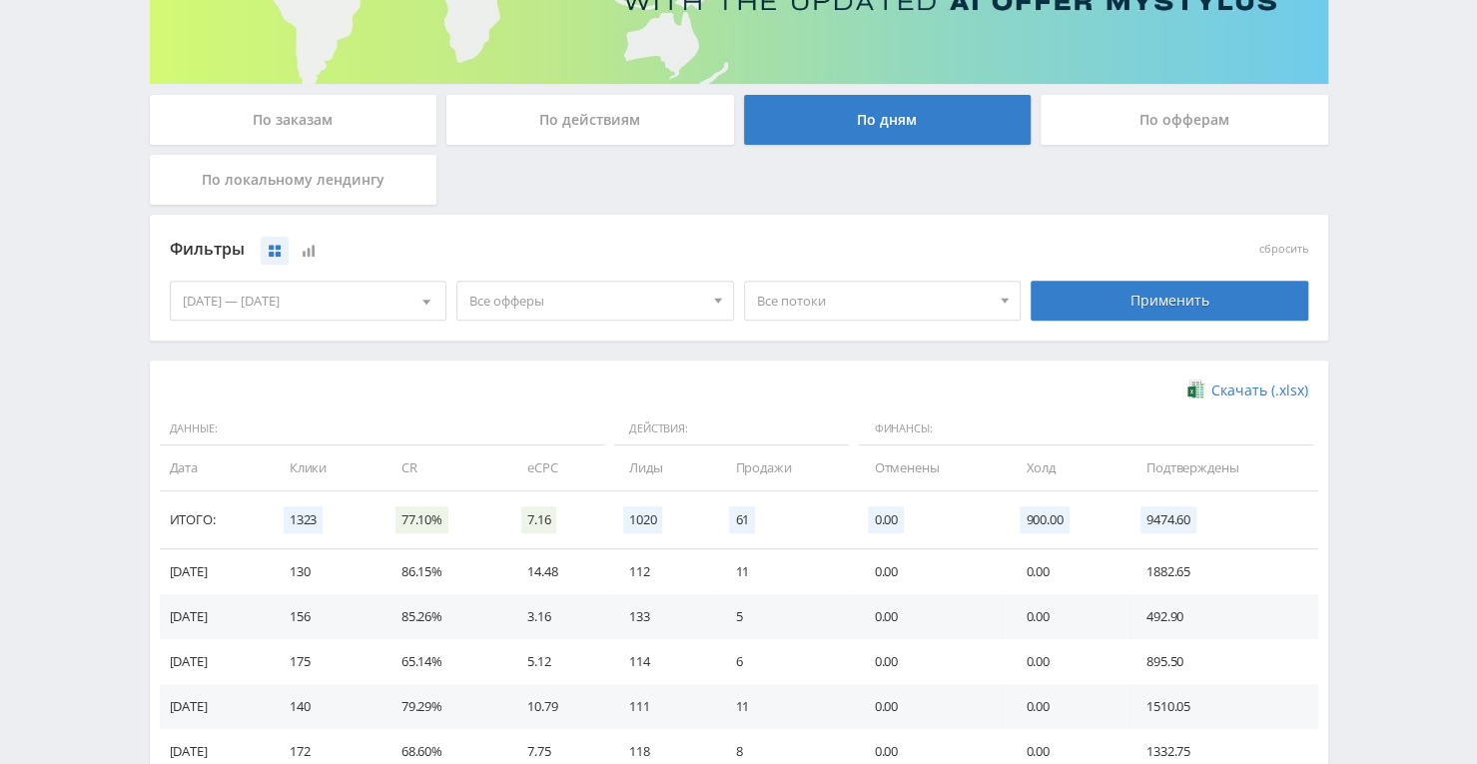
scroll to position [499, 0]
